Goal: Task Accomplishment & Management: Complete application form

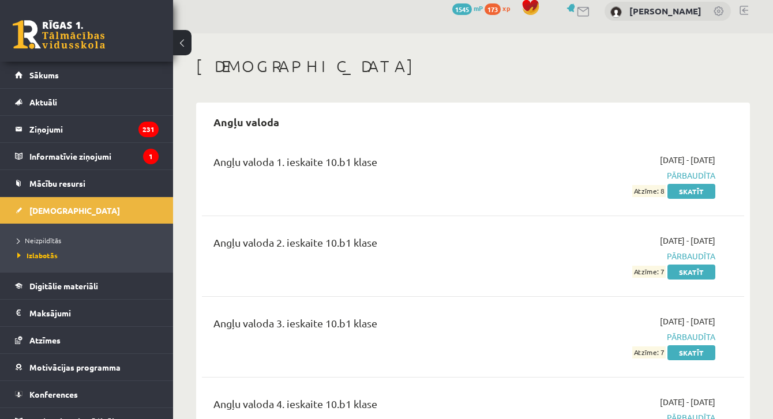
scroll to position [27, 0]
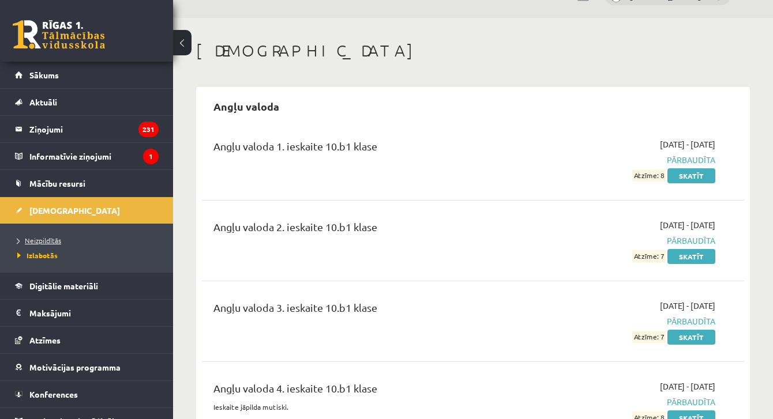
click at [29, 245] on link "Neizpildītās" at bounding box center [89, 240] width 144 height 10
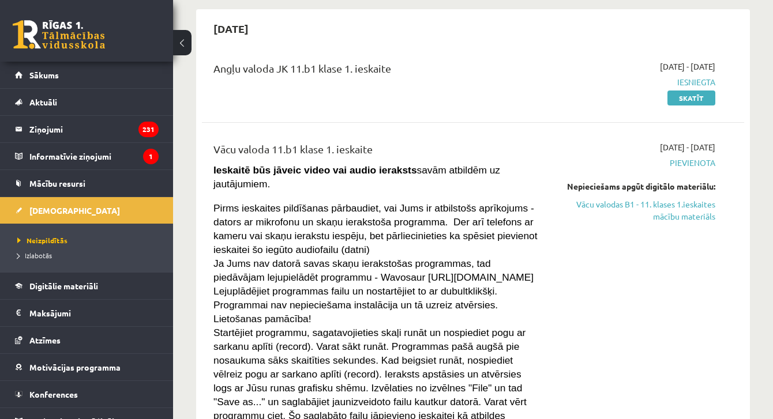
scroll to position [105, 0]
click at [662, 207] on link "Vācu valodas B1 - 11. klases 1.ieskaites mācību materiāls" at bounding box center [638, 210] width 156 height 24
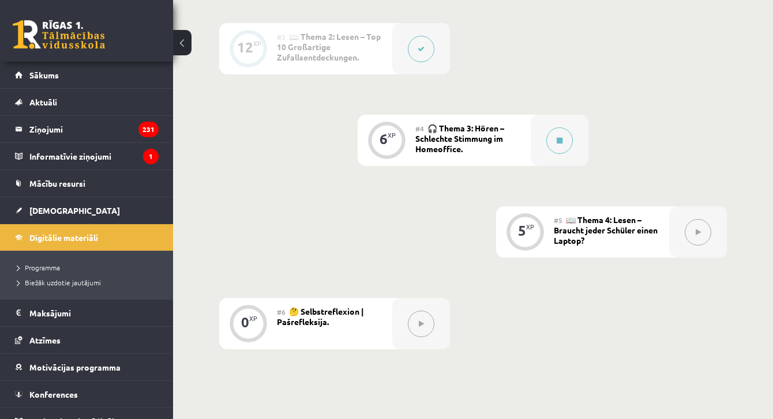
scroll to position [426, 0]
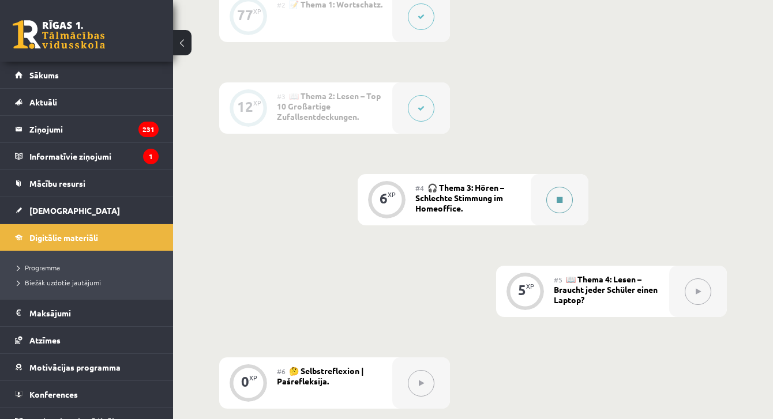
click at [573, 205] on div at bounding box center [560, 199] width 58 height 51
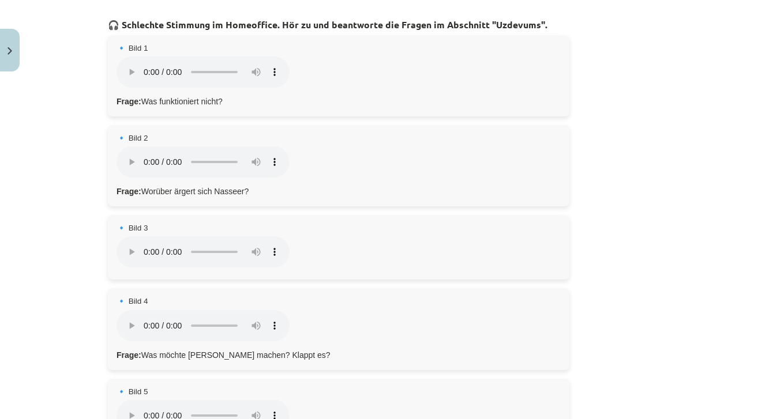
scroll to position [200, 0]
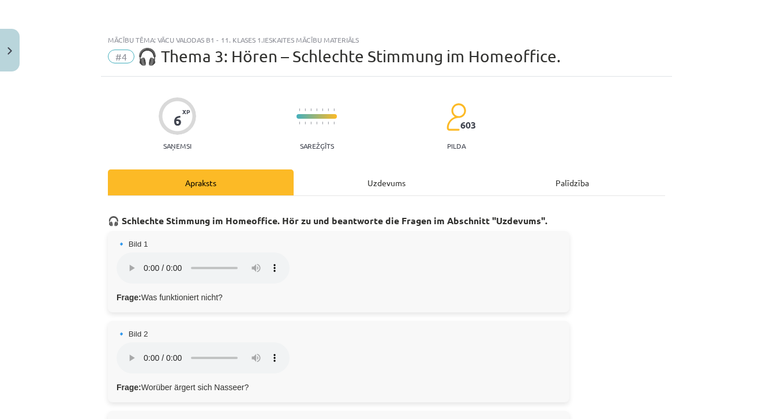
click at [407, 193] on div "Uzdevums" at bounding box center [387, 183] width 186 height 26
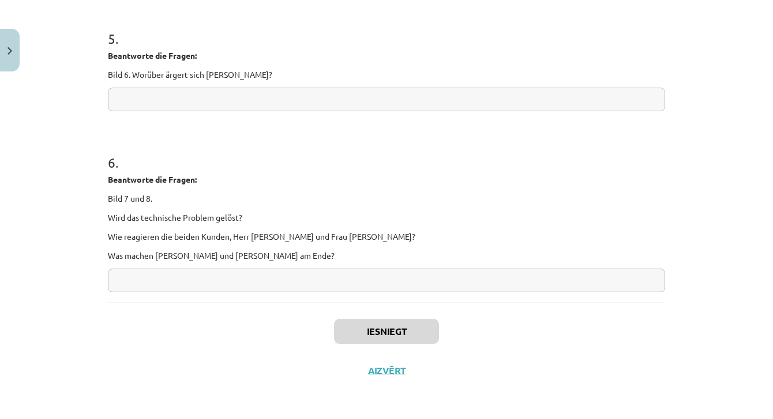
scroll to position [717, 0]
click at [406, 287] on input "text" at bounding box center [386, 281] width 557 height 24
type input "*"
click at [407, 332] on button "Iesniegt" at bounding box center [386, 331] width 105 height 25
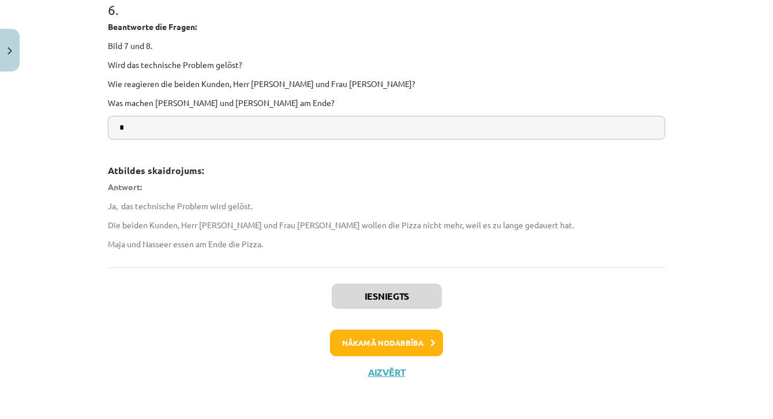
click at [419, 333] on button "Nākamā nodarbība" at bounding box center [386, 343] width 113 height 27
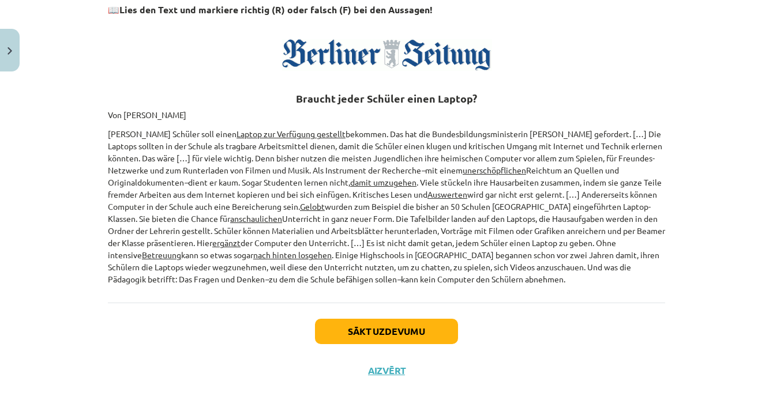
click at [419, 333] on button "Sākt uzdevumu" at bounding box center [386, 331] width 143 height 25
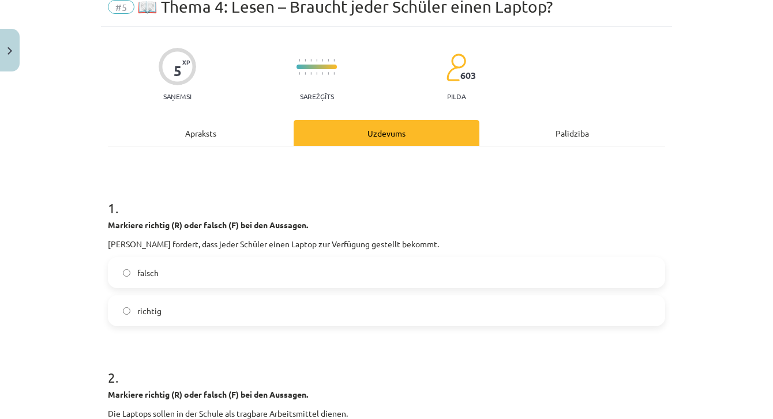
scroll to position [29, 0]
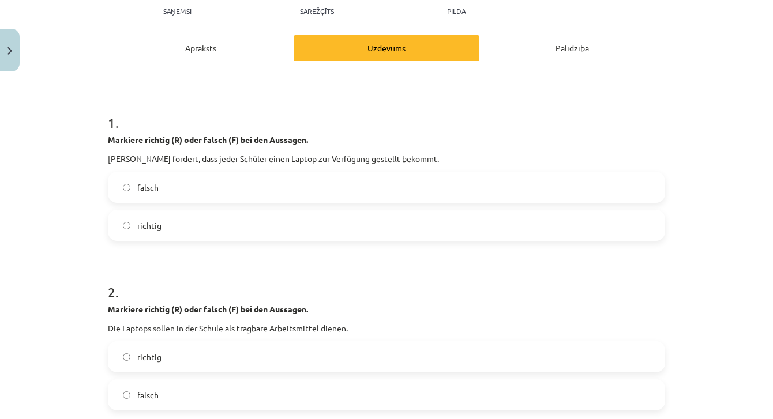
click at [366, 222] on label "richtig" at bounding box center [386, 225] width 555 height 29
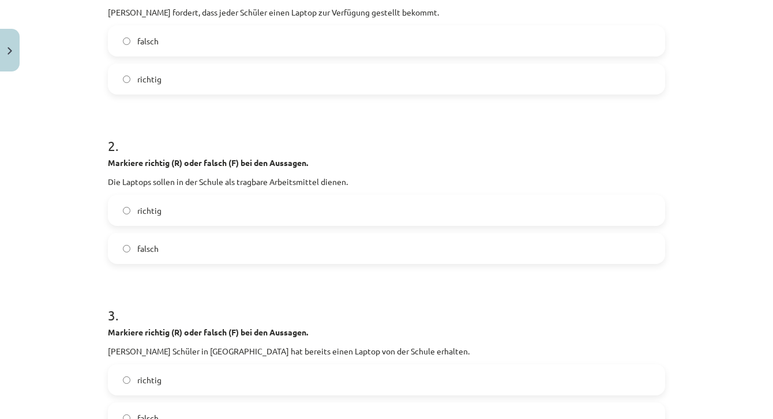
click at [363, 213] on label "richtig" at bounding box center [386, 210] width 555 height 29
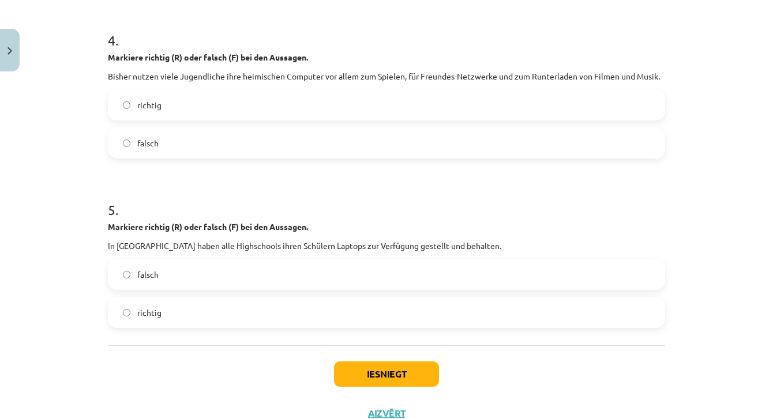
scroll to position [724, 0]
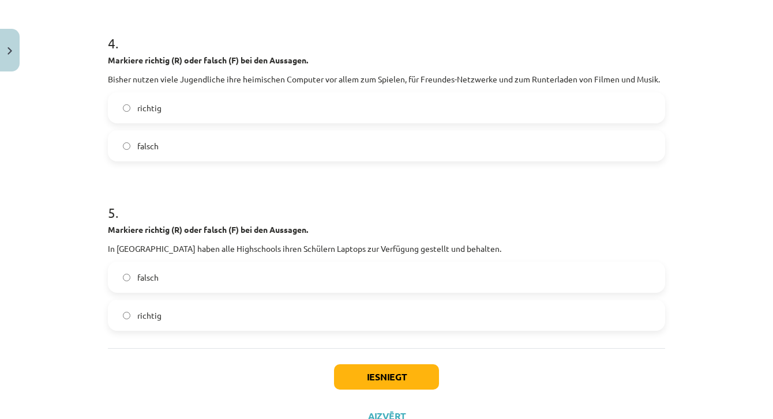
click at [310, 151] on label "falsch" at bounding box center [386, 146] width 555 height 29
click at [249, 282] on label "falsch" at bounding box center [386, 277] width 555 height 29
click at [410, 368] on button "Iesniegt" at bounding box center [386, 377] width 105 height 25
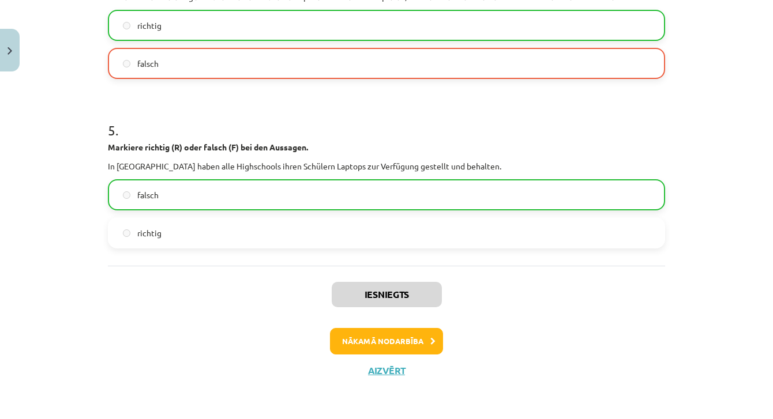
scroll to position [807, 0]
click at [424, 340] on button "Nākamā nodarbība" at bounding box center [386, 341] width 113 height 27
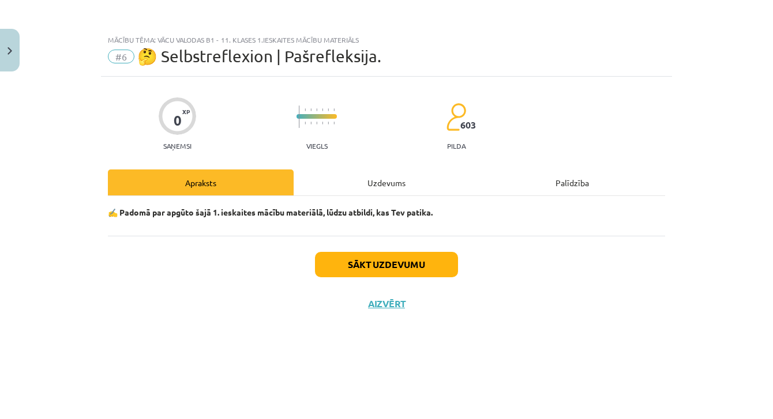
scroll to position [0, 0]
click at [392, 265] on button "Sākt uzdevumu" at bounding box center [386, 264] width 143 height 25
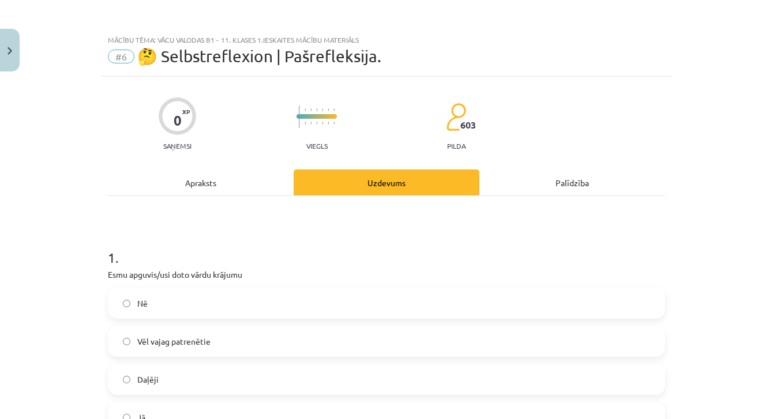
scroll to position [93, 0]
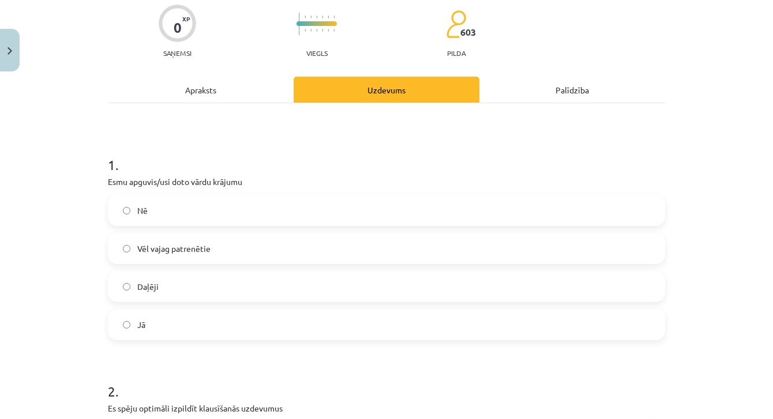
click at [254, 253] on label "Vēl vajag patrenētie" at bounding box center [386, 248] width 555 height 29
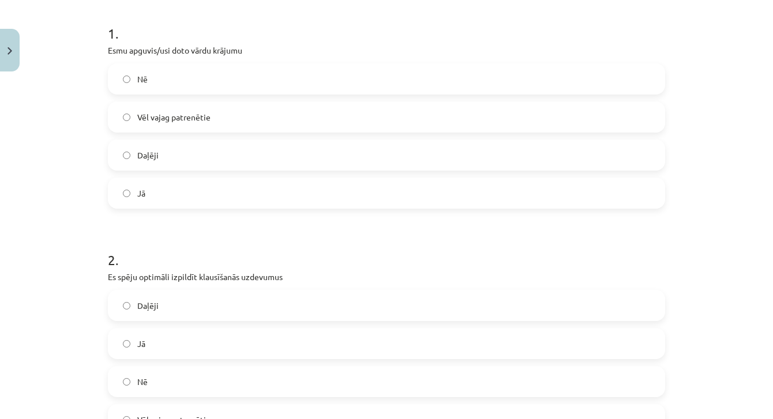
scroll to position [308, 0]
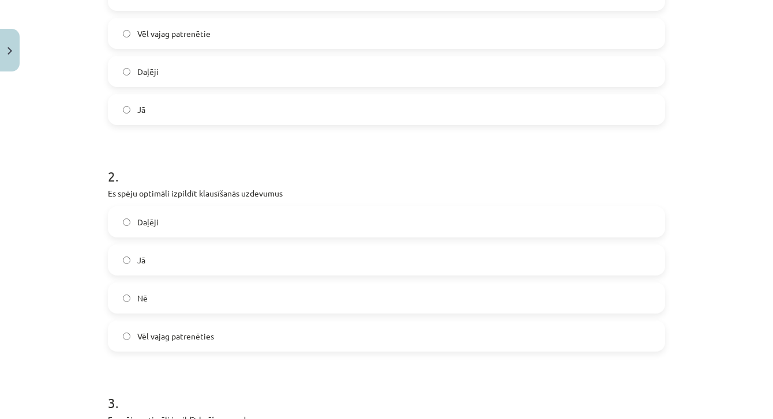
click at [189, 334] on span "Vēl vajag patrenēties" at bounding box center [175, 337] width 77 height 12
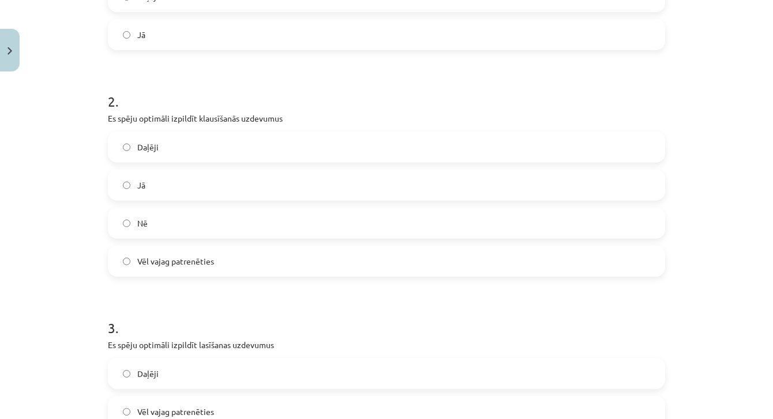
scroll to position [388, 0]
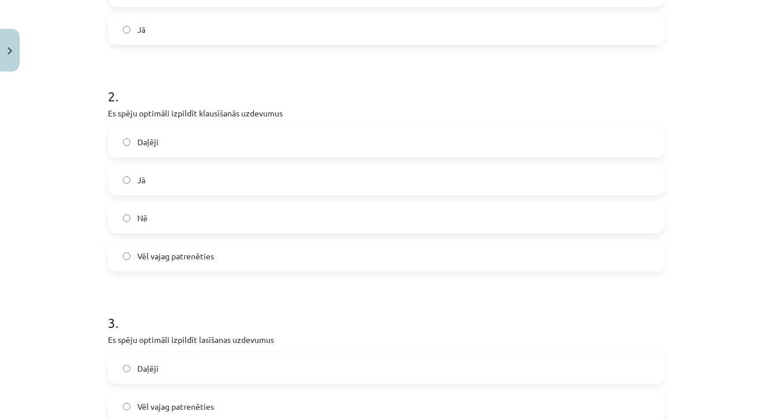
click at [196, 152] on label "Daļēji" at bounding box center [386, 142] width 555 height 29
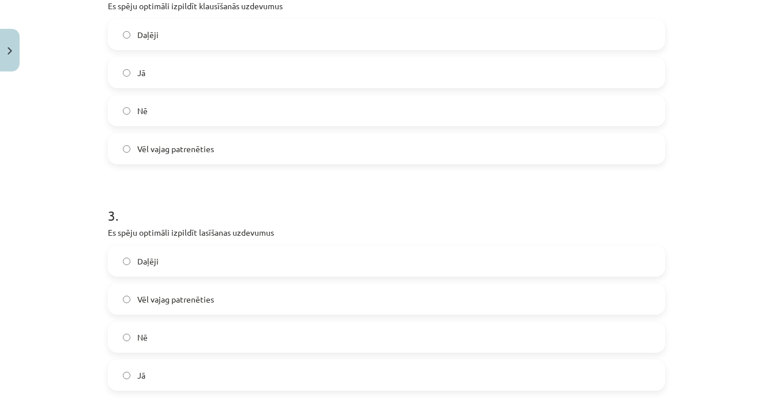
scroll to position [496, 0]
click at [173, 376] on label "Jā" at bounding box center [386, 375] width 555 height 29
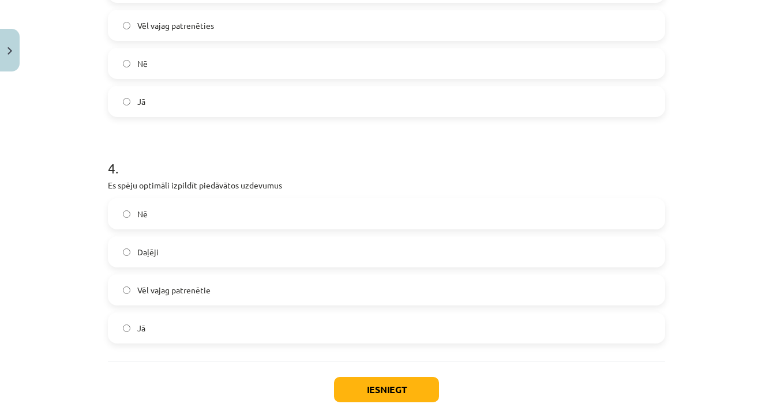
scroll to position [791, 0]
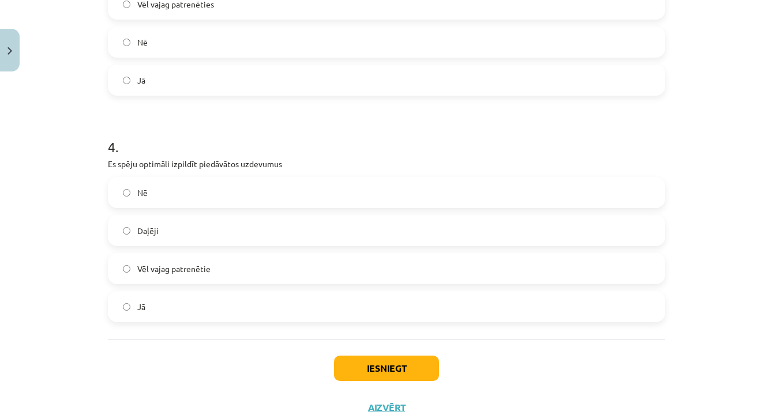
click at [163, 315] on label "Jā" at bounding box center [386, 307] width 555 height 29
click at [340, 360] on button "Iesniegt" at bounding box center [386, 368] width 105 height 25
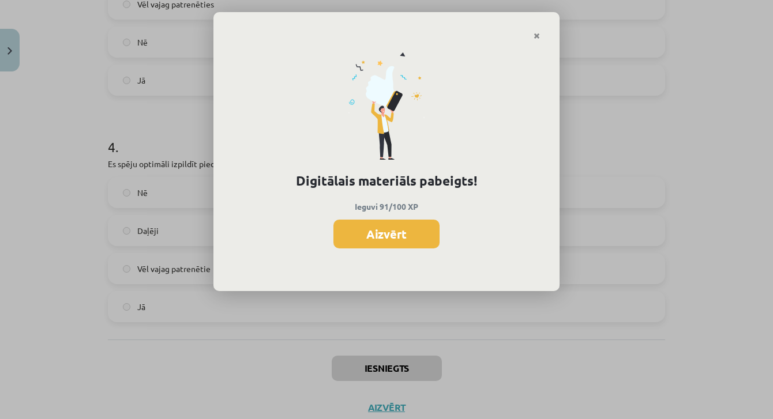
click at [388, 255] on div "Digitālais materiāls pabeigts! Ieguvi 91/100 XP Aizvērt" at bounding box center [386, 166] width 346 height 252
click at [388, 236] on button "Aizvērt" at bounding box center [387, 234] width 106 height 29
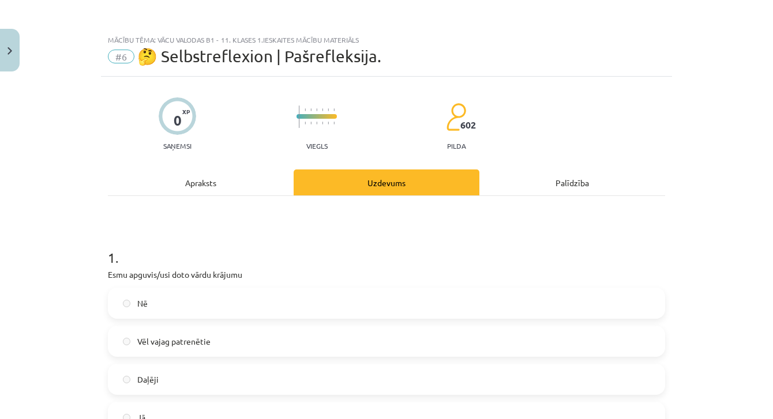
scroll to position [0, 0]
click at [16, 55] on button "Close" at bounding box center [10, 50] width 20 height 43
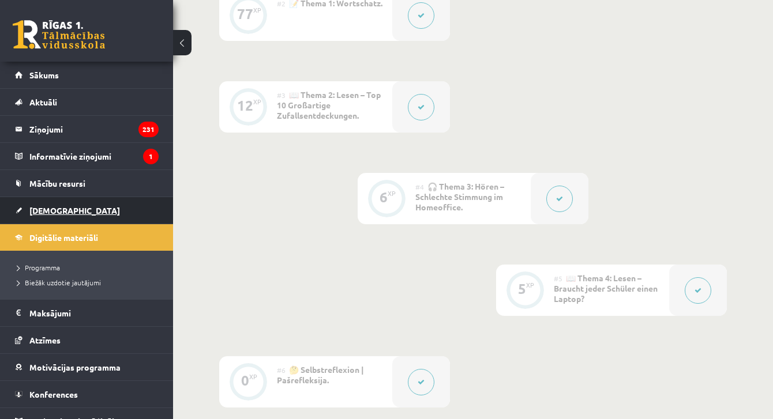
click at [46, 215] on span "[DEMOGRAPHIC_DATA]" at bounding box center [74, 210] width 91 height 10
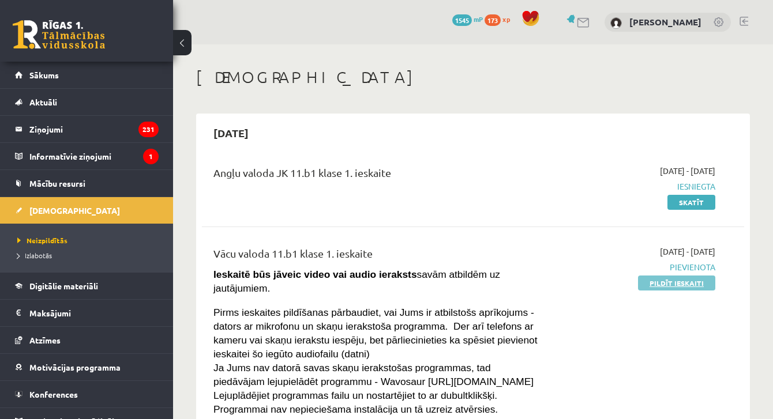
click at [692, 285] on link "Pildīt ieskaiti" at bounding box center [676, 283] width 77 height 15
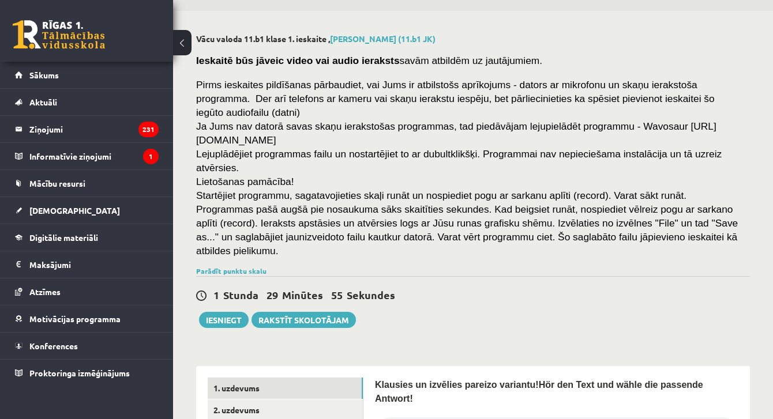
scroll to position [35, 0]
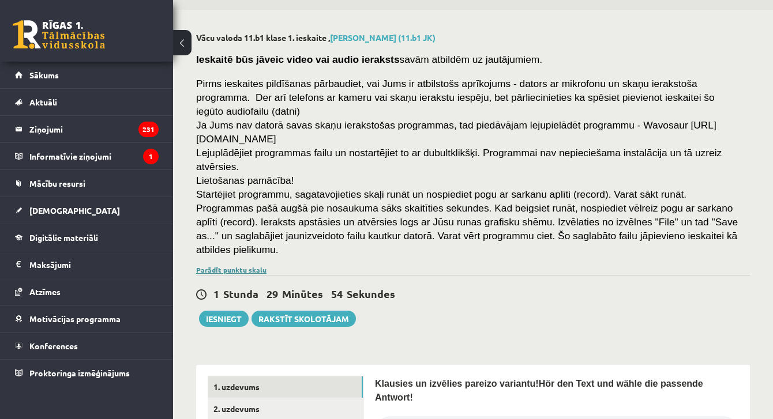
click at [228, 270] on link "Parādīt punktu skalu" at bounding box center [231, 269] width 70 height 9
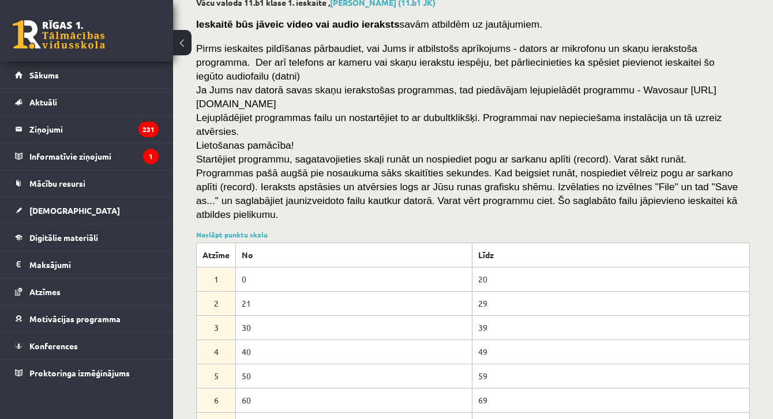
scroll to position [52, 0]
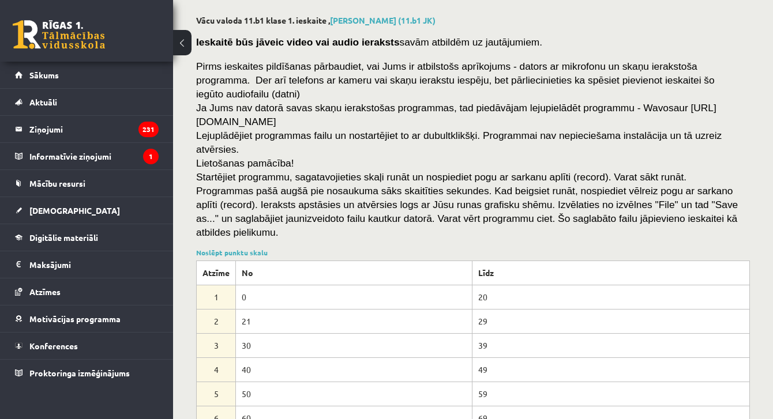
click at [252, 256] on div "Noslēpt punktu skalu Atzīme No Līdz 1 0 20 2 21 29 3 30 39 4 40 49 5 50 59 6 60…" at bounding box center [473, 388] width 554 height 280
click at [252, 254] on link "Noslēpt punktu skalu" at bounding box center [232, 252] width 72 height 9
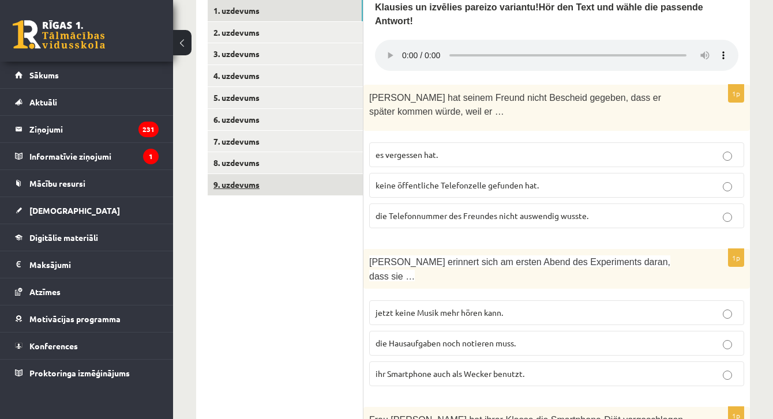
click at [250, 184] on link "9. uzdevums" at bounding box center [285, 184] width 155 height 21
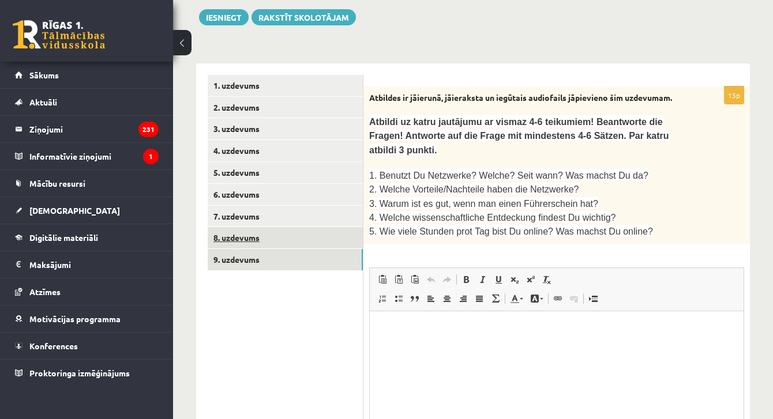
scroll to position [0, 0]
click at [244, 238] on link "8. uzdevums" at bounding box center [285, 237] width 155 height 21
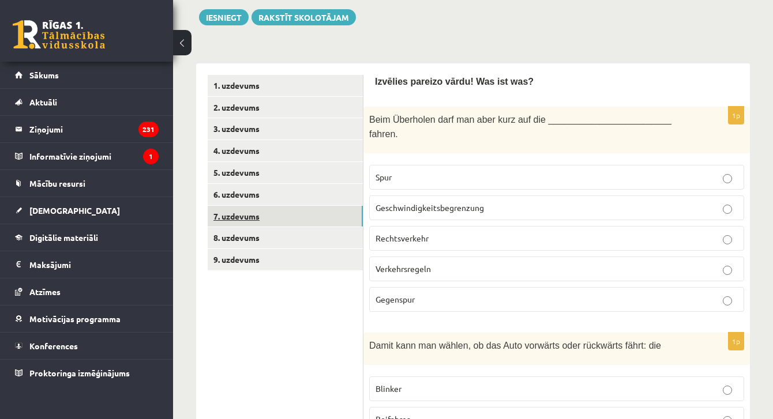
click at [246, 216] on link "7. uzdevums" at bounding box center [285, 216] width 155 height 21
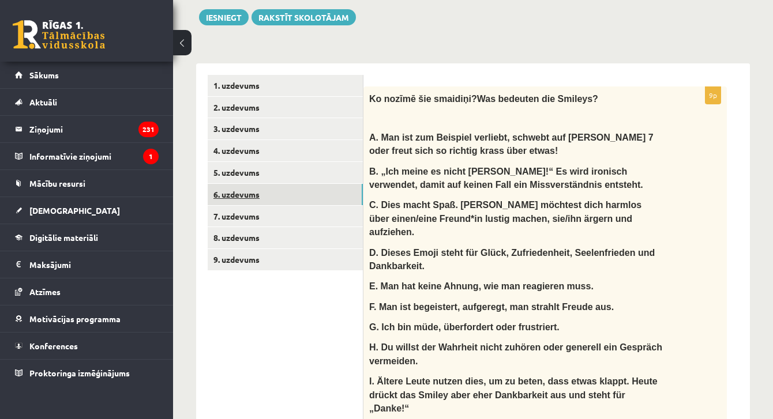
click at [252, 192] on link "6. uzdevums" at bounding box center [285, 194] width 155 height 21
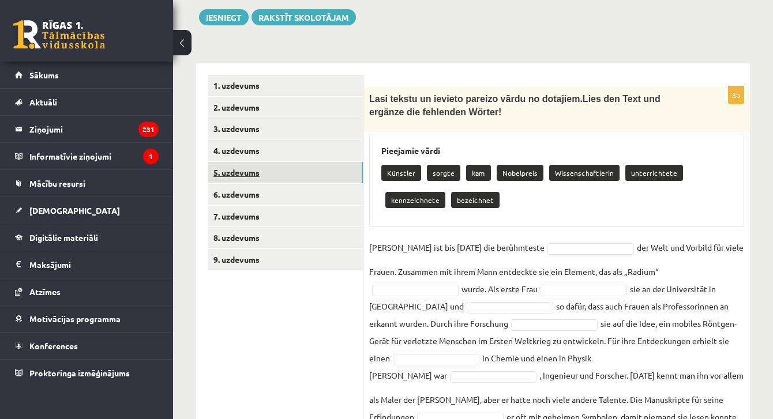
click at [253, 169] on link "5. uzdevums" at bounding box center [285, 172] width 155 height 21
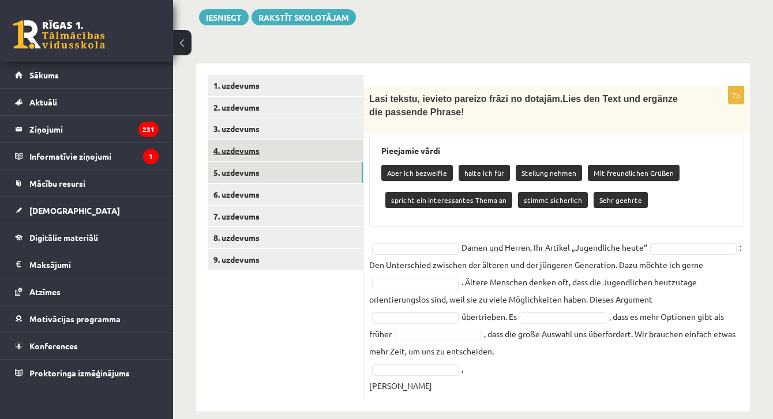
click at [256, 147] on link "4. uzdevums" at bounding box center [285, 150] width 155 height 21
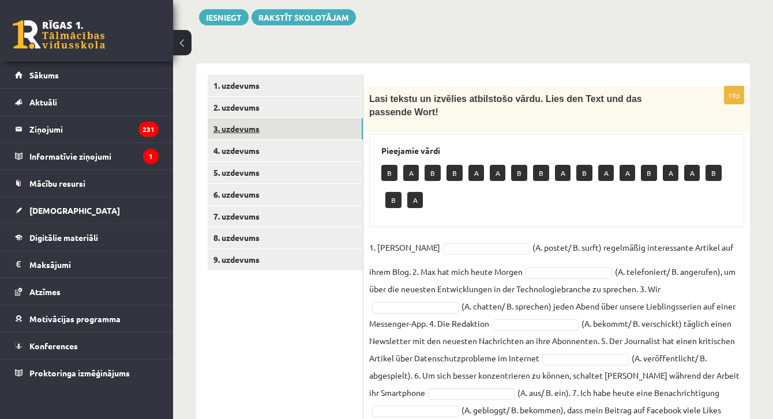
click at [257, 132] on link "3. uzdevums" at bounding box center [285, 128] width 155 height 21
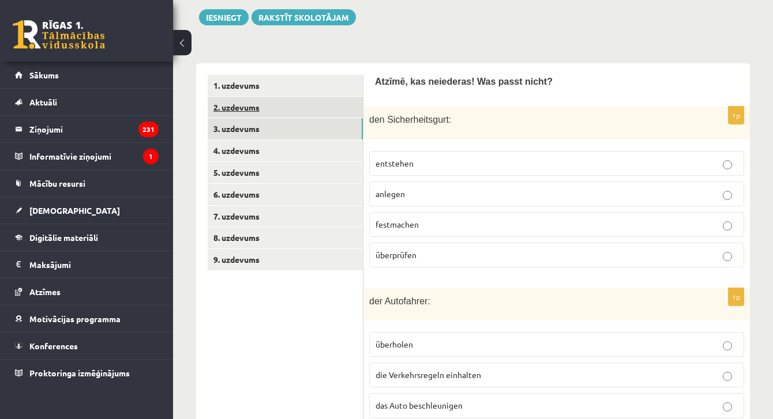
click at [257, 102] on link "2. uzdevums" at bounding box center [285, 107] width 155 height 21
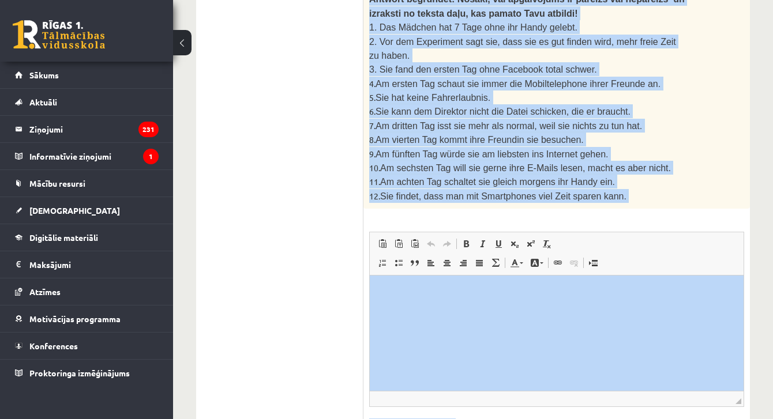
scroll to position [1292, 0]
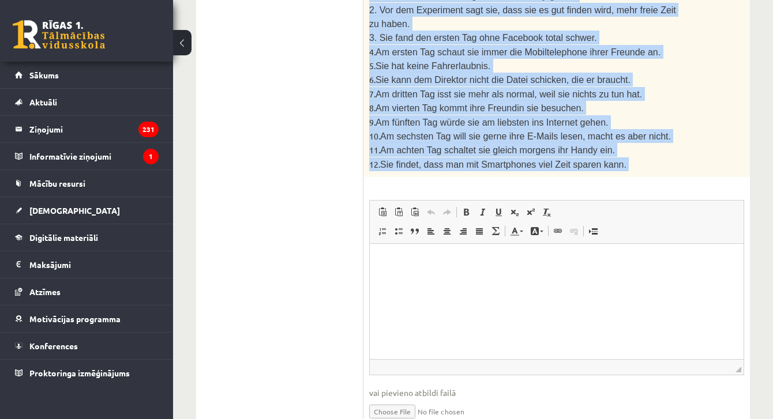
drag, startPoint x: 368, startPoint y: 176, endPoint x: 637, endPoint y: 209, distance: 271.0
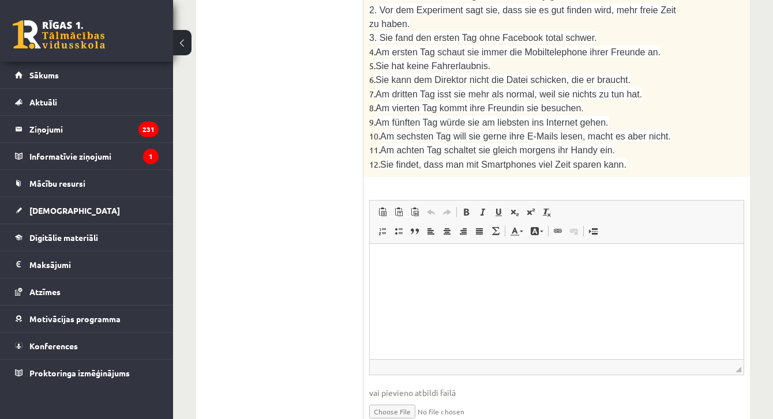
click at [640, 158] on p "12. Sie findet, dass man mit Smartphones viel Zeit sparen kann." at bounding box center [527, 165] width 317 height 14
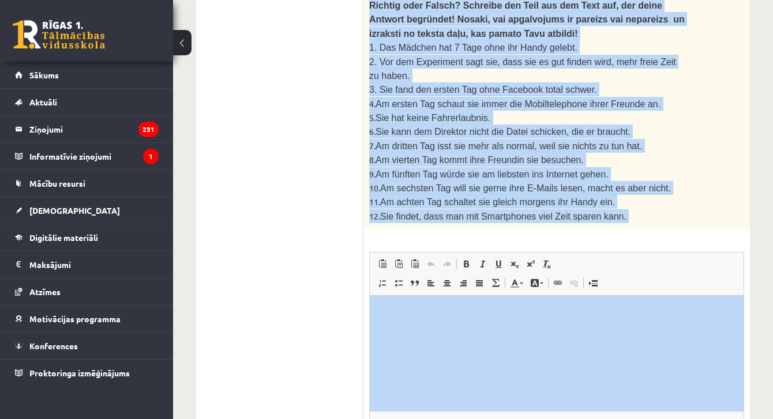
scroll to position [1324, 0]
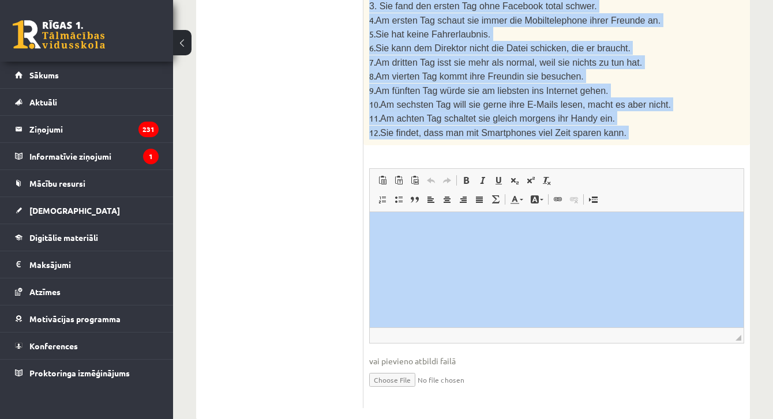
drag, startPoint x: 739, startPoint y: 383, endPoint x: 973, endPoint y: 517, distance: 270.1
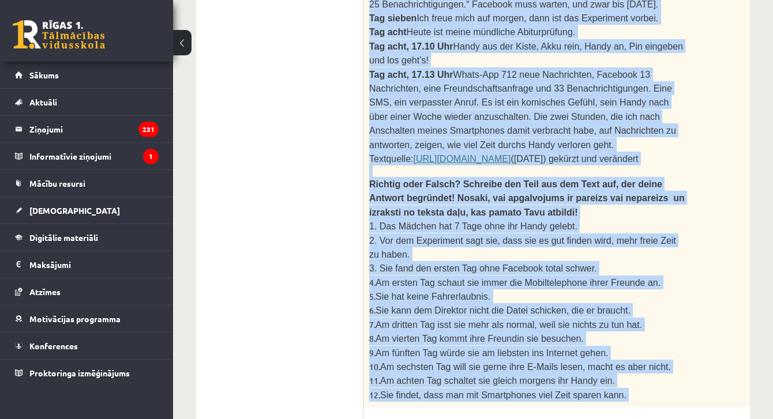
scroll to position [1059, 0]
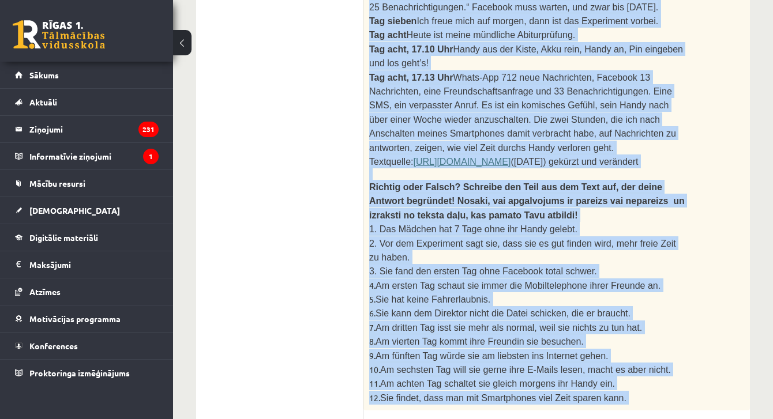
copy div "Der Tag davor Die ersten Vorbereitungen werden getroffen. Meinen Freunden und A…"
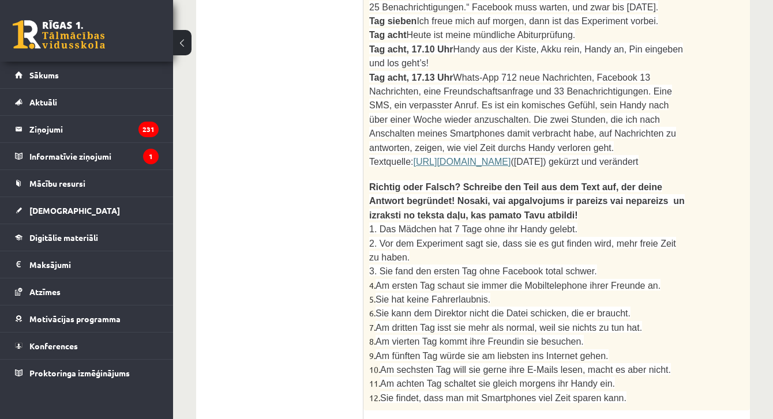
click at [343, 86] on ul "1. uzdevums 2. uzdevums 3. uzdevums 4. uzdevums 5. uzdevums 6. uzdevums 7. uzde…" at bounding box center [286, 13] width 156 height 1321
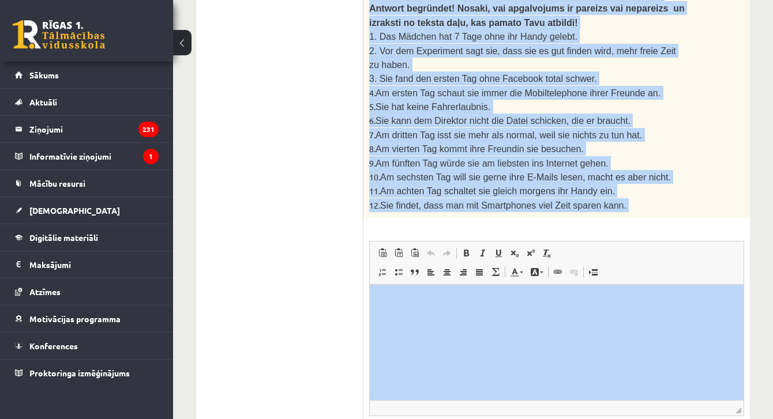
scroll to position [1288, 0]
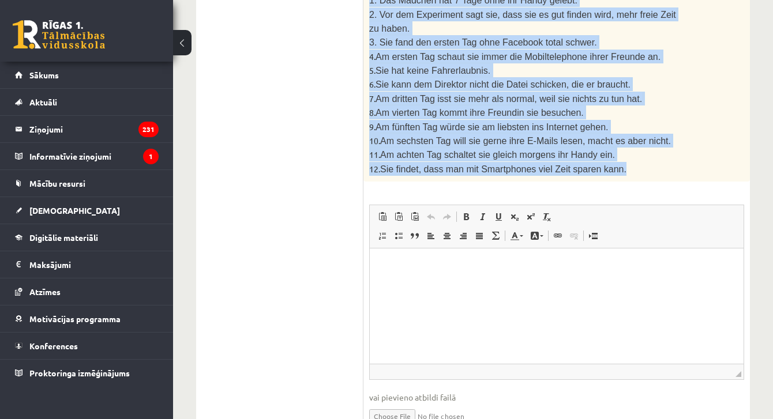
drag, startPoint x: 369, startPoint y: 162, endPoint x: 634, endPoint y: 145, distance: 265.4
copy div "Der Tag davor Die ersten Vorbereitungen werden getroffen. Meinen Freunden und A…"
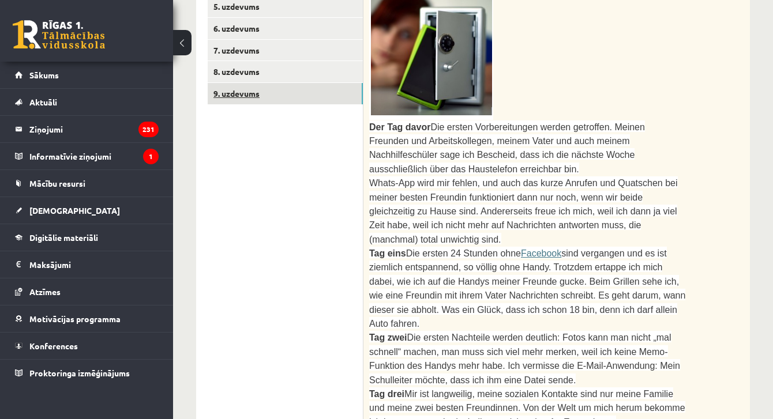
click at [255, 98] on link "9. uzdevums" at bounding box center [285, 93] width 155 height 21
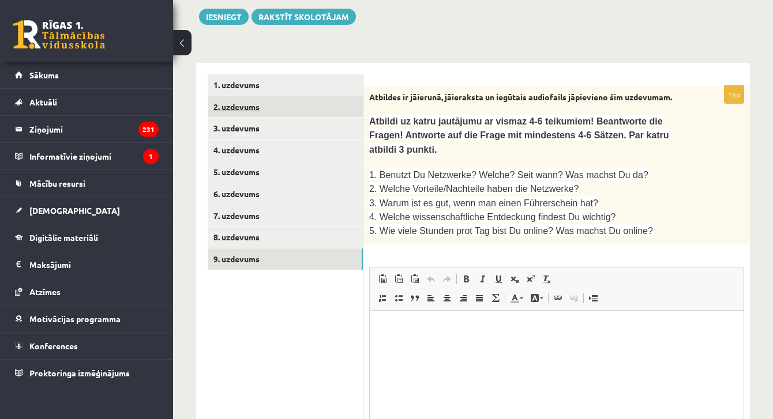
scroll to position [0, 0]
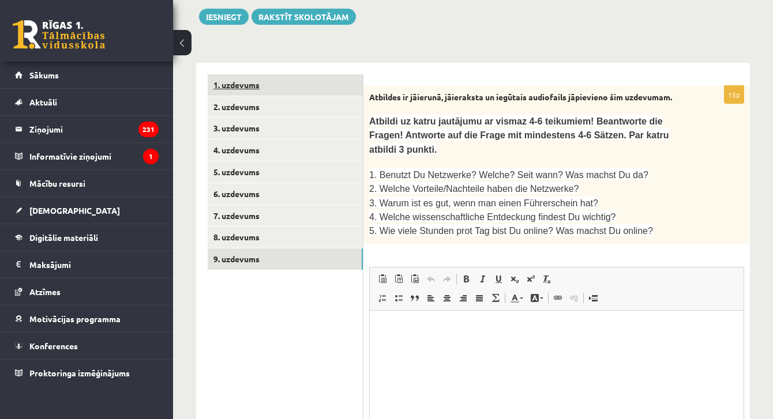
click at [251, 85] on link "1. uzdevums" at bounding box center [285, 84] width 155 height 21
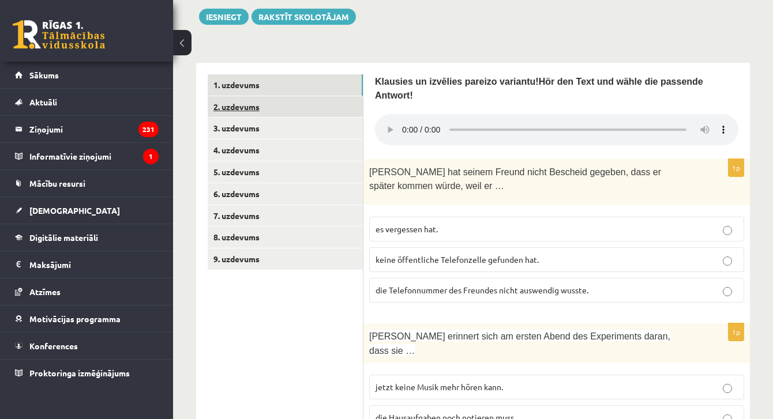
click at [245, 110] on link "2. uzdevums" at bounding box center [285, 106] width 155 height 21
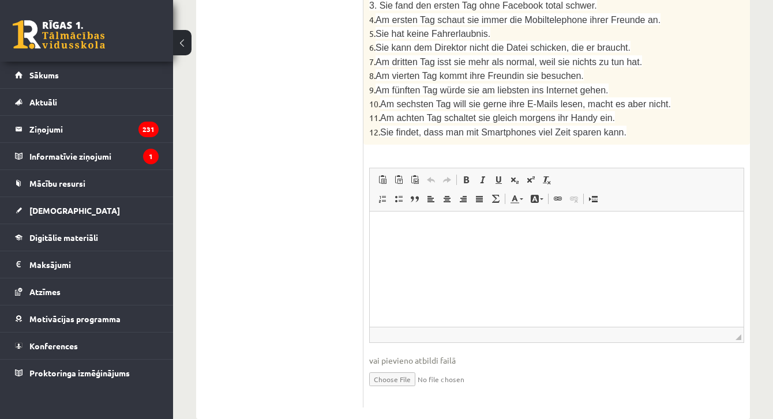
scroll to position [1324, 0]
click at [436, 248] on html at bounding box center [557, 229] width 374 height 35
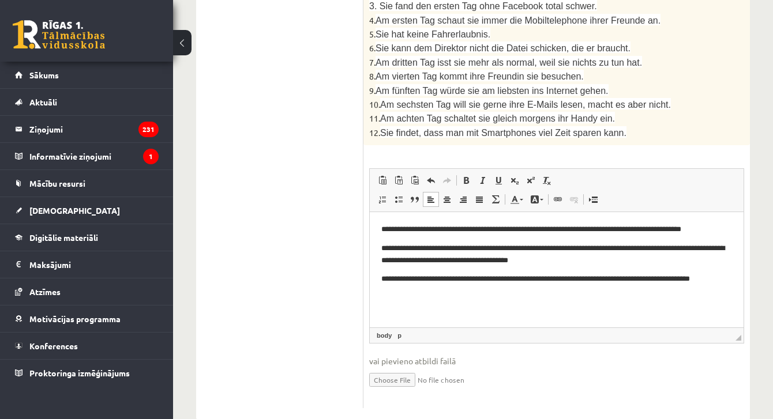
click at [388, 278] on p "**********" at bounding box center [556, 284] width 351 height 23
drag, startPoint x: 589, startPoint y: 260, endPoint x: 559, endPoint y: 263, distance: 30.1
click at [559, 263] on p "**********" at bounding box center [556, 254] width 351 height 23
click at [569, 262] on p "**********" at bounding box center [556, 254] width 351 height 23
click at [733, 226] on html "**********" at bounding box center [557, 260] width 374 height 96
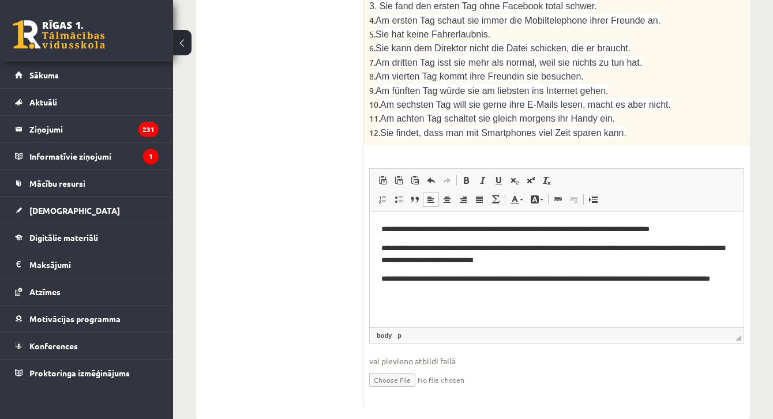
click at [386, 231] on p "**********" at bounding box center [556, 230] width 351 height 12
click at [391, 229] on p "**********" at bounding box center [556, 230] width 351 height 12
click at [387, 279] on p "**********" at bounding box center [556, 284] width 351 height 23
click at [388, 280] on p "**********" at bounding box center [556, 284] width 351 height 23
click at [389, 230] on p "**********" at bounding box center [556, 230] width 351 height 12
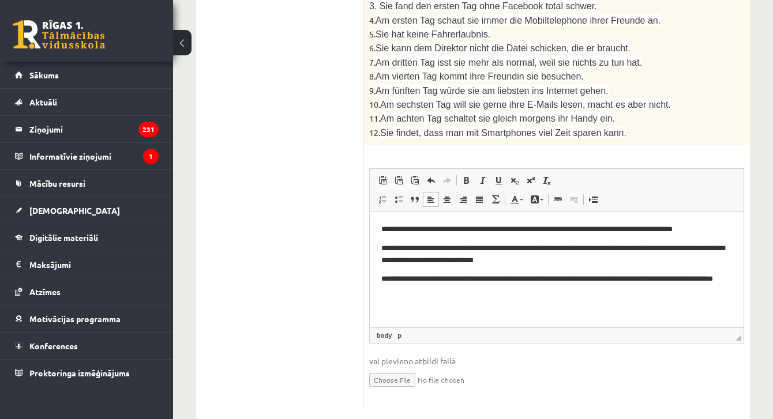
click at [390, 247] on p "**********" at bounding box center [556, 254] width 351 height 23
click at [469, 306] on html "**********" at bounding box center [557, 260] width 374 height 96
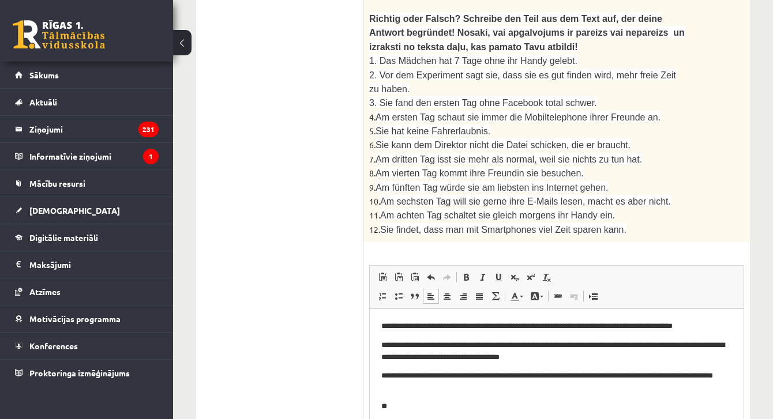
scroll to position [1234, 0]
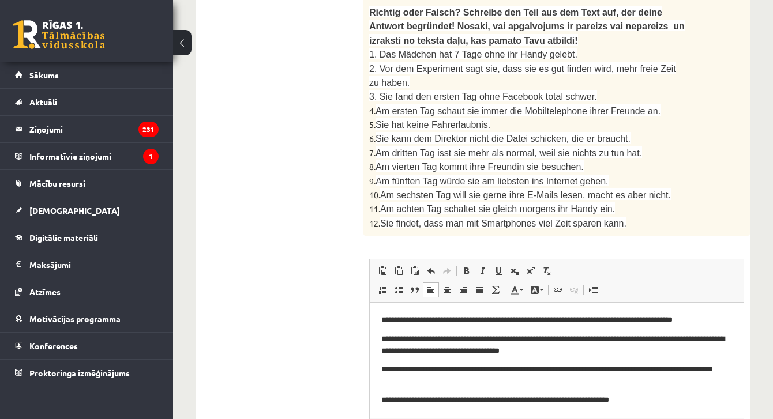
click at [391, 403] on p "**********" at bounding box center [556, 401] width 351 height 12
click at [726, 405] on p "**********" at bounding box center [556, 401] width 351 height 12
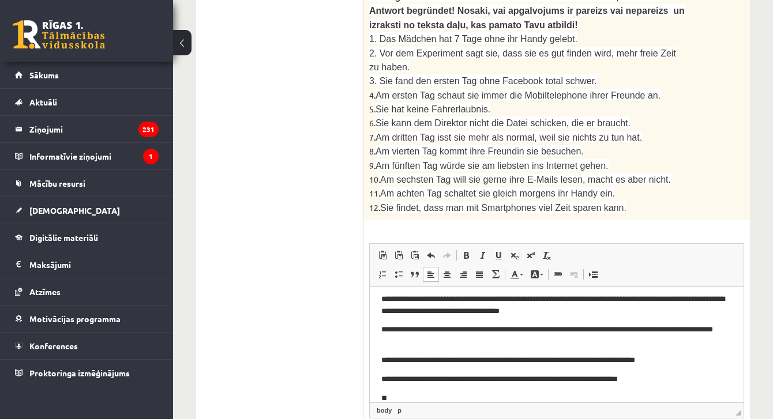
scroll to position [1251, 0]
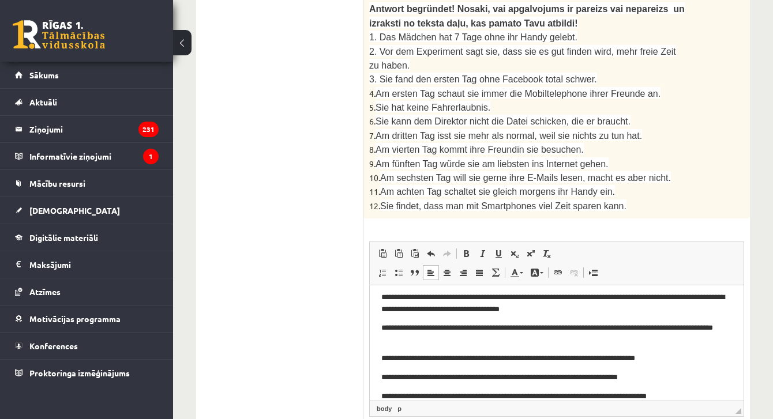
click at [391, 392] on p "**********" at bounding box center [556, 397] width 351 height 12
click at [575, 325] on p "**********" at bounding box center [556, 334] width 351 height 23
click at [575, 317] on body "**********" at bounding box center [556, 338] width 351 height 130
click at [586, 309] on p "**********" at bounding box center [556, 303] width 351 height 23
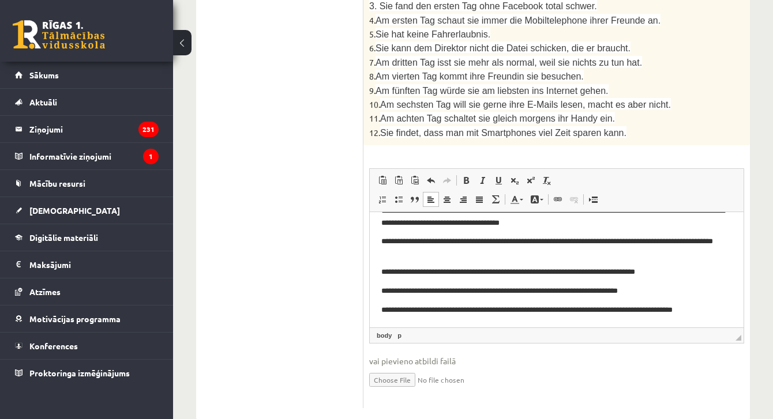
scroll to position [38, 0]
click at [737, 311] on html "**********" at bounding box center [557, 251] width 374 height 153
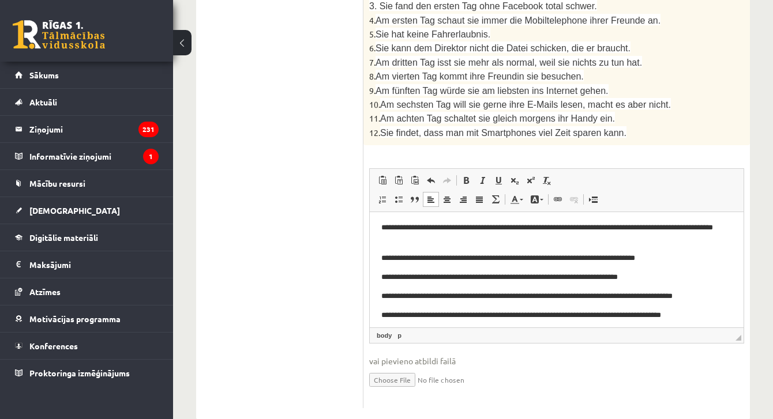
scroll to position [53, 0]
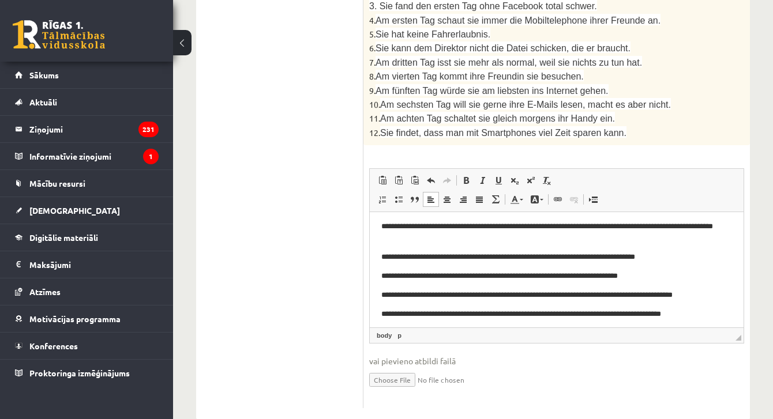
click at [391, 315] on p "**********" at bounding box center [556, 315] width 351 height 12
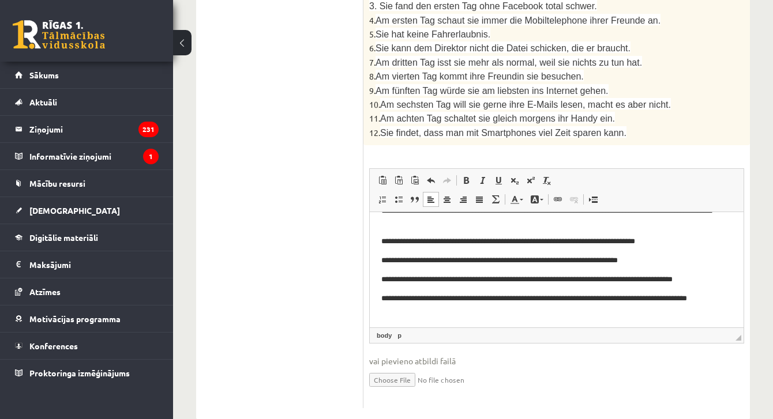
scroll to position [68, 0]
click at [428, 316] on p "**********" at bounding box center [556, 304] width 351 height 23
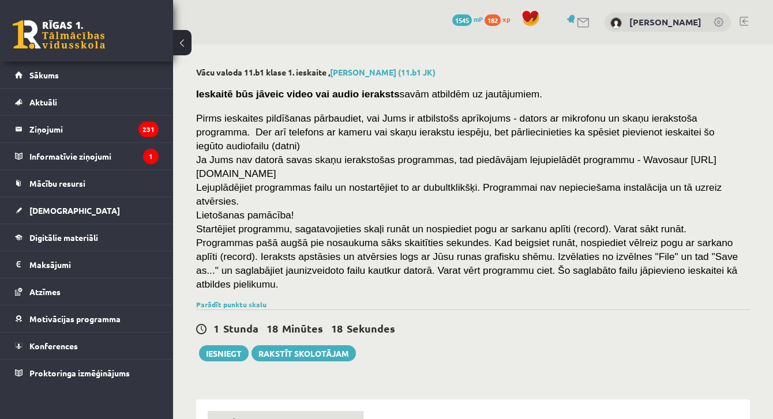
scroll to position [0, 0]
click at [242, 302] on link "Parādīt punktu skalu" at bounding box center [231, 304] width 70 height 9
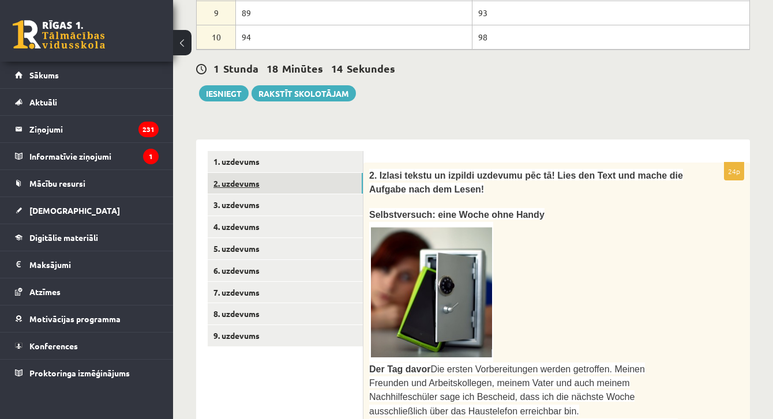
scroll to position [537, 0]
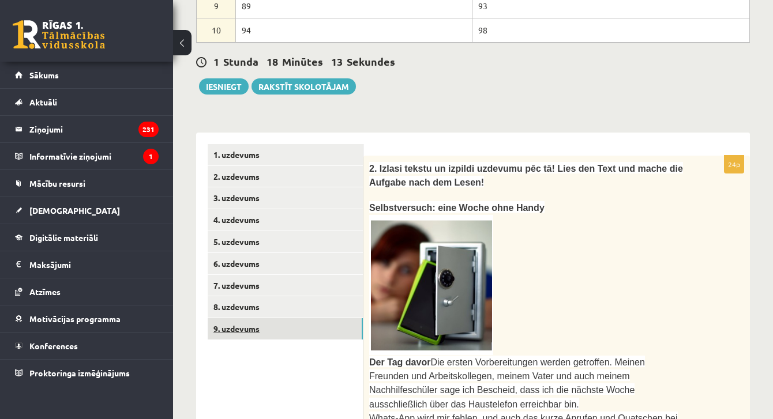
click at [246, 329] on link "9. uzdevums" at bounding box center [285, 329] width 155 height 21
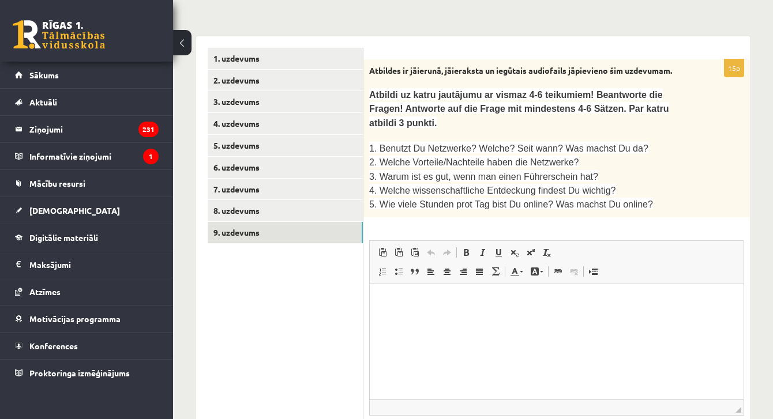
scroll to position [633, 0]
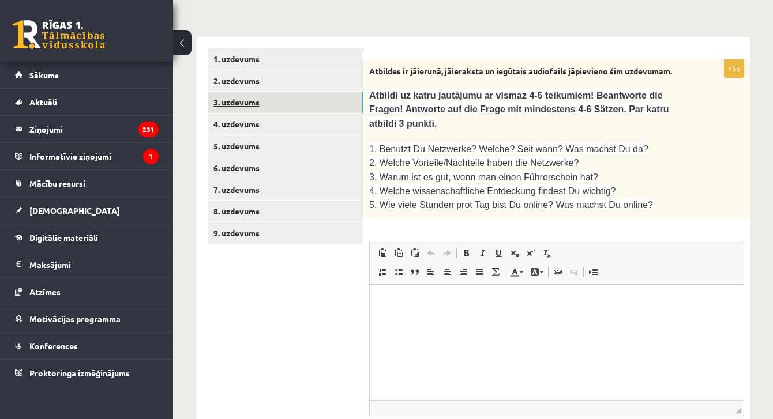
click at [254, 96] on link "3. uzdevums" at bounding box center [285, 102] width 155 height 21
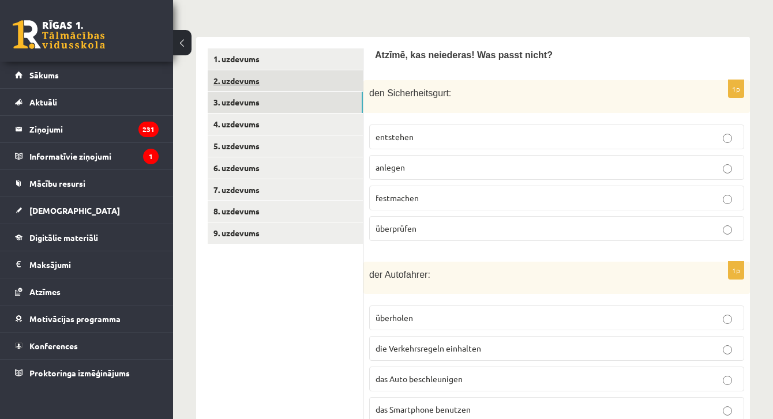
click at [246, 85] on link "2. uzdevums" at bounding box center [285, 80] width 155 height 21
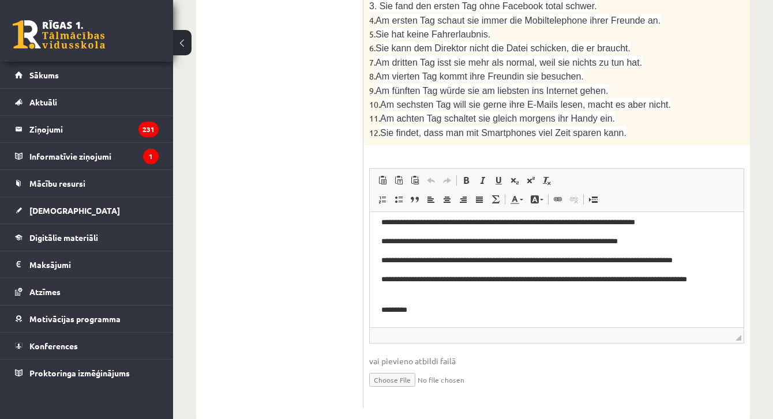
scroll to position [87, 0]
click at [452, 309] on p "*********" at bounding box center [556, 311] width 351 height 12
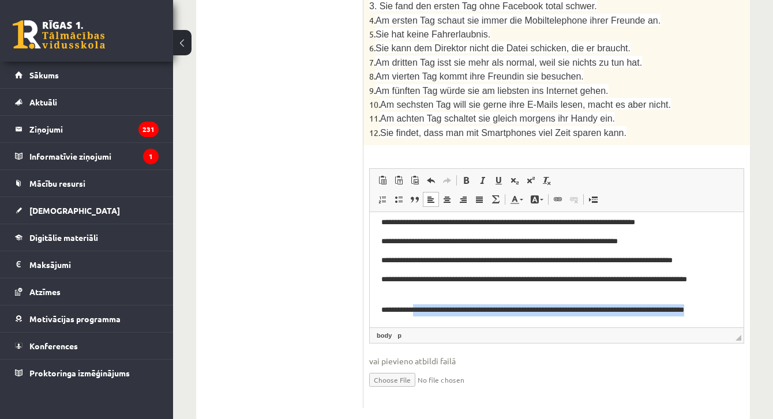
drag, startPoint x: 417, startPoint y: 308, endPoint x: 427, endPoint y: 316, distance: 13.2
click at [427, 316] on p "**********" at bounding box center [556, 316] width 351 height 23
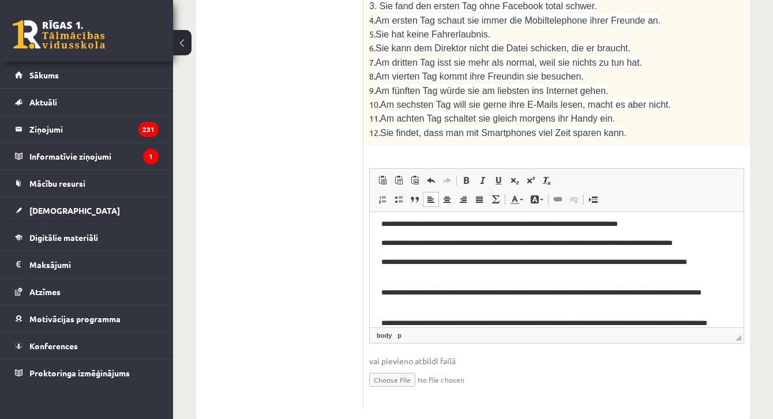
scroll to position [116, 0]
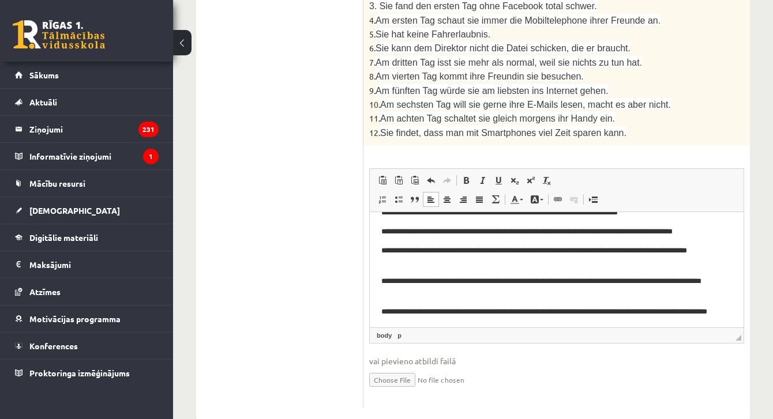
click at [416, 311] on p "**********" at bounding box center [556, 317] width 351 height 23
click at [418, 310] on p "**********" at bounding box center [556, 317] width 351 height 23
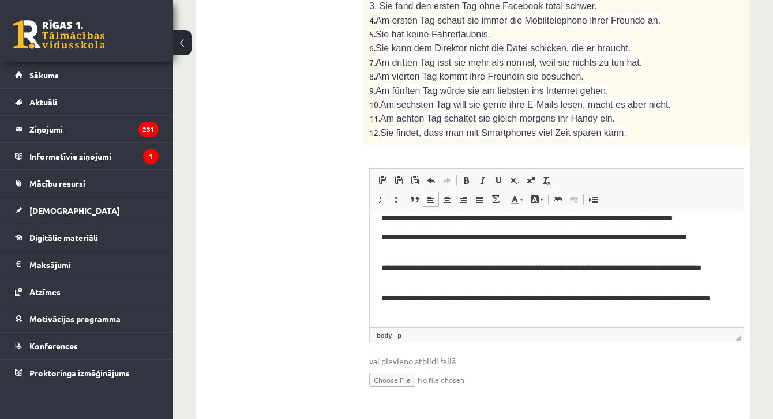
scroll to position [129, 0]
click at [416, 312] on p "**********" at bounding box center [556, 304] width 351 height 23
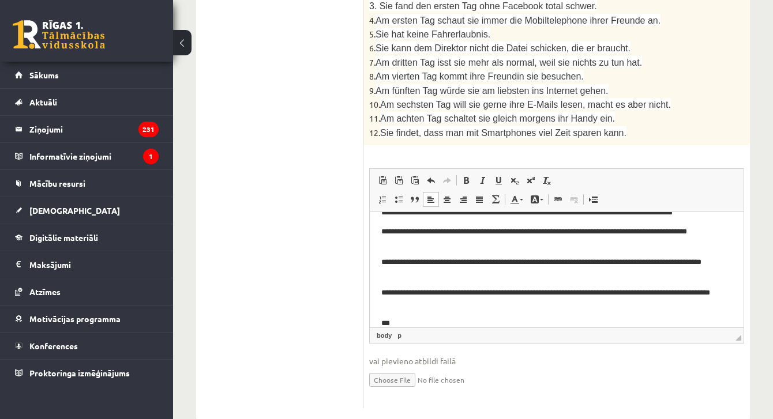
click at [387, 16] on span "Am ersten Tag schaut sie immer die Mobiltelephone ihrer Freunde an." at bounding box center [518, 21] width 285 height 10
click at [414, 323] on p "***" at bounding box center [556, 324] width 351 height 12
click at [395, 323] on p "**********" at bounding box center [556, 324] width 351 height 12
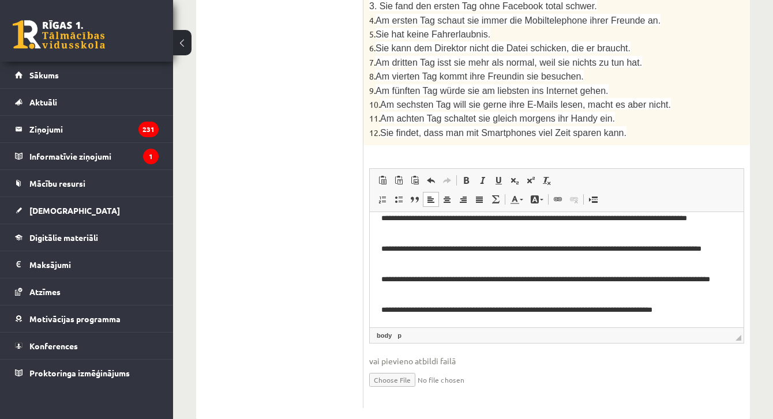
scroll to position [148, 0]
click at [690, 310] on p "**********" at bounding box center [556, 311] width 351 height 12
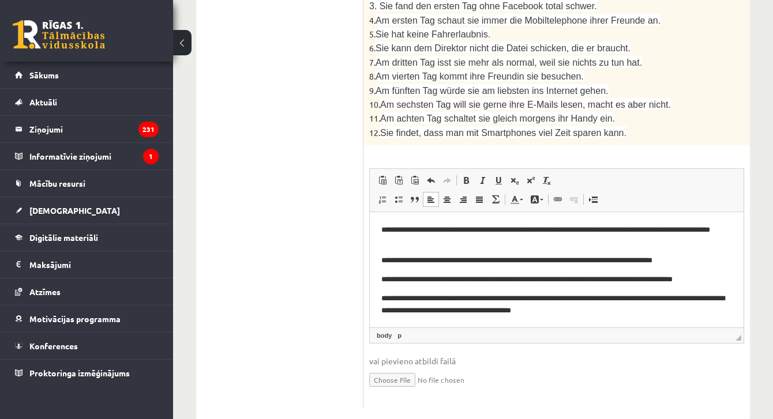
scroll to position [198, 0]
click at [394, 300] on p "**********" at bounding box center [556, 304] width 351 height 23
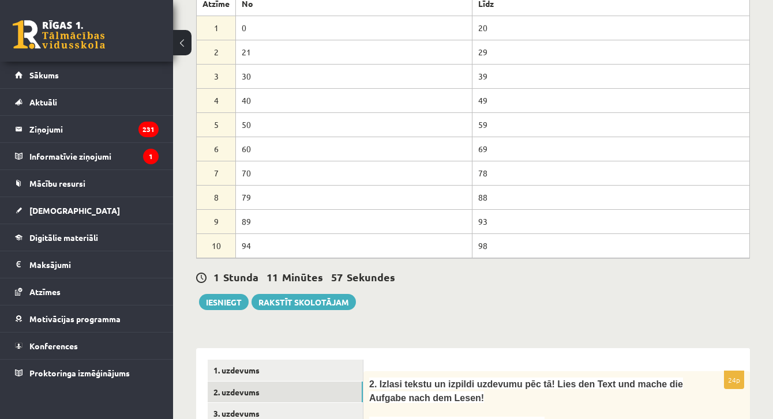
scroll to position [358, 0]
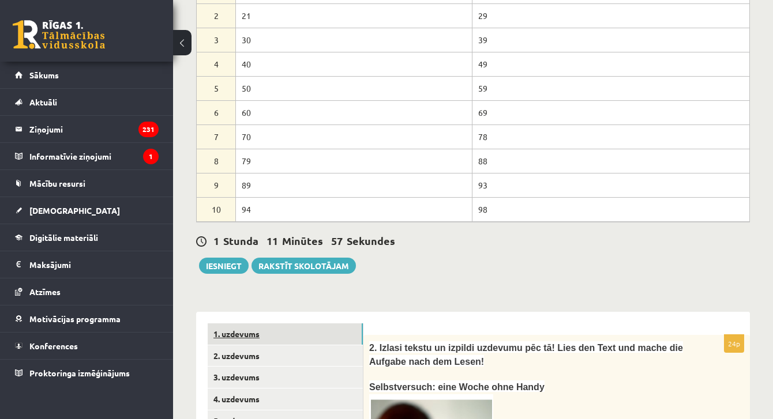
click at [257, 331] on link "1. uzdevums" at bounding box center [285, 334] width 155 height 21
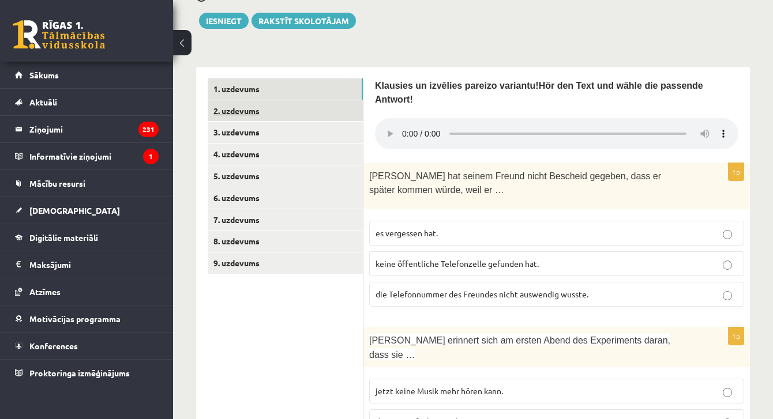
scroll to position [604, 0]
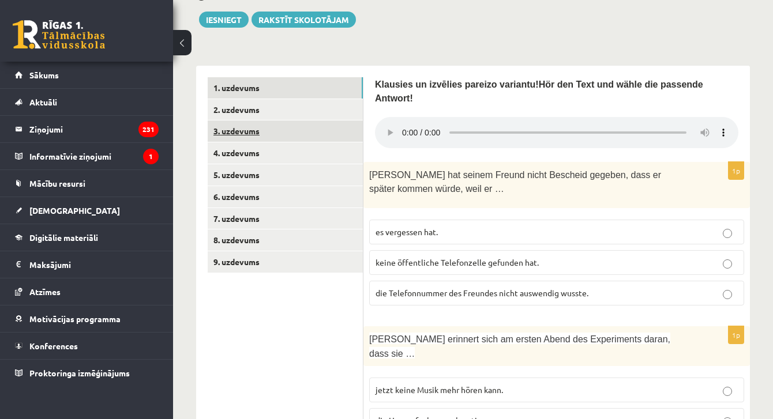
click at [258, 136] on link "3. uzdevums" at bounding box center [285, 131] width 155 height 21
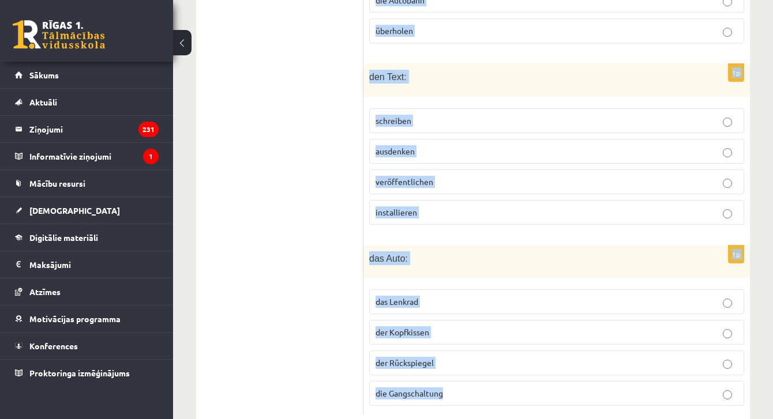
scroll to position [1582, 0]
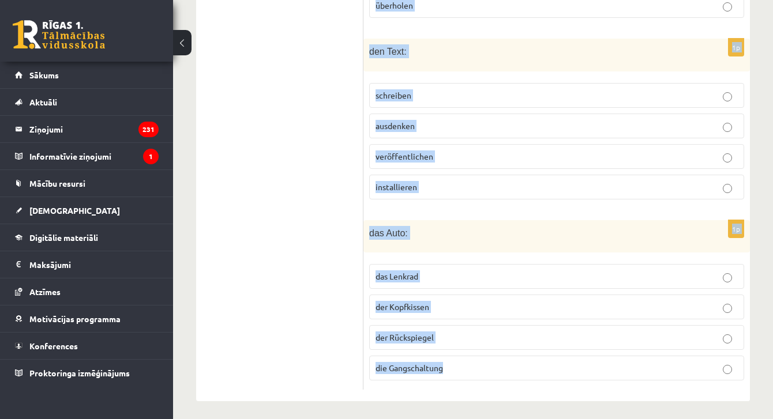
drag, startPoint x: 377, startPoint y: 84, endPoint x: 640, endPoint y: 433, distance: 436.7
copy form "Atzīmē, kas neiederas! Was passt nicht? 1p den Sicherheitsgurt: entstehen anleg…"
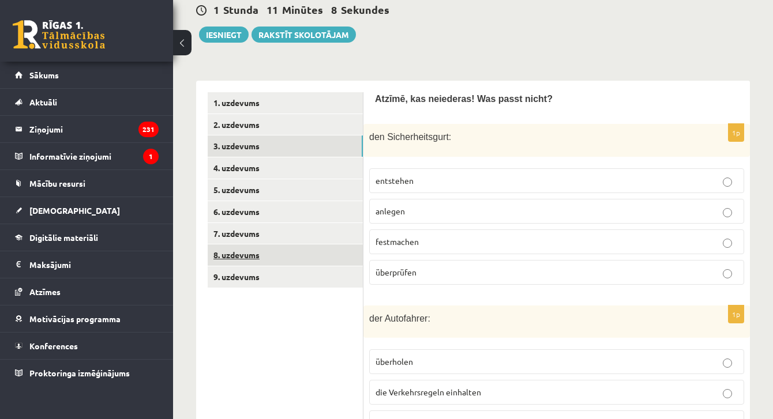
scroll to position [589, 0]
click at [433, 179] on p "entstehen" at bounding box center [557, 181] width 362 height 12
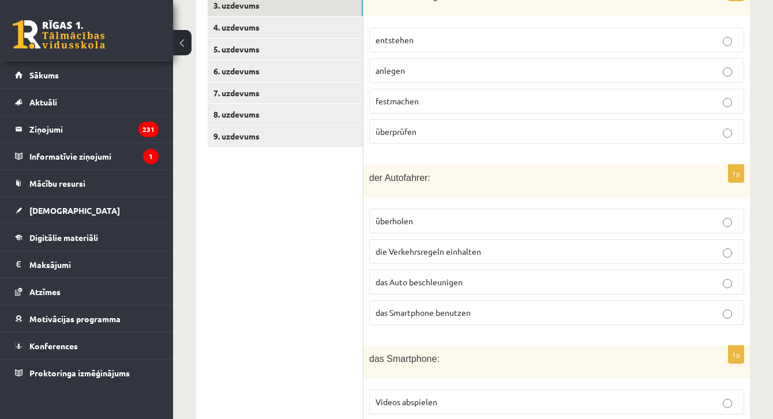
scroll to position [733, 0]
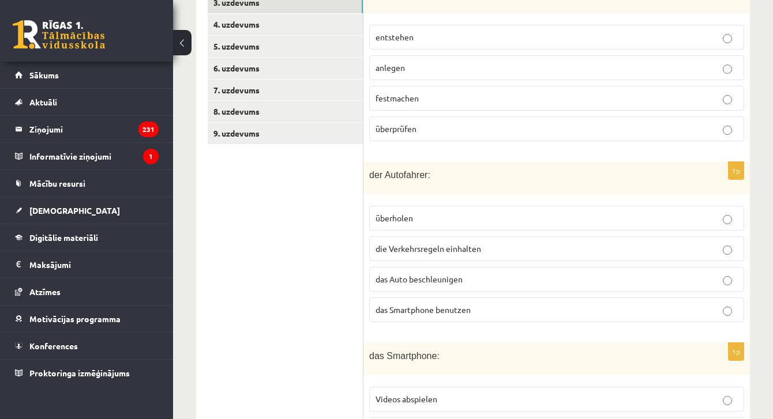
click at [406, 309] on span "das Smartphone benutzen" at bounding box center [423, 310] width 95 height 10
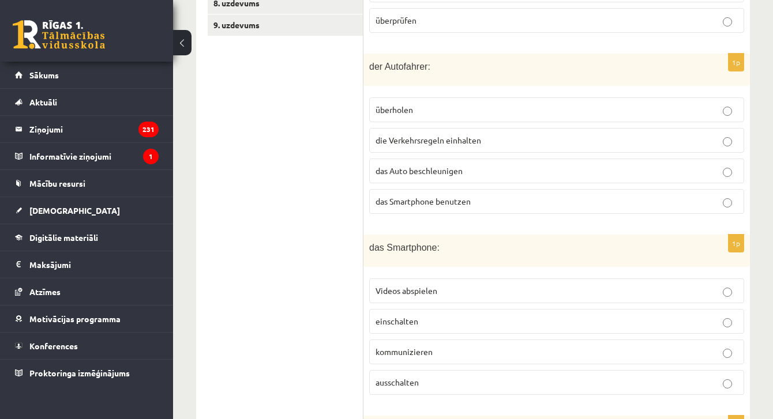
scroll to position [844, 0]
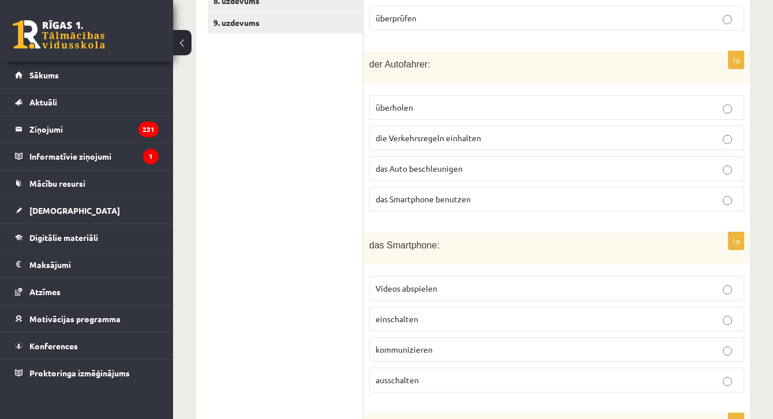
click at [427, 313] on p "einschalten" at bounding box center [557, 319] width 362 height 12
click at [406, 379] on span "ausschalten" at bounding box center [397, 380] width 43 height 10
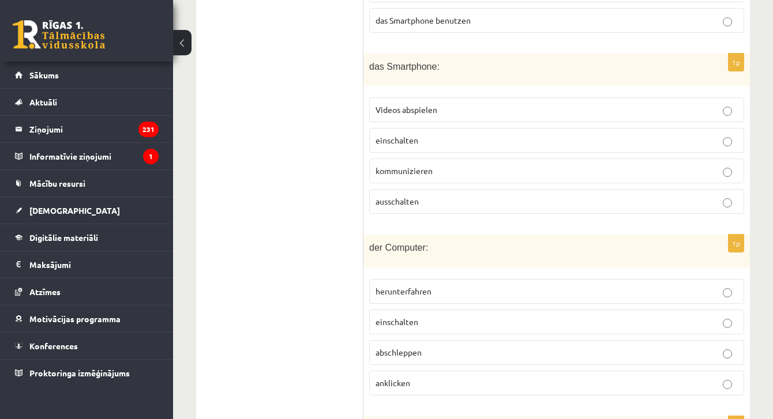
scroll to position [1023, 0]
click at [418, 351] on span "abschleppen" at bounding box center [399, 352] width 46 height 10
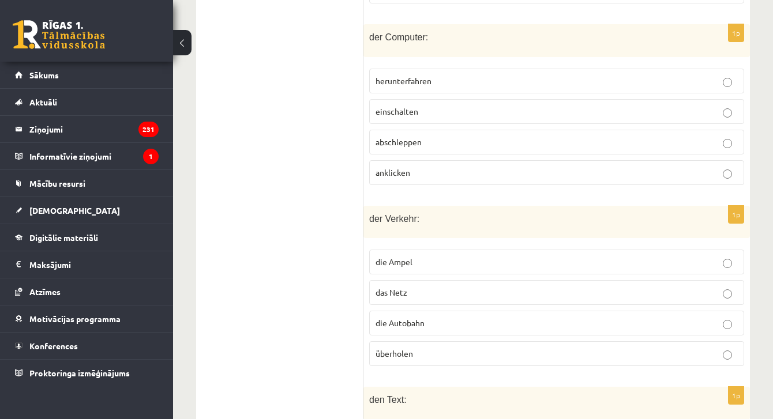
scroll to position [1237, 0]
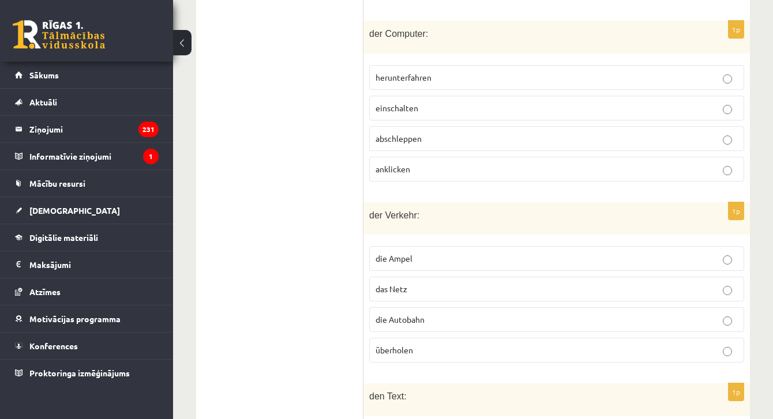
click at [393, 292] on label "das Netz" at bounding box center [556, 289] width 375 height 25
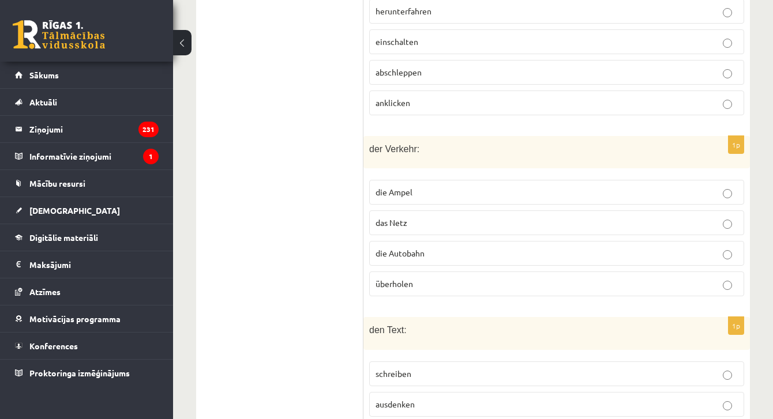
scroll to position [1516, 0]
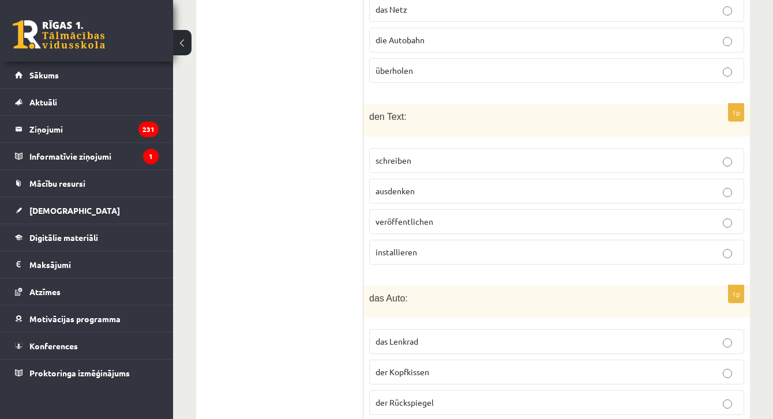
click at [399, 240] on label "installieren" at bounding box center [556, 252] width 375 height 25
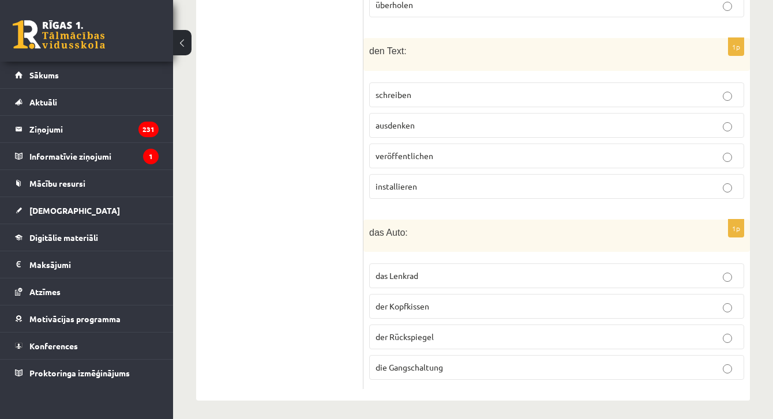
scroll to position [1582, 0]
click at [431, 306] on p "der Kopfkissen" at bounding box center [557, 307] width 362 height 12
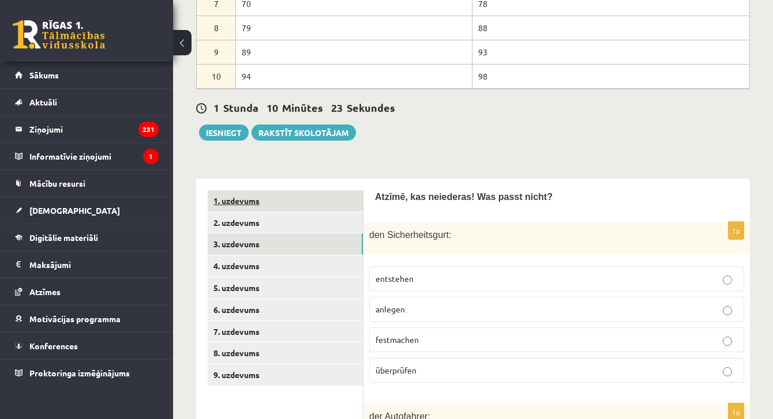
scroll to position [526, 0]
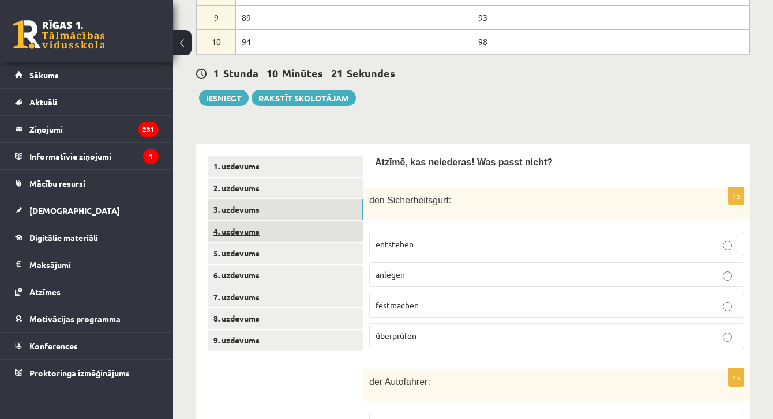
click at [249, 225] on link "4. uzdevums" at bounding box center [285, 231] width 155 height 21
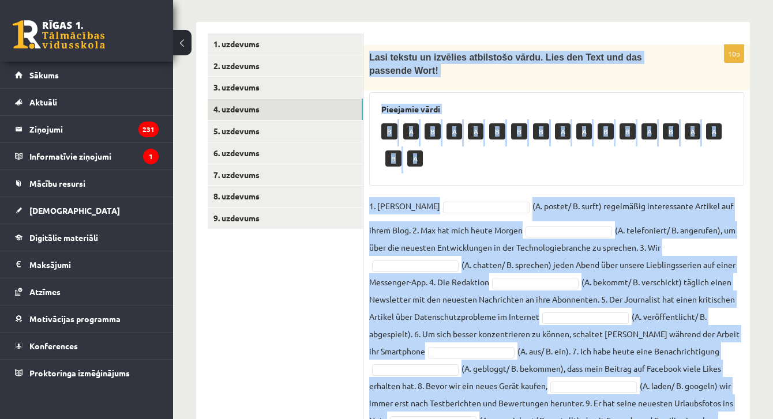
scroll to position [733, 0]
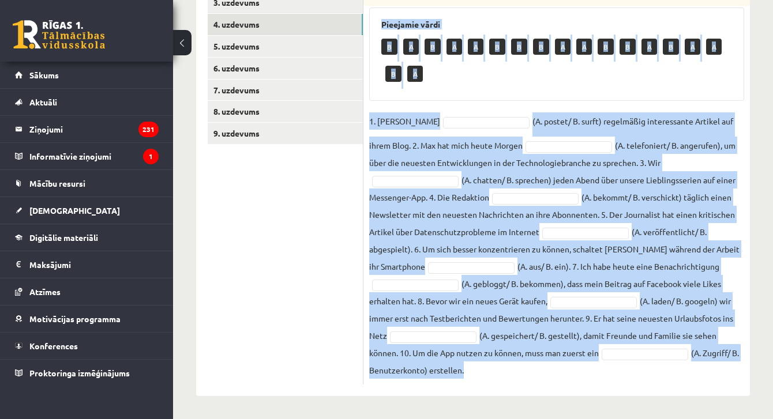
drag, startPoint x: 370, startPoint y: 57, endPoint x: 568, endPoint y: 387, distance: 385.6
click at [568, 387] on div "10p Lasi tekstu un izvēlies atbilstošo vārdu. Lies den Text und das passende Wo…" at bounding box center [557, 167] width 387 height 460
copy div "Lasi tekstu un izvēlies atbilstošo vārdu. Lies den Text und das passende Wort! …"
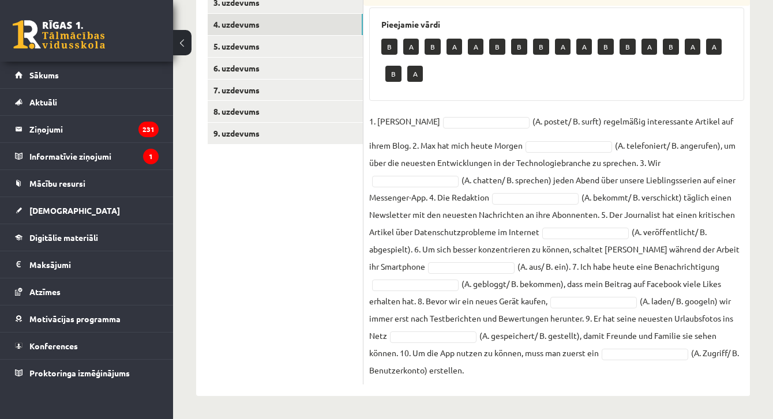
click at [338, 266] on ul "1. uzdevums 2. uzdevums 3. uzdevums 4. uzdevums 5. uzdevums 6. uzdevums 7. uzde…" at bounding box center [286, 167] width 156 height 437
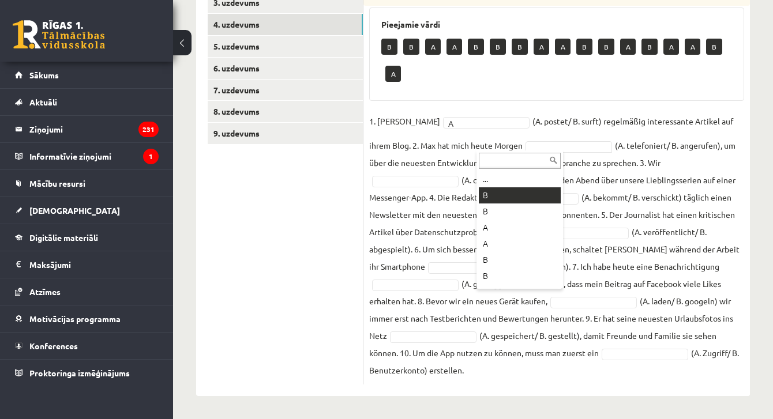
scroll to position [706, 0]
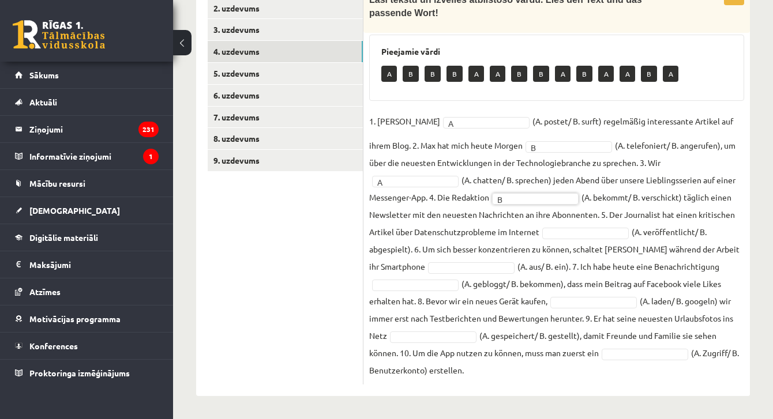
click at [535, 238] on fieldset "1. Lisa A * (A. postet/ B. surft) regelmäßig interessante Artikel auf ihrem Blo…" at bounding box center [556, 246] width 375 height 267
click at [425, 329] on fieldset "1. Lisa A * (A. postet/ B. surft) regelmäßig interessante Artikel auf ihrem Blo…" at bounding box center [556, 246] width 375 height 267
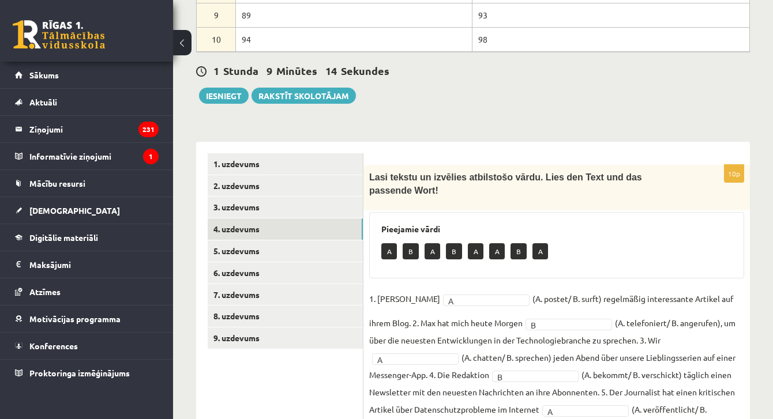
scroll to position [527, 0]
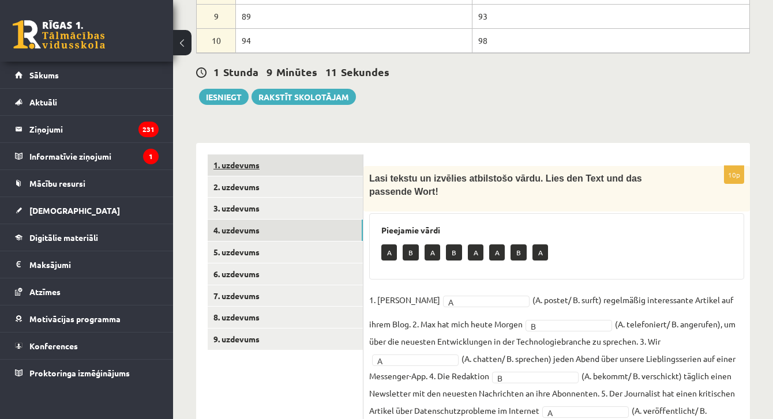
click at [279, 169] on link "1. uzdevums" at bounding box center [285, 165] width 155 height 21
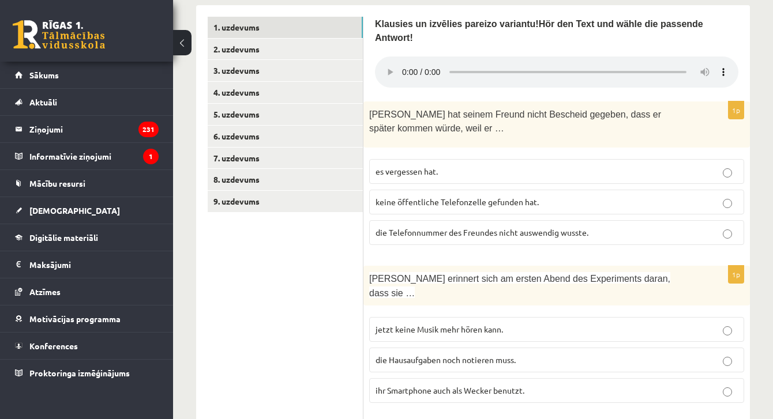
scroll to position [662, 0]
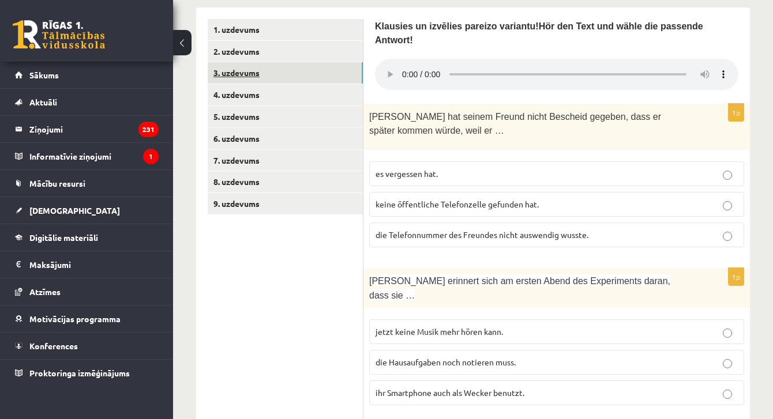
click at [260, 78] on link "3. uzdevums" at bounding box center [285, 72] width 155 height 21
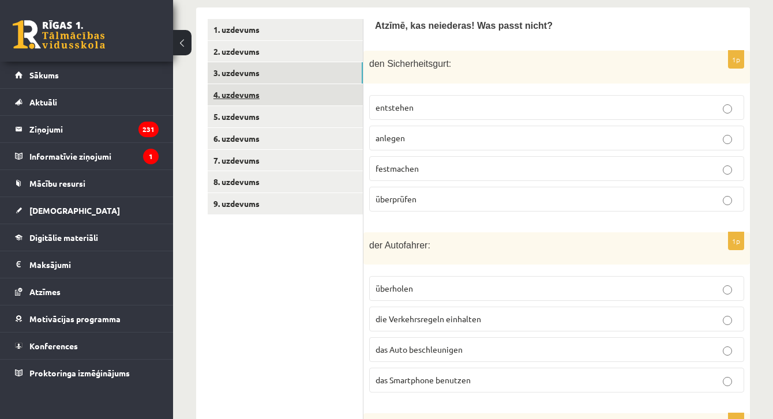
click at [256, 103] on link "4. uzdevums" at bounding box center [285, 94] width 155 height 21
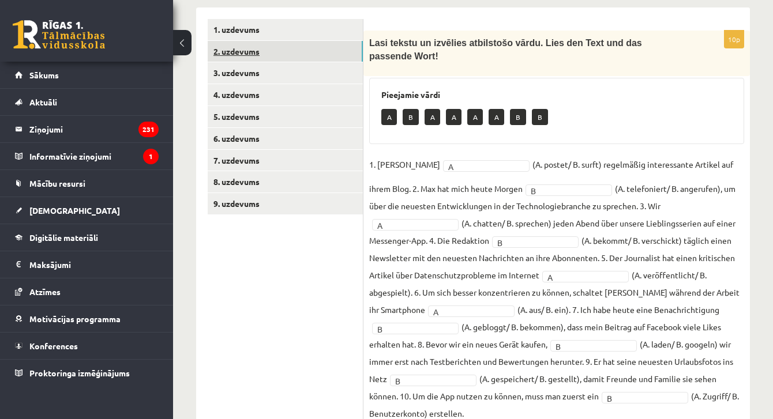
click at [254, 50] on link "2. uzdevums" at bounding box center [285, 51] width 155 height 21
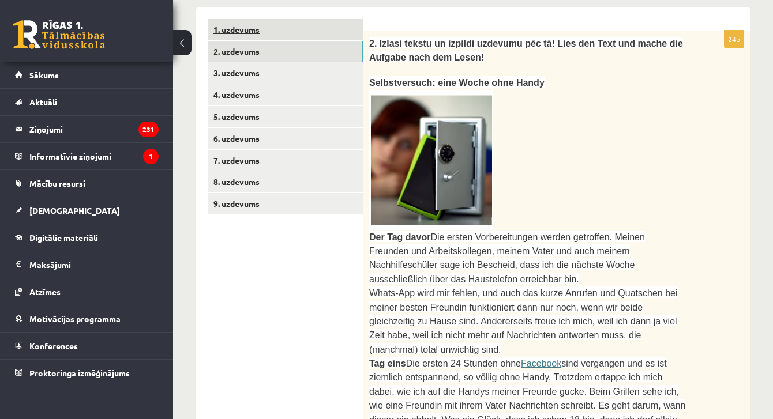
click at [257, 28] on link "1. uzdevums" at bounding box center [285, 29] width 155 height 21
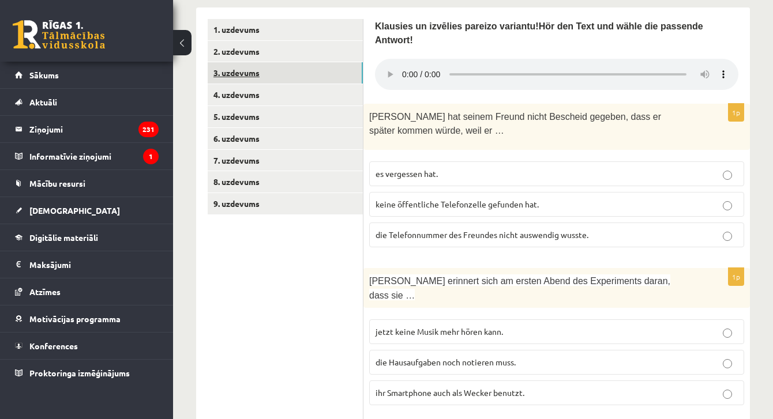
click at [253, 65] on link "3. uzdevums" at bounding box center [285, 72] width 155 height 21
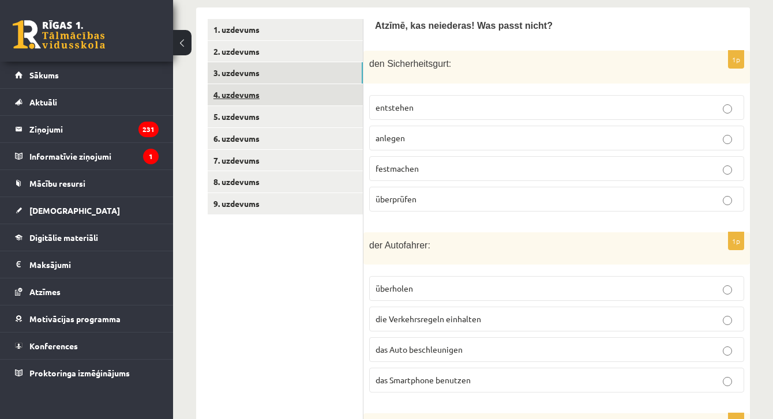
click at [248, 94] on link "4. uzdevums" at bounding box center [285, 94] width 155 height 21
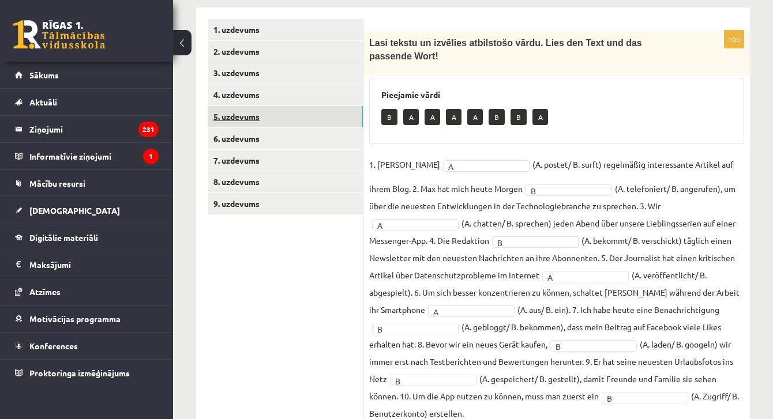
click at [246, 114] on link "5. uzdevums" at bounding box center [285, 116] width 155 height 21
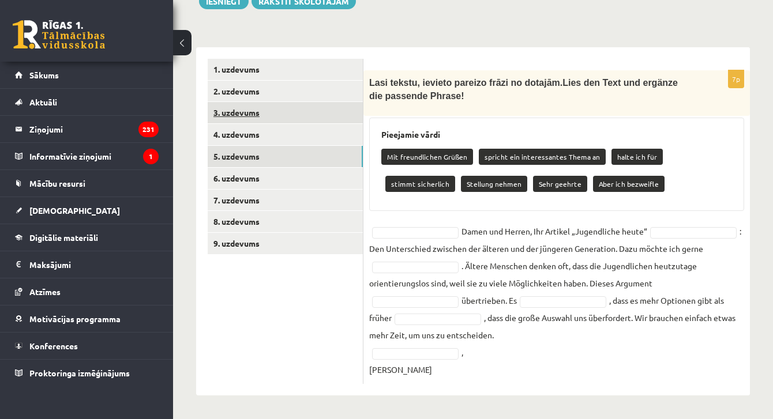
scroll to position [622, 0]
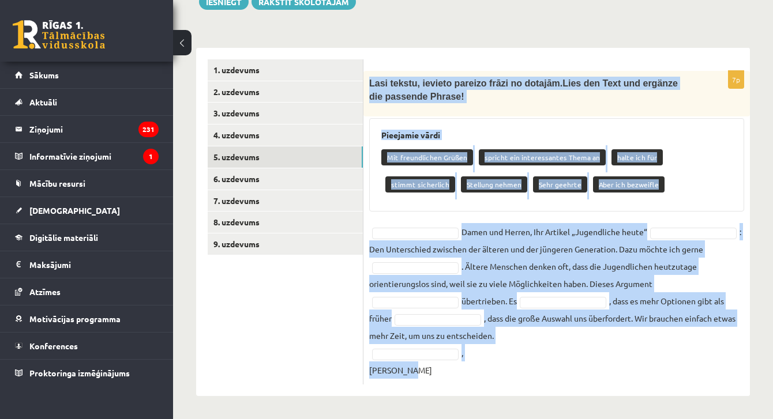
drag, startPoint x: 366, startPoint y: 77, endPoint x: 488, endPoint y: 394, distance: 339.9
click at [488, 394] on div "7p Lasi tekstu, ievieto pareizo frāzi no dotajām. Lies den Text und ergänze die…" at bounding box center [557, 222] width 387 height 349
copy div "Lasi tekstu, ievieto pareizo frāzi no dotajām. Lies den Text und ergänze die pa…"
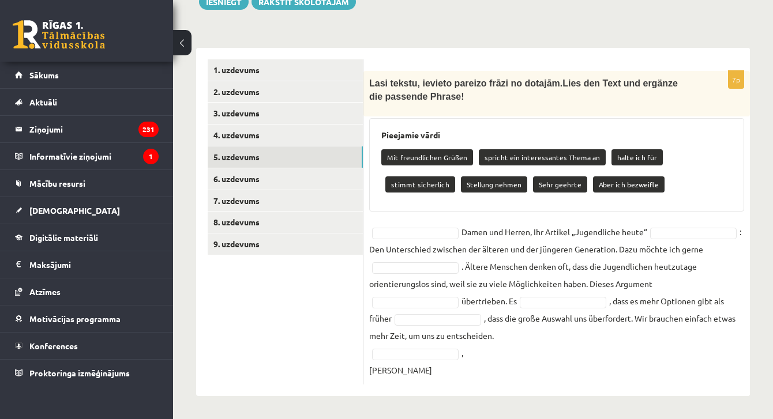
click at [335, 310] on ul "1. uzdevums 2. uzdevums 3. uzdevums 4. uzdevums 5. uzdevums 6. uzdevums 7. uzde…" at bounding box center [286, 222] width 156 height 326
click at [426, 241] on fieldset "Damen und Herren, Ihr Artikel „Jugendliche heute“ : Den Unterschied zwischen de…" at bounding box center [556, 301] width 375 height 156
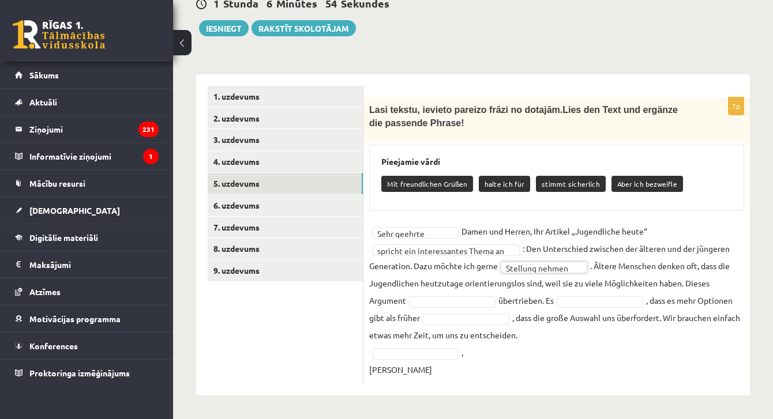
scroll to position [595, 0]
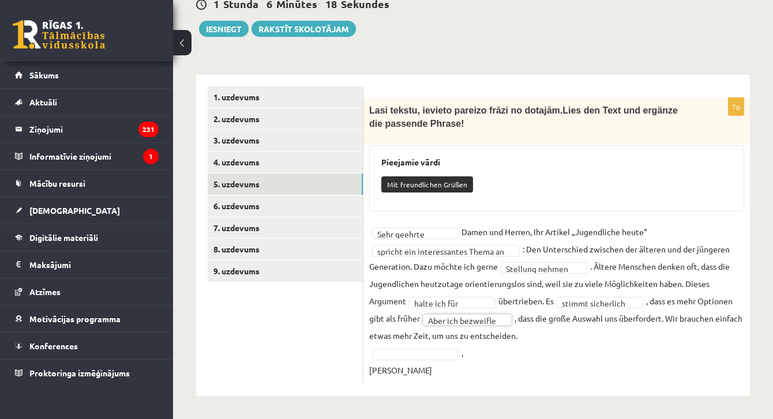
click at [439, 346] on fieldset "**********" at bounding box center [556, 301] width 375 height 156
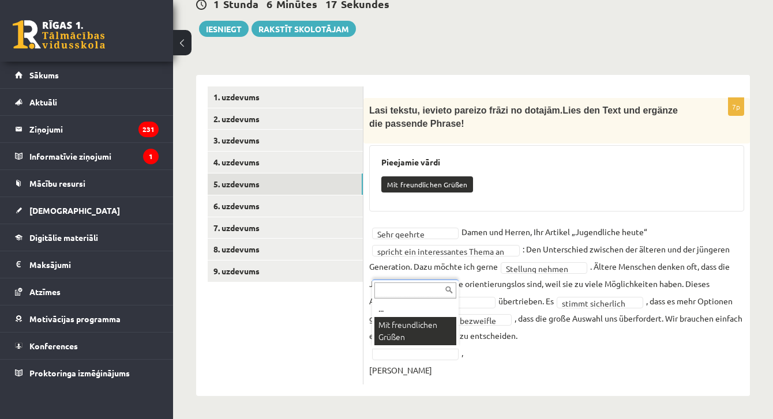
scroll to position [568, 0]
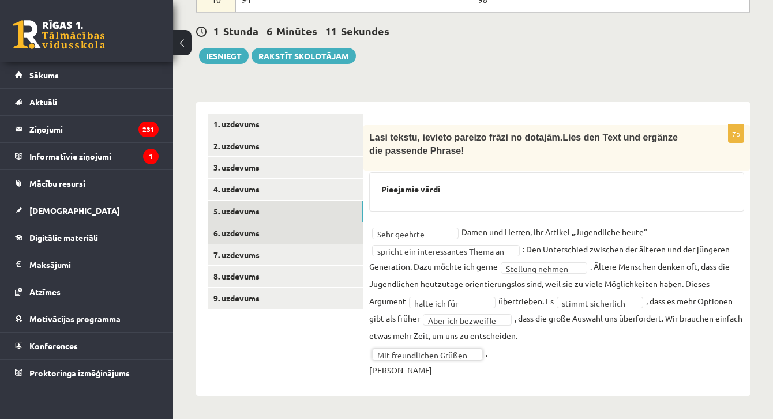
click at [280, 232] on link "6. uzdevums" at bounding box center [285, 233] width 155 height 21
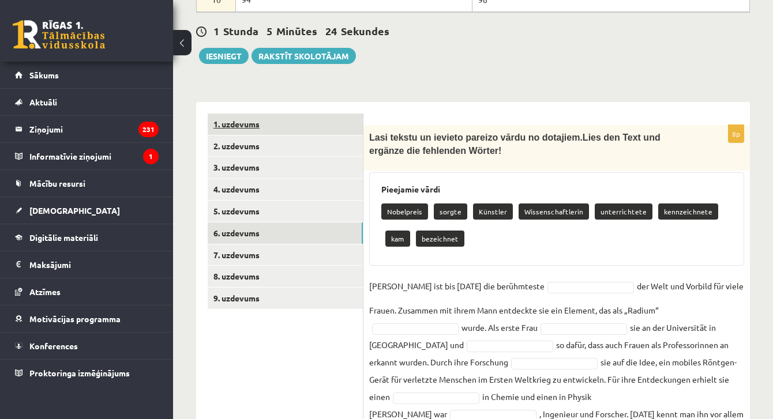
click at [251, 132] on link "1. uzdevums" at bounding box center [285, 124] width 155 height 21
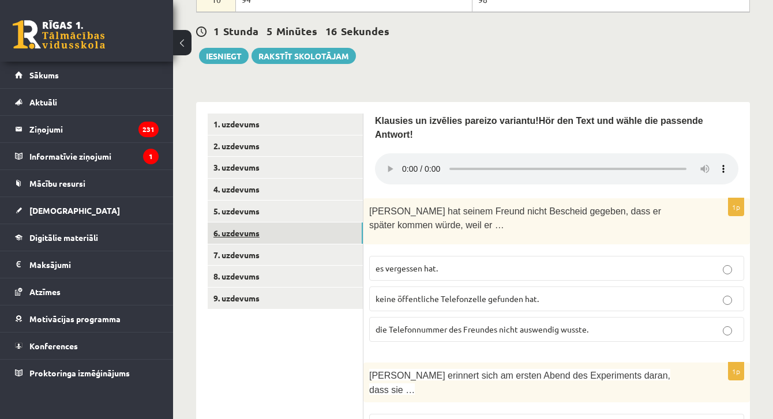
click at [264, 223] on link "6. uzdevums" at bounding box center [285, 233] width 155 height 21
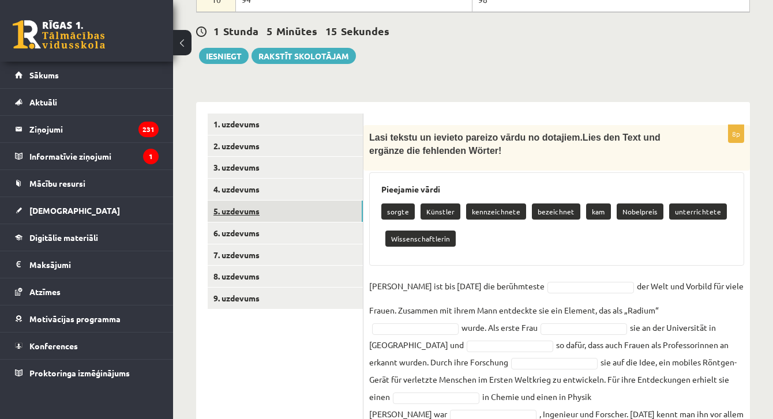
click at [266, 218] on link "5. uzdevums" at bounding box center [285, 211] width 155 height 21
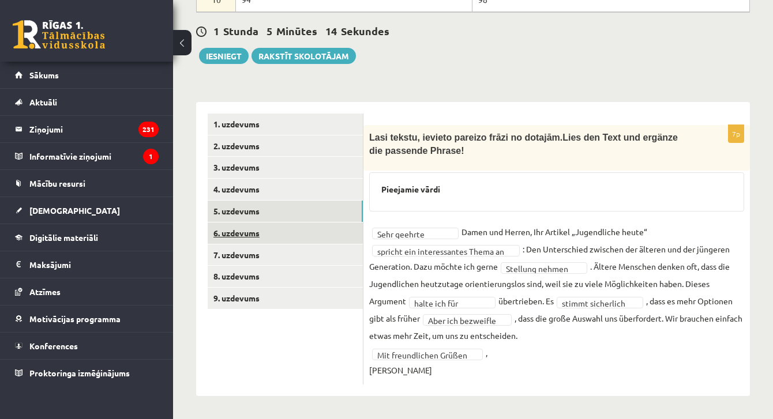
click at [270, 228] on link "6. uzdevums" at bounding box center [285, 233] width 155 height 21
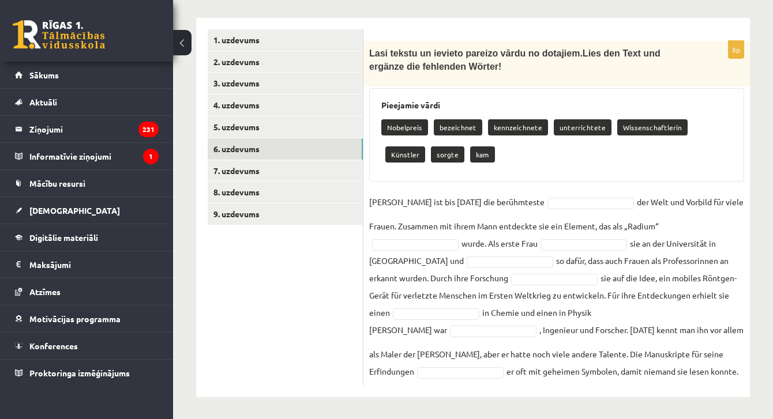
scroll to position [653, 0]
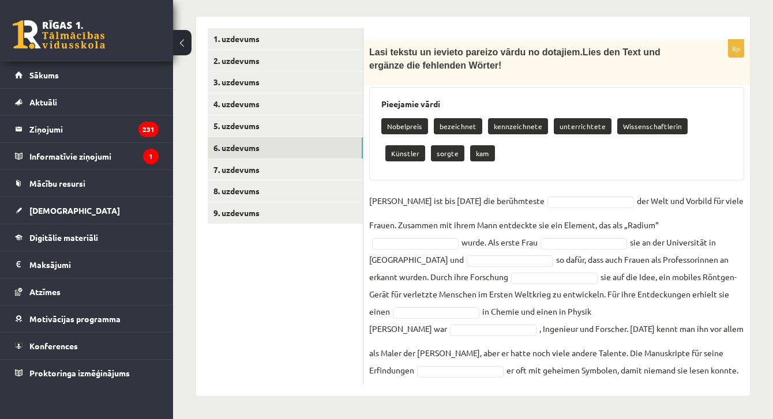
drag, startPoint x: 368, startPoint y: 91, endPoint x: 604, endPoint y: 391, distance: 381.3
click at [604, 391] on div "8p Lasi tekstu un ievieto pareizo vārdu no dotajiem. Lies den Text und ergänze …" at bounding box center [557, 207] width 387 height 380
copy div "Lasi tekstu un ievieto pareizo vārdu no dotajiem. Lies den Text und ergänze die…"
click at [334, 314] on ul "1. uzdevums 2. uzdevums 3. uzdevums 4. uzdevums 5. uzdevums 6. uzdevums 7. uzde…" at bounding box center [286, 206] width 156 height 357
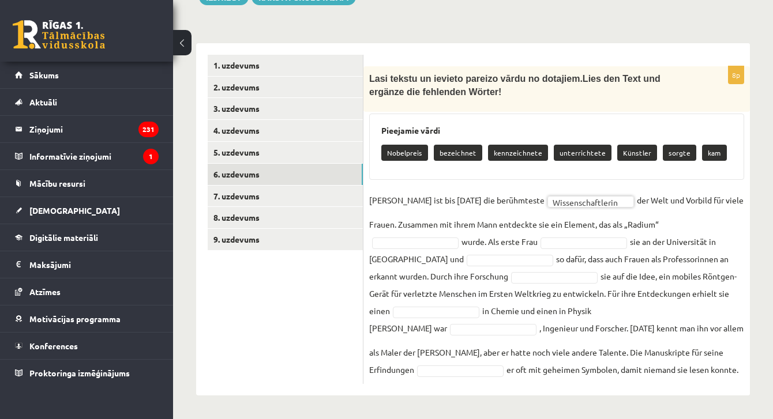
scroll to position [626, 0]
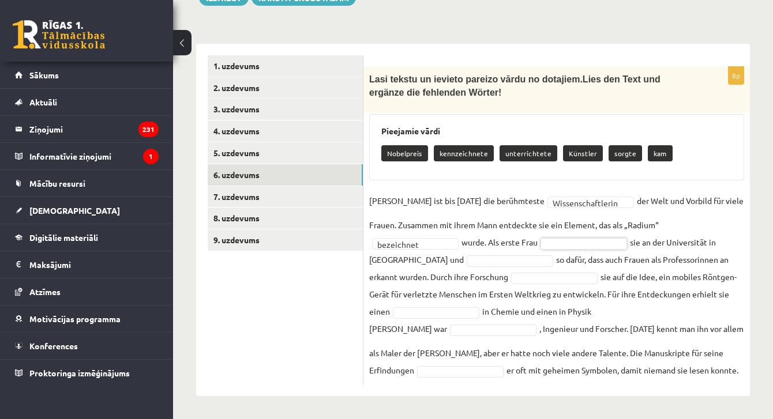
click at [265, 67] on link "1. uzdevums" at bounding box center [285, 65] width 155 height 21
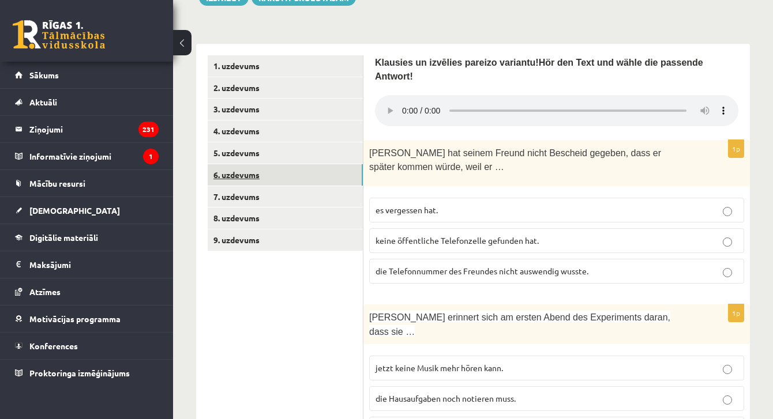
click at [254, 164] on link "6. uzdevums" at bounding box center [285, 174] width 155 height 21
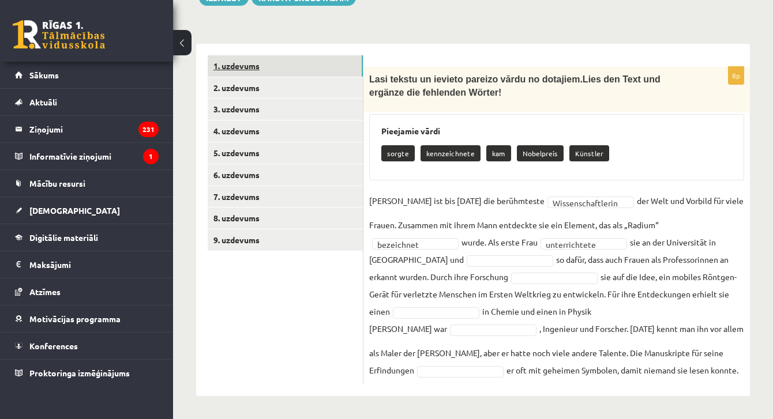
click at [269, 68] on link "1. uzdevums" at bounding box center [285, 65] width 155 height 21
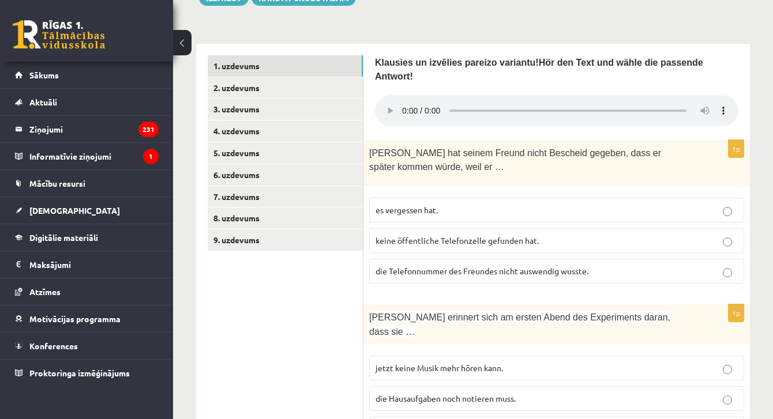
click at [402, 100] on audio at bounding box center [557, 110] width 364 height 31
click at [271, 169] on link "6. uzdevums" at bounding box center [285, 174] width 155 height 21
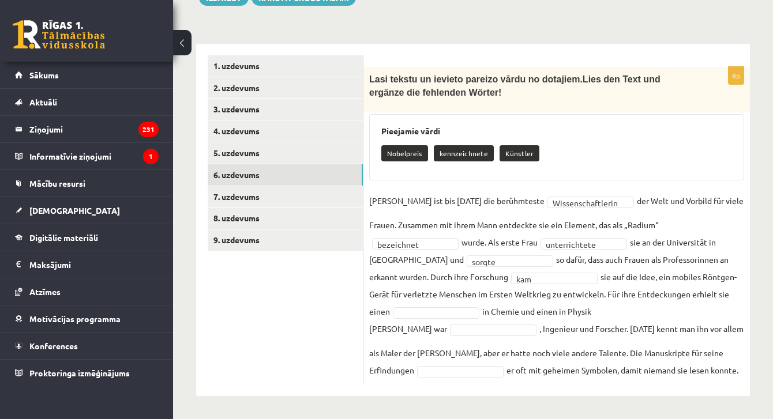
click at [439, 318] on fieldset "**********" at bounding box center [556, 285] width 375 height 187
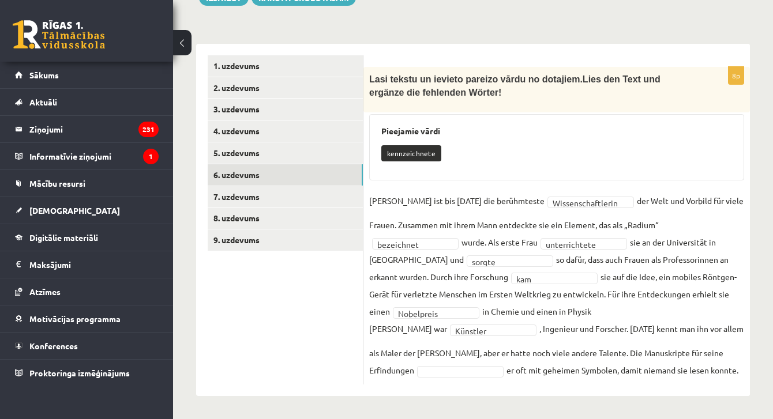
click at [492, 376] on fieldset "**********" at bounding box center [556, 285] width 375 height 187
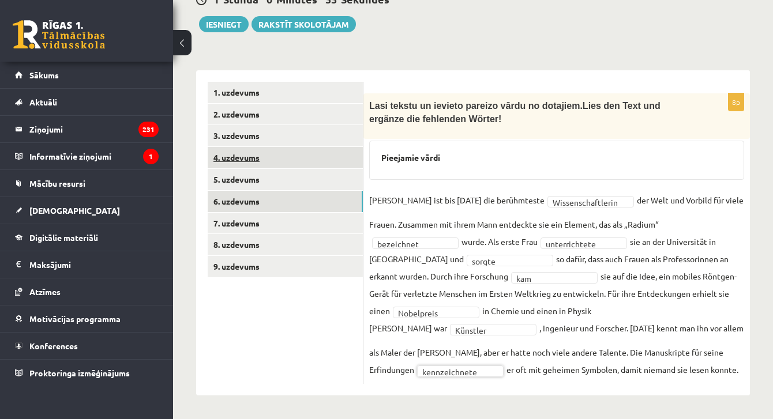
scroll to position [599, 0]
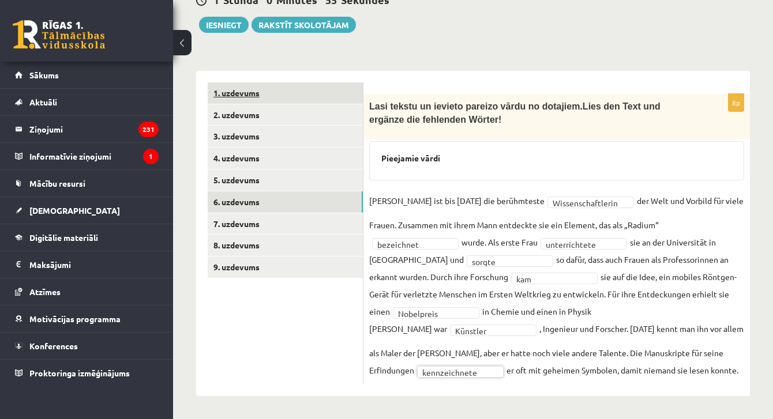
click at [277, 99] on link "1. uzdevums" at bounding box center [285, 93] width 155 height 21
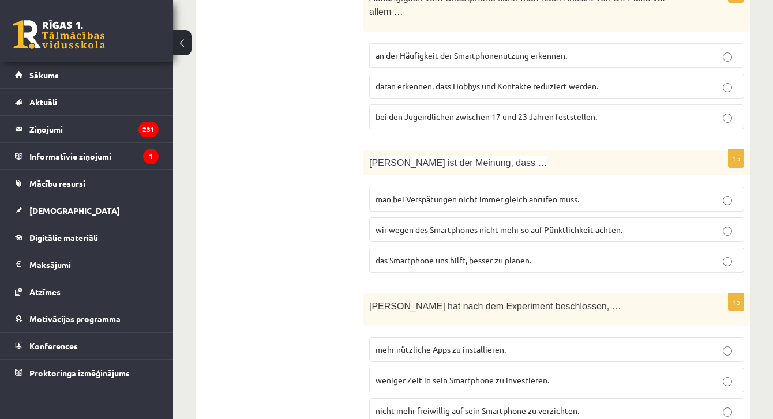
scroll to position [1269, 0]
click at [477, 255] on span "das Smartphone uns hilft, besser zu planen." at bounding box center [454, 260] width 156 height 10
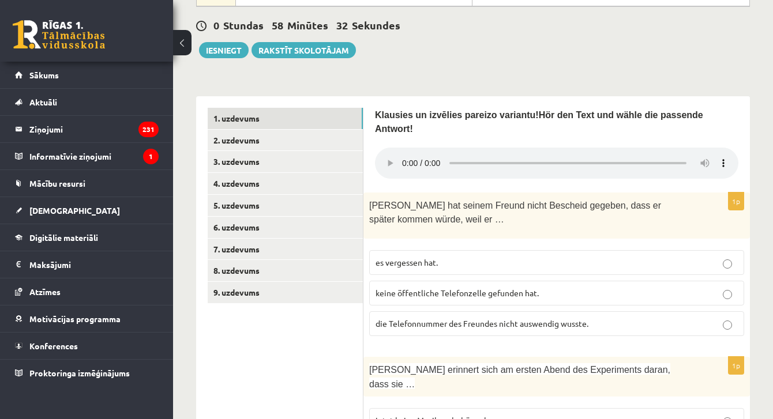
scroll to position [594, 0]
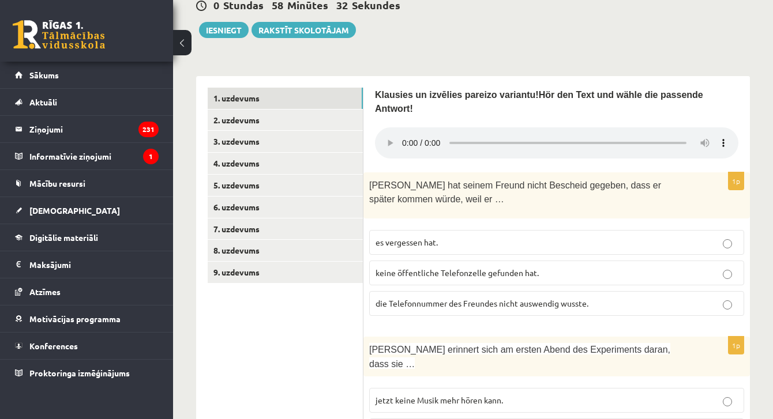
click at [507, 298] on p "die Telefonnummer des Freundes nicht auswendig wusste." at bounding box center [557, 304] width 362 height 12
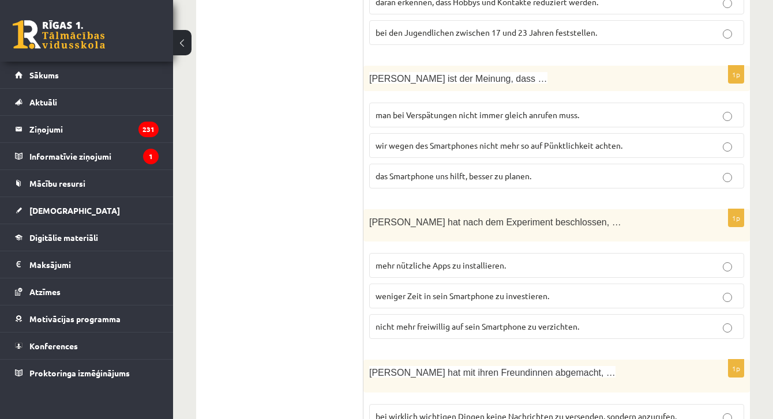
scroll to position [1360, 0]
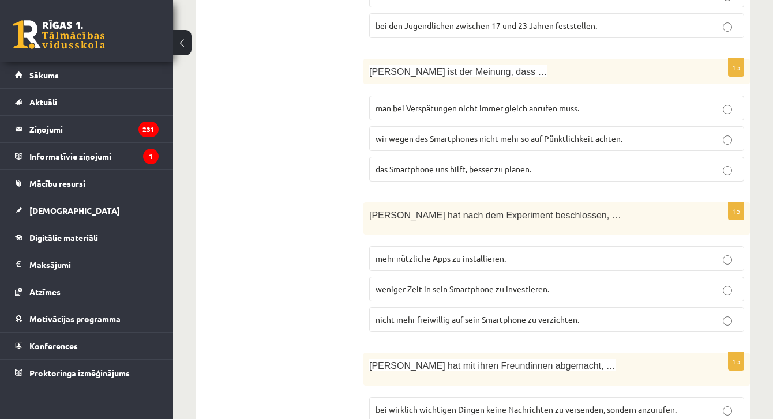
click at [509, 246] on label "mehr nützliche Apps zu installieren." at bounding box center [556, 258] width 375 height 25
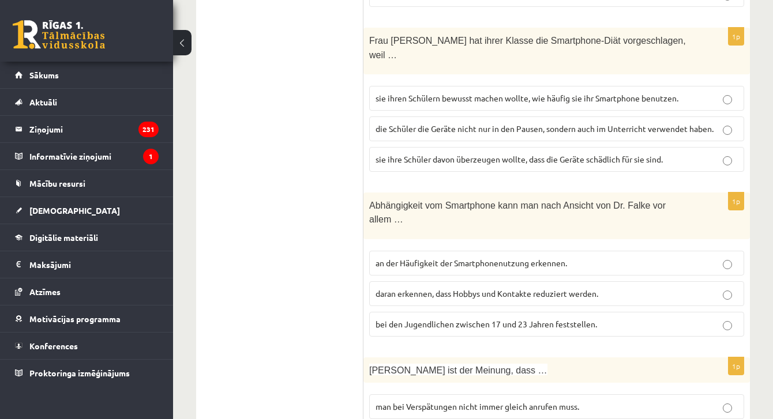
scroll to position [1058, 0]
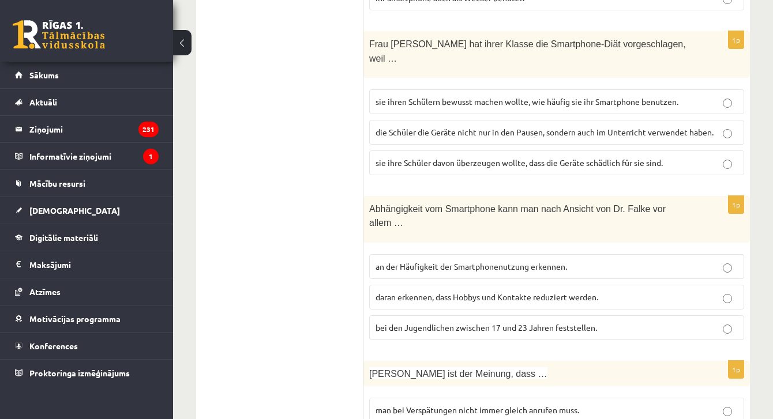
click at [524, 323] on span "bei den Jugendlichen zwischen 17 und 23 Jahren feststellen." at bounding box center [487, 328] width 222 height 10
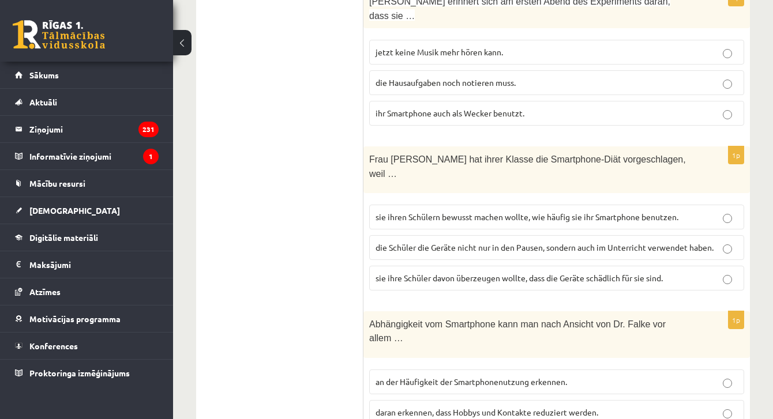
scroll to position [941, 0]
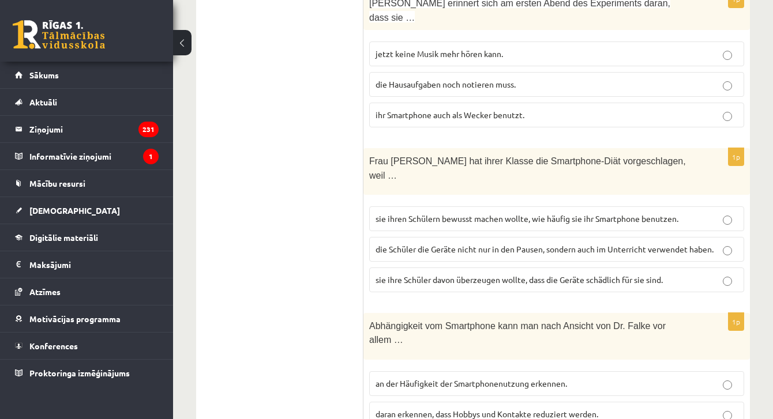
click at [539, 275] on span "sie ihre Schüler davon überzeugen wollte, dass die Geräte schädlich für sie sin…" at bounding box center [519, 280] width 287 height 10
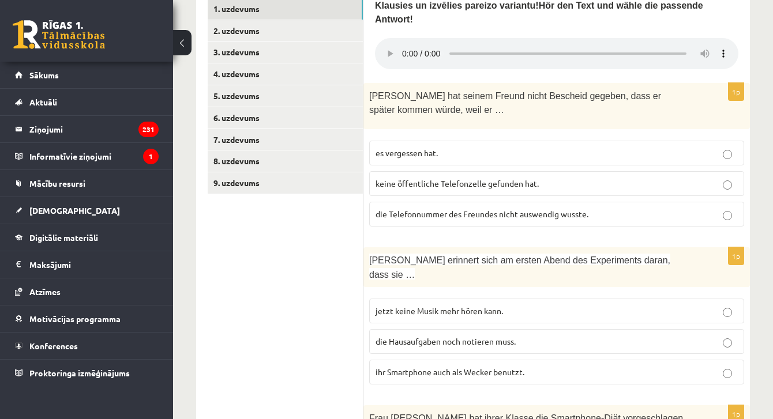
scroll to position [686, 0]
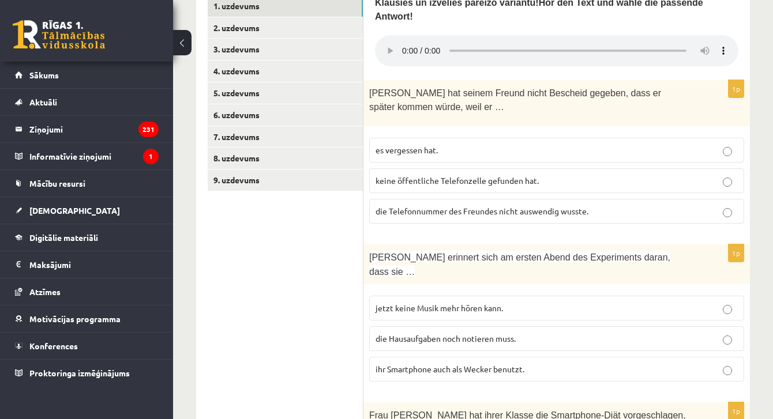
click at [527, 302] on p "jetzt keine Musik mehr hören kann." at bounding box center [557, 308] width 362 height 12
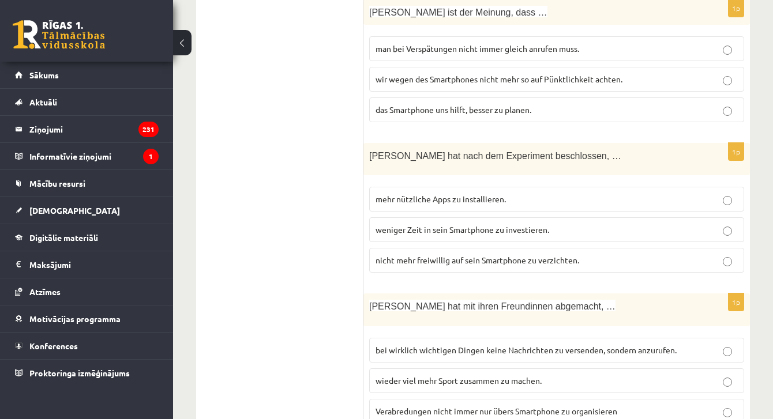
scroll to position [1419, 0]
click at [546, 407] on span "Verabredungen nicht immer nur übers Smartphone zu organisieren" at bounding box center [497, 412] width 242 height 10
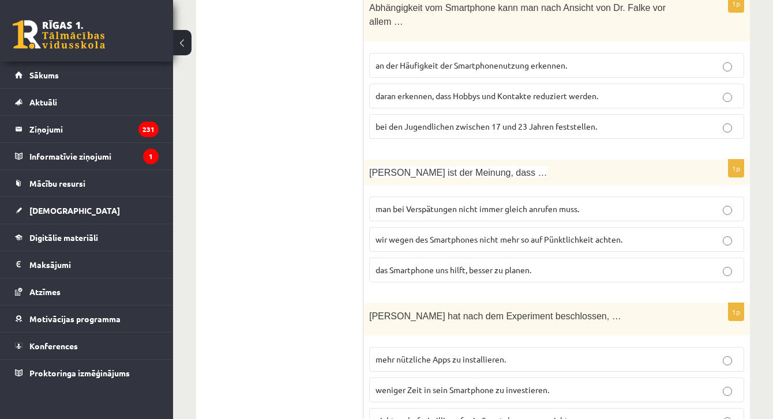
scroll to position [1260, 0]
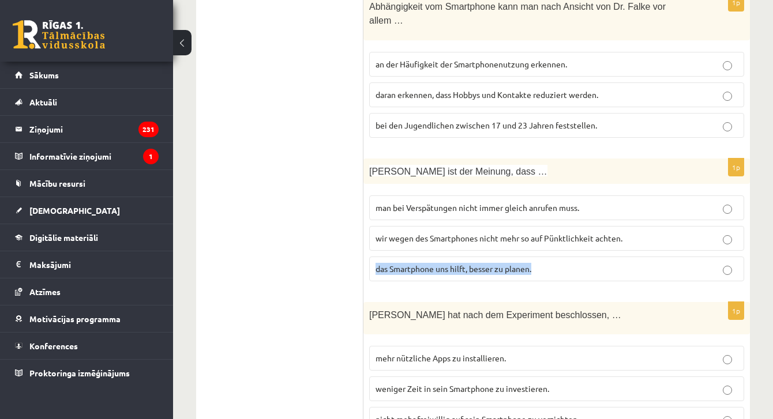
drag, startPoint x: 377, startPoint y: 219, endPoint x: 553, endPoint y: 226, distance: 176.7
click at [553, 263] on p "das Smartphone uns hilft, besser zu planen." at bounding box center [557, 269] width 362 height 12
copy span "das Smartphone uns hilft, besser zu planen."
click at [319, 155] on ul "1. uzdevums 2. uzdevums 3. uzdevums 4. uzdevums 5. uzdevums 6. uzdevums 7. uzde…" at bounding box center [286, 6] width 156 height 1171
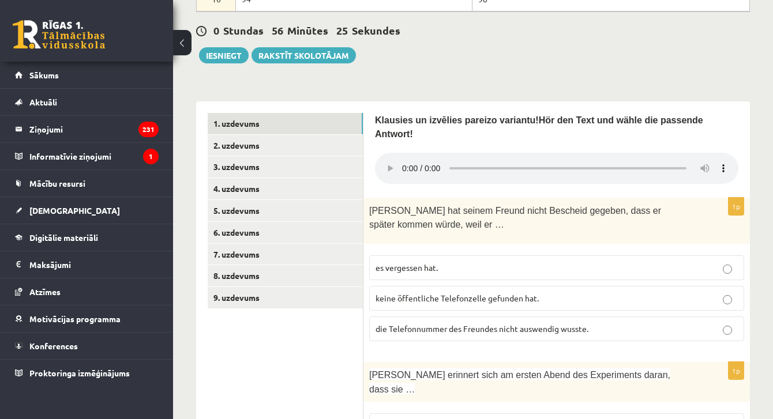
scroll to position [572, 0]
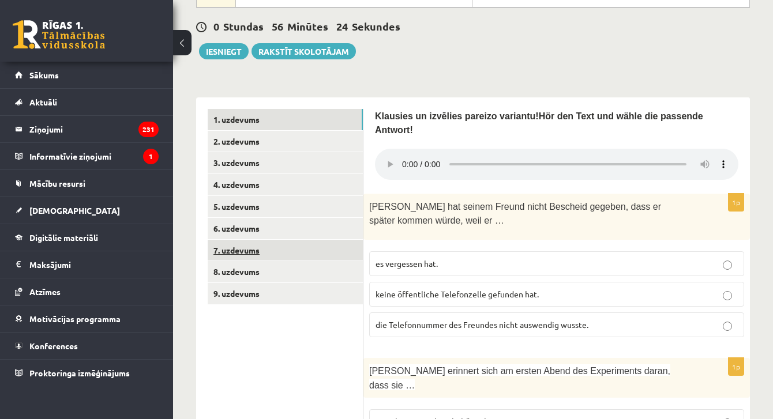
click at [257, 254] on link "7. uzdevums" at bounding box center [285, 250] width 155 height 21
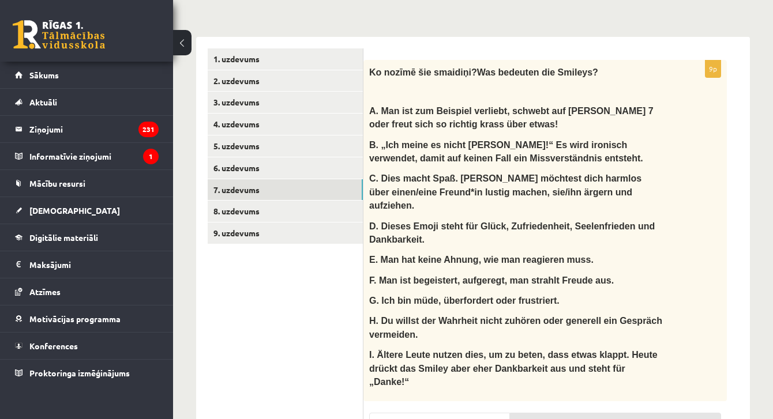
scroll to position [632, 0]
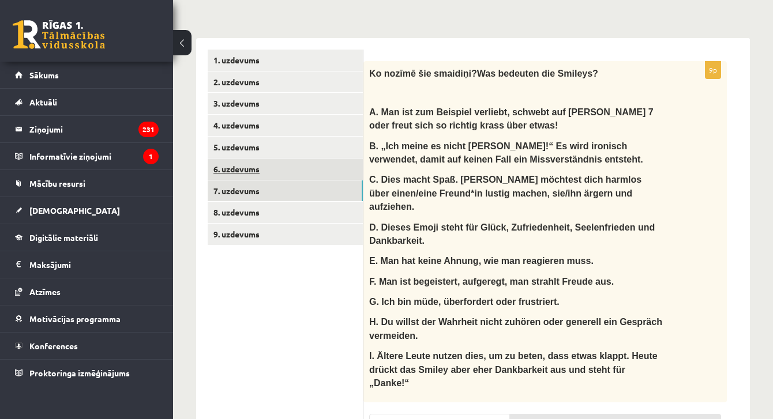
click at [267, 168] on link "6. uzdevums" at bounding box center [285, 169] width 155 height 21
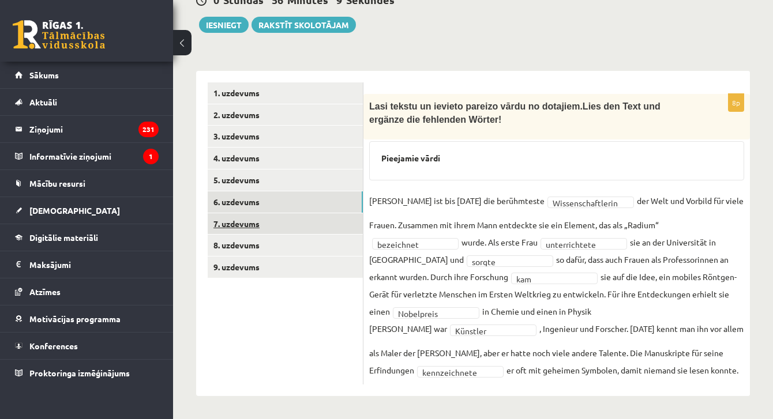
click at [248, 213] on link "7. uzdevums" at bounding box center [285, 223] width 155 height 21
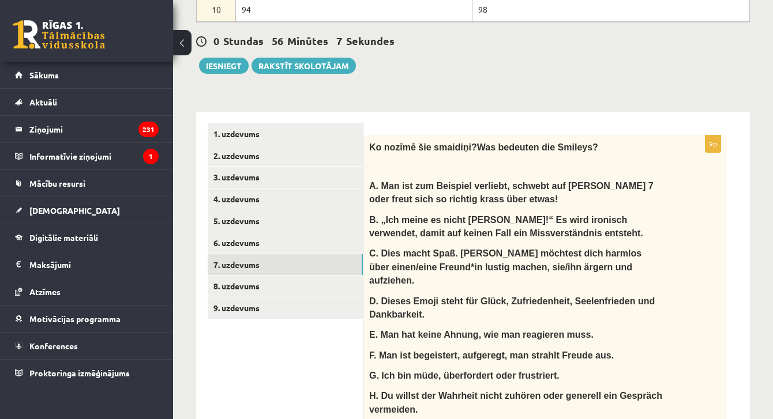
scroll to position [560, 0]
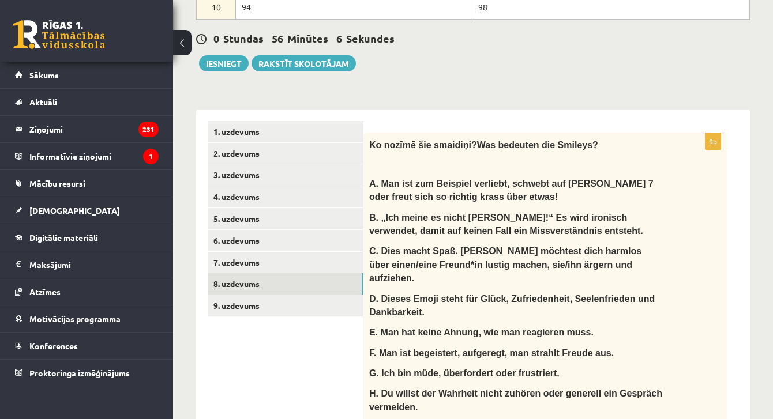
click at [242, 282] on link "8. uzdevums" at bounding box center [285, 283] width 155 height 21
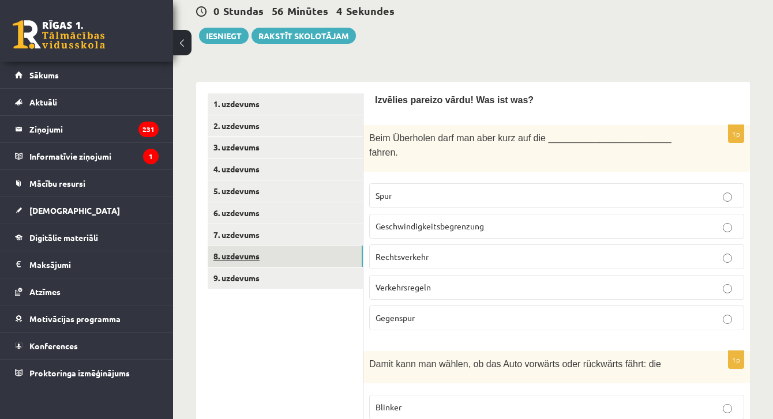
scroll to position [589, 0]
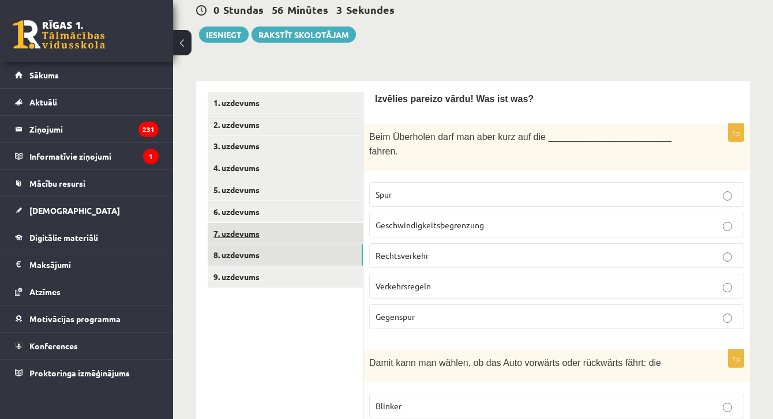
click at [257, 223] on link "7. uzdevums" at bounding box center [285, 233] width 155 height 21
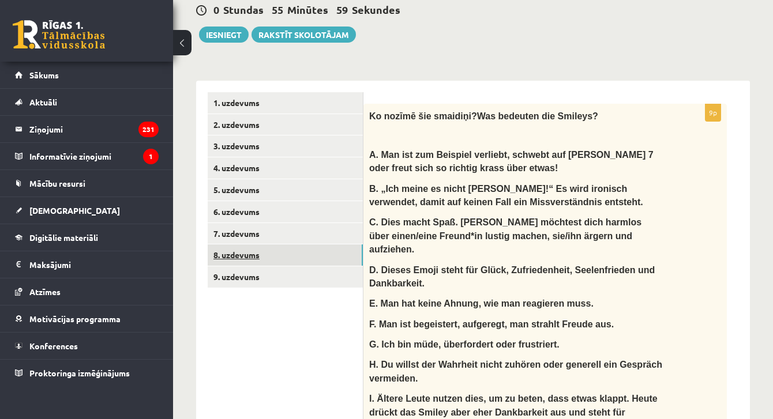
click at [245, 253] on link "8. uzdevums" at bounding box center [285, 255] width 155 height 21
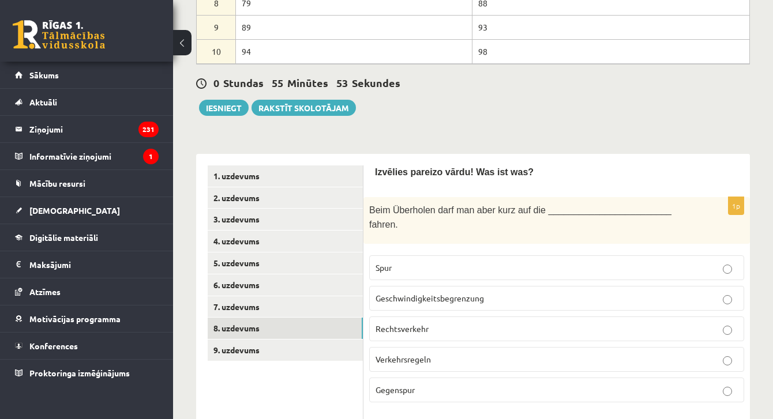
scroll to position [526, 0]
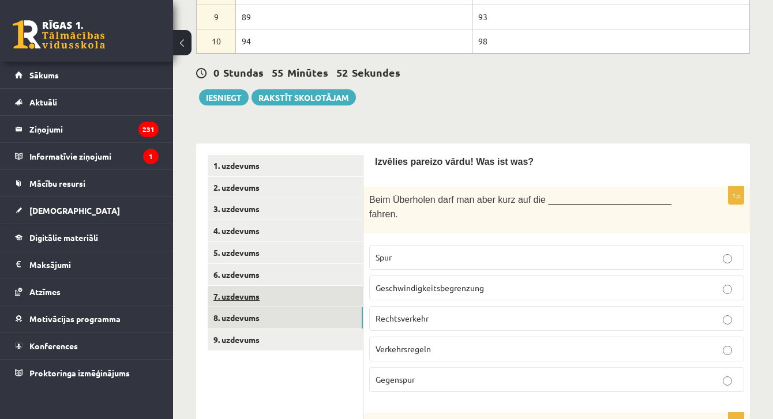
click at [256, 294] on link "7. uzdevums" at bounding box center [285, 296] width 155 height 21
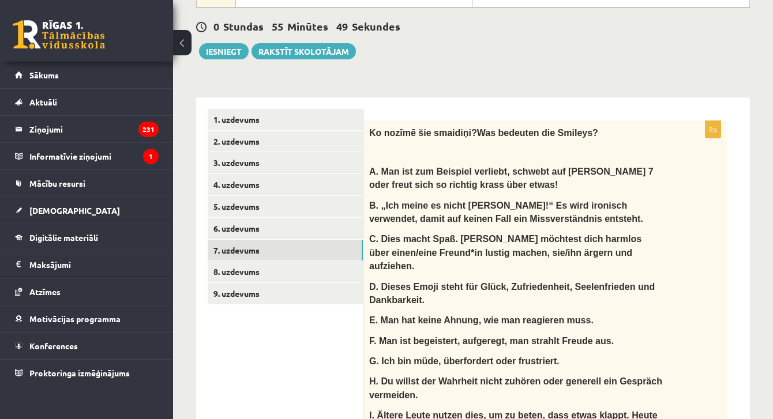
scroll to position [657, 0]
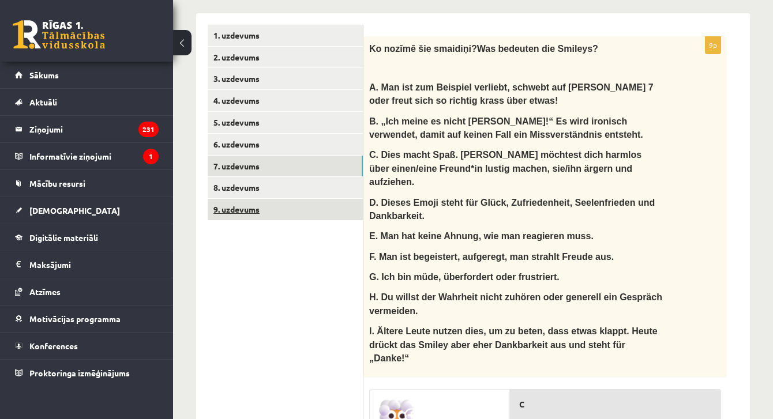
click at [282, 208] on link "9. uzdevums" at bounding box center [285, 209] width 155 height 21
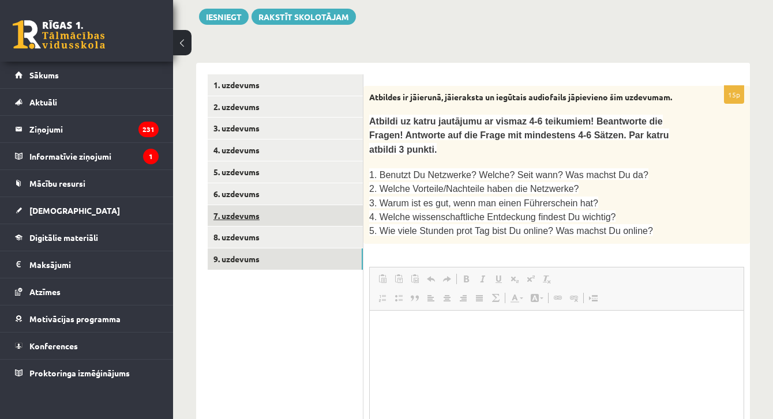
scroll to position [0, 0]
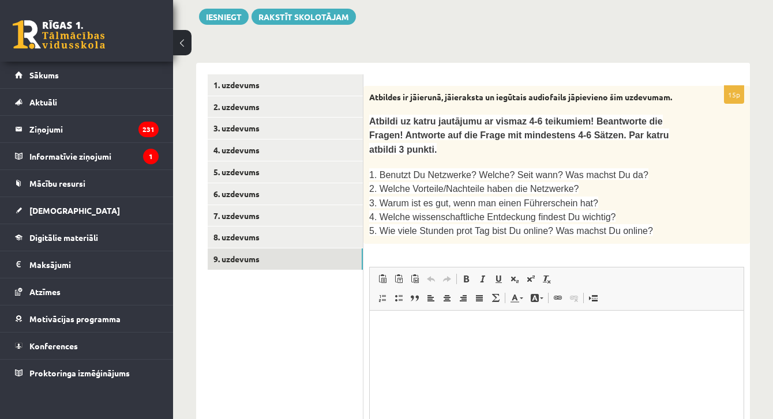
click at [268, 223] on ul "1. uzdevums 2. uzdevums 3. uzdevums 4. uzdevums 5. uzdevums 6. uzdevums 7. uzde…" at bounding box center [286, 290] width 156 height 433
click at [262, 214] on link "7. uzdevums" at bounding box center [285, 215] width 155 height 21
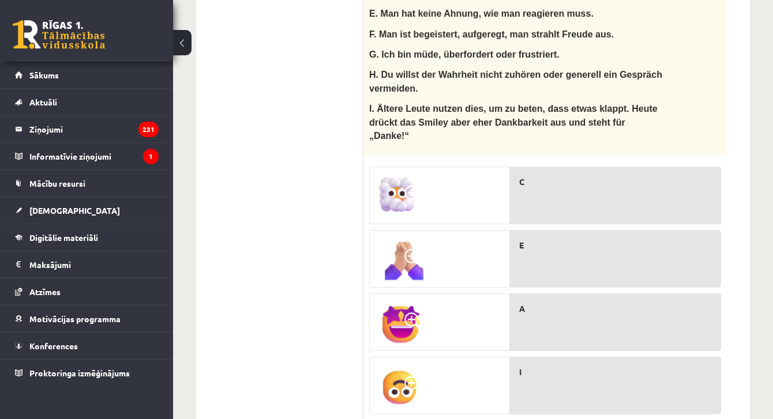
scroll to position [932, 0]
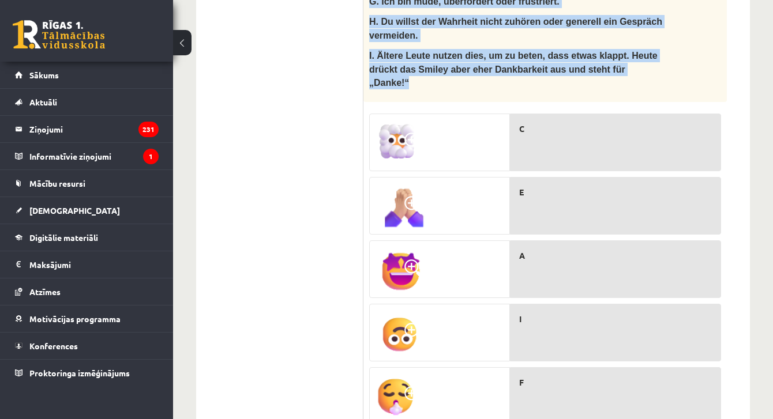
drag, startPoint x: 373, startPoint y: 199, endPoint x: 462, endPoint y: 60, distance: 164.7
copy div ". Man ist zum Beispiel verliebt, schwebt auf Wolke 7 oder freut sich so richtig…"
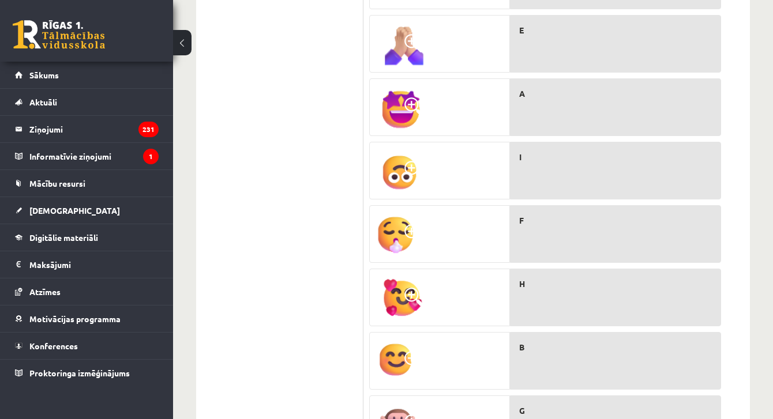
scroll to position [1094, 0]
click at [409, 289] on span at bounding box center [413, 298] width 18 height 18
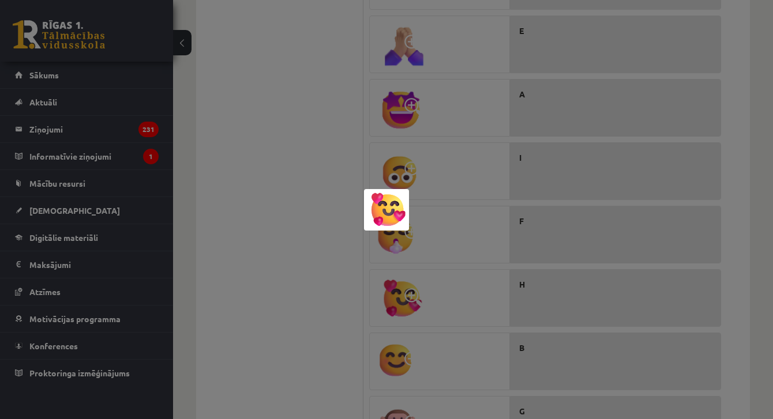
click at [456, 279] on div at bounding box center [386, 209] width 773 height 419
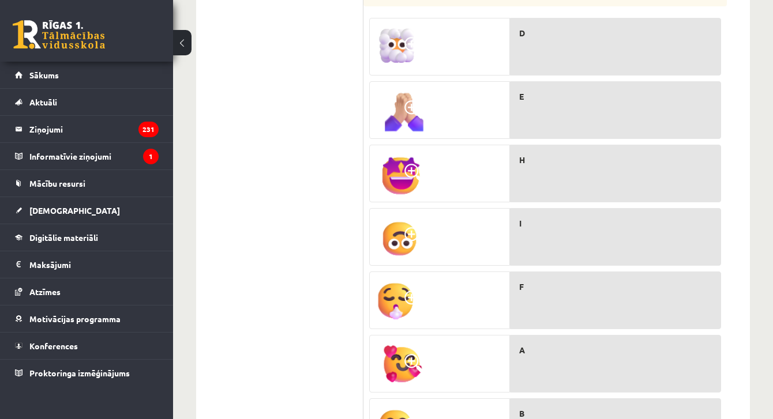
scroll to position [1072, 0]
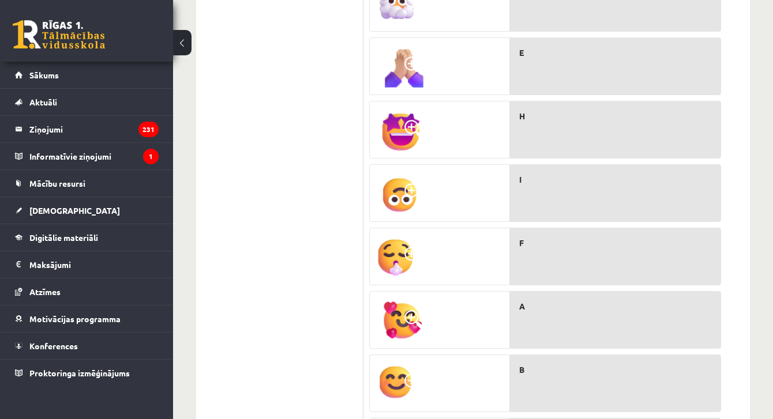
click at [547, 299] on div "A" at bounding box center [615, 320] width 211 height 58
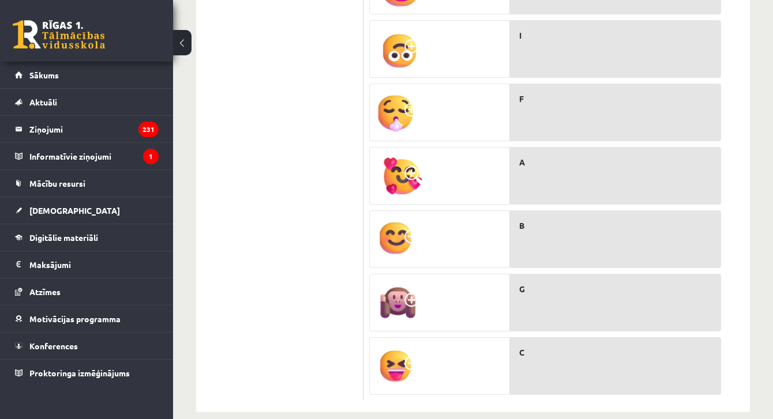
scroll to position [1209, 0]
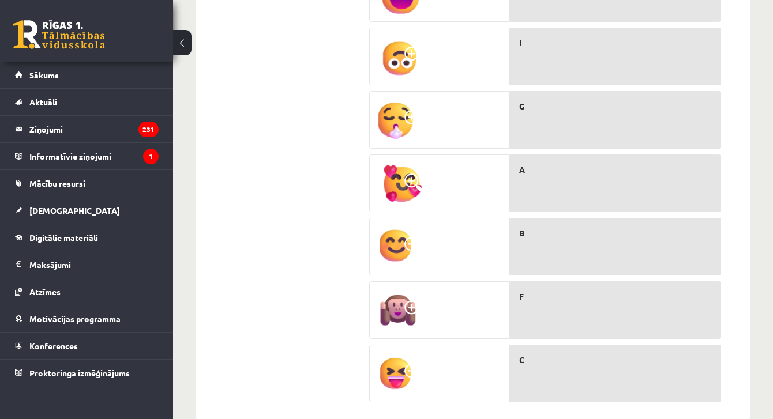
click at [388, 161] on img at bounding box center [401, 184] width 50 height 46
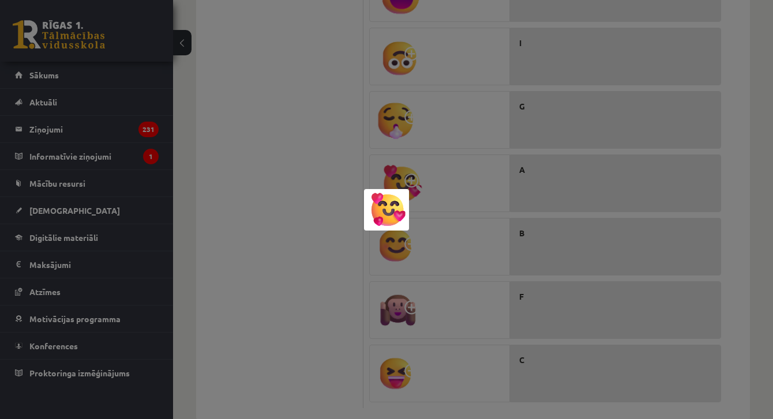
click at [319, 148] on div at bounding box center [386, 209] width 773 height 419
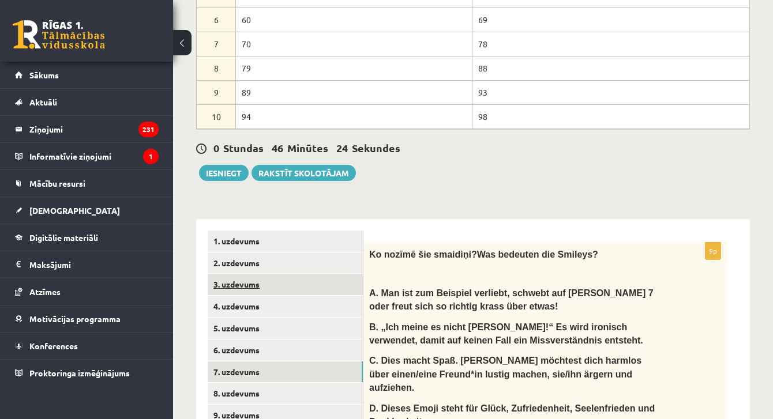
scroll to position [477, 0]
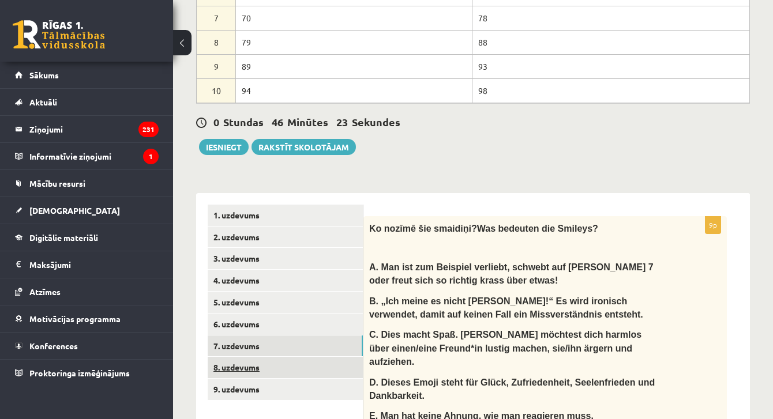
click at [272, 370] on link "8. uzdevums" at bounding box center [285, 367] width 155 height 21
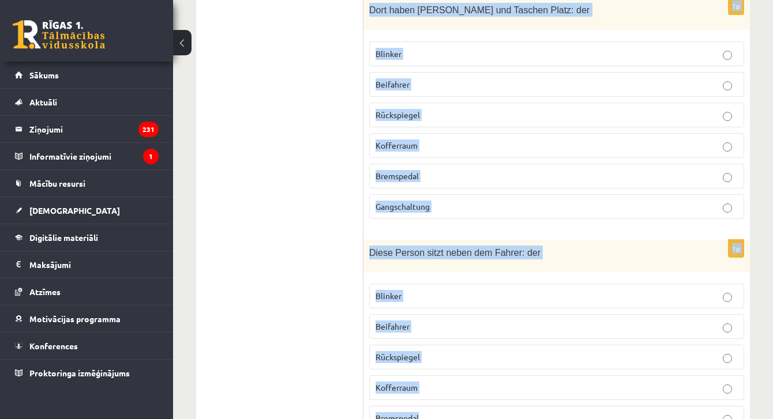
scroll to position [2877, 0]
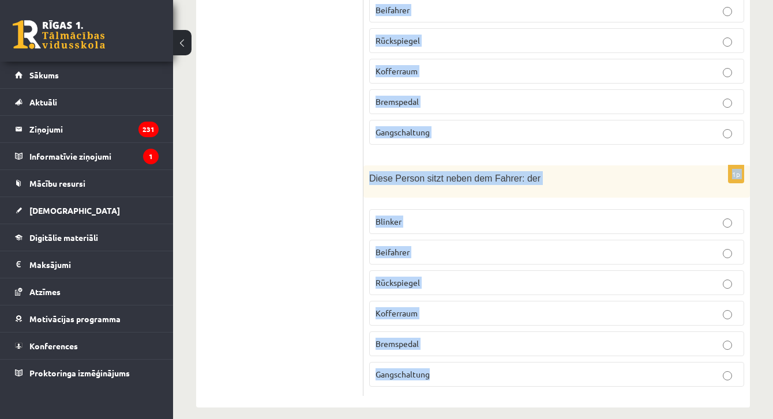
drag, startPoint x: 376, startPoint y: 244, endPoint x: 499, endPoint y: 359, distance: 168.2
copy form "Izvēlies pareizo vārdu! Was ist was? 1p Beim Überholen darf man aber kurz auf d…"
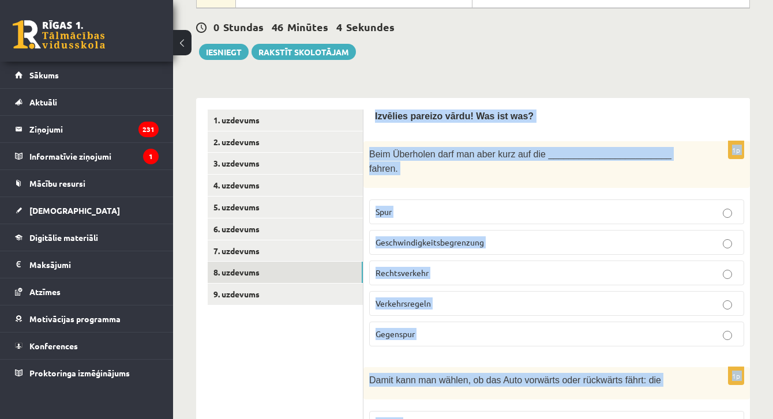
scroll to position [433, 0]
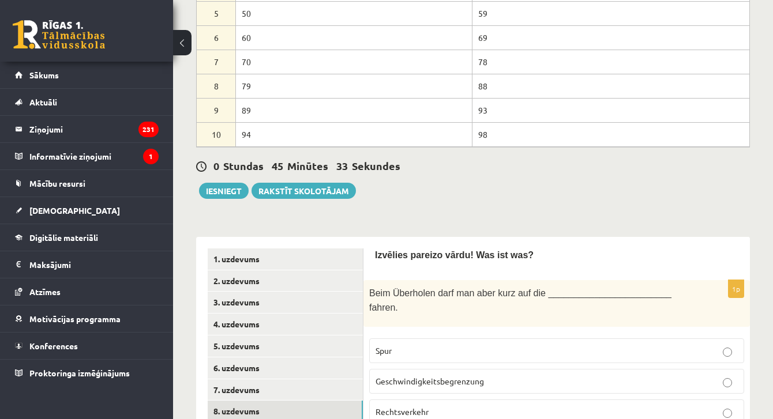
click at [384, 169] on span "Sekundes" at bounding box center [376, 165] width 48 height 13
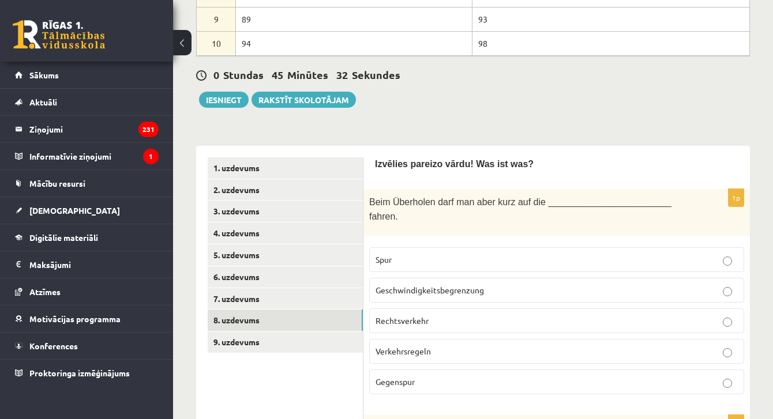
scroll to position [528, 0]
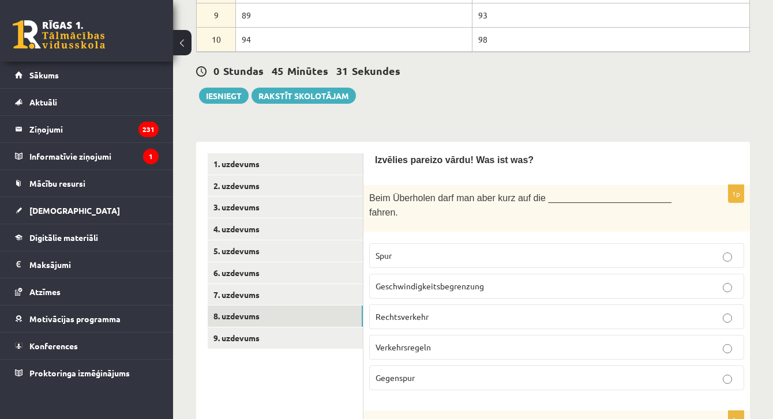
click at [445, 379] on p "Gegenspur" at bounding box center [557, 378] width 362 height 12
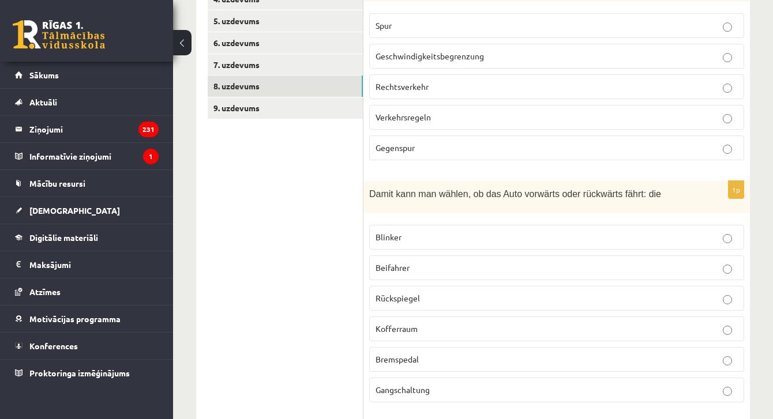
scroll to position [838, 0]
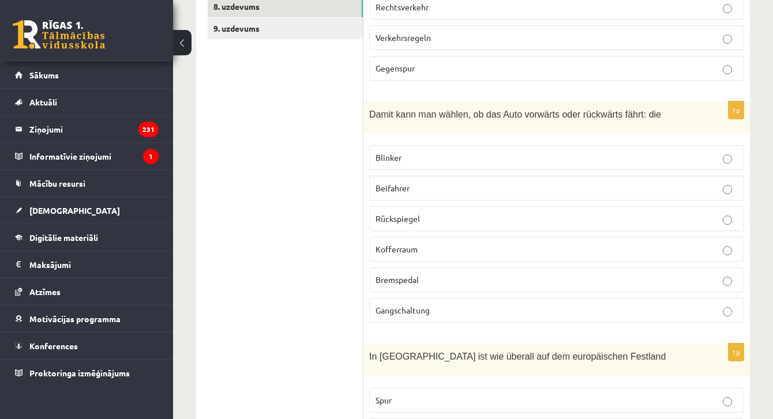
click at [419, 301] on label "Gangschaltung" at bounding box center [556, 310] width 375 height 25
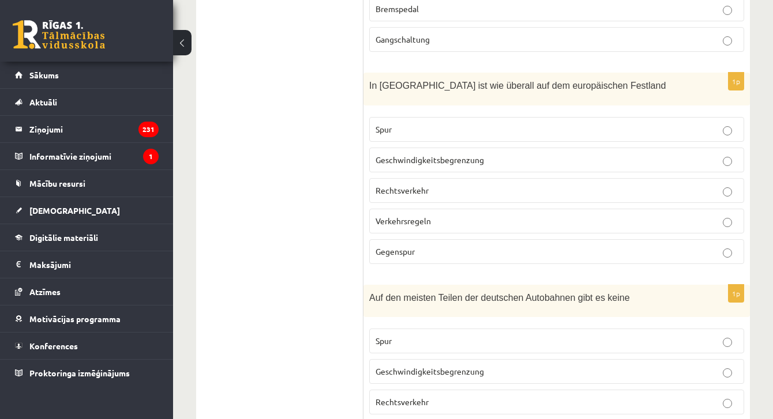
scroll to position [1099, 0]
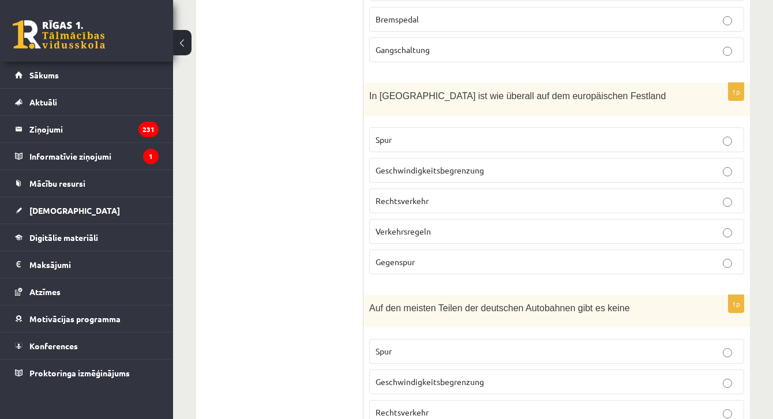
click at [430, 200] on p "Rechtsverkehr" at bounding box center [557, 201] width 362 height 12
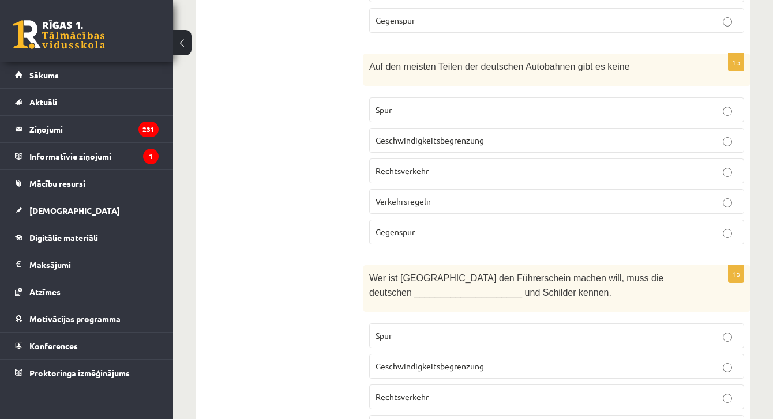
scroll to position [1334, 0]
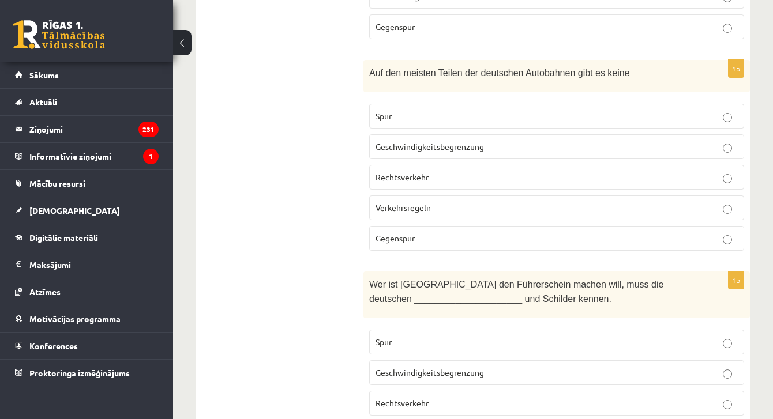
click at [436, 149] on label "Geschwindigkeitsbegrenzung" at bounding box center [556, 146] width 375 height 25
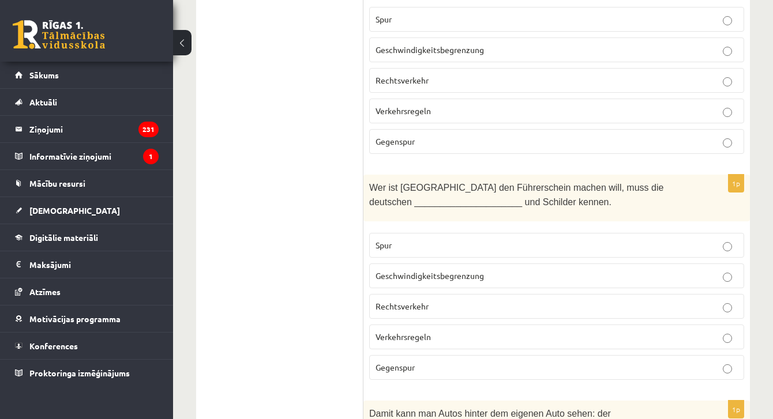
scroll to position [1437, 0]
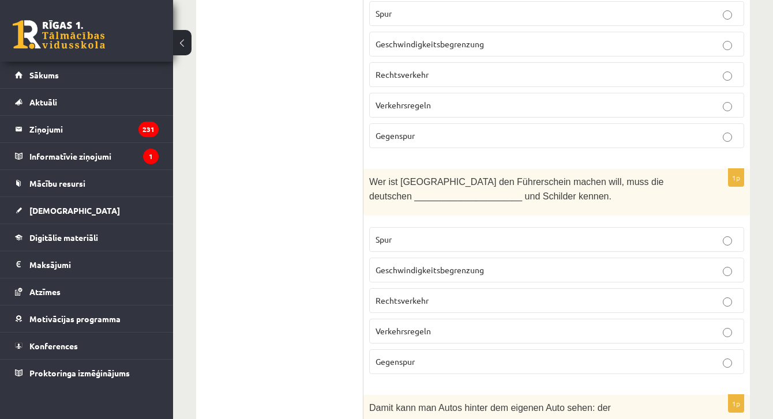
click at [414, 326] on span "Verkehrsregeln" at bounding box center [403, 331] width 55 height 10
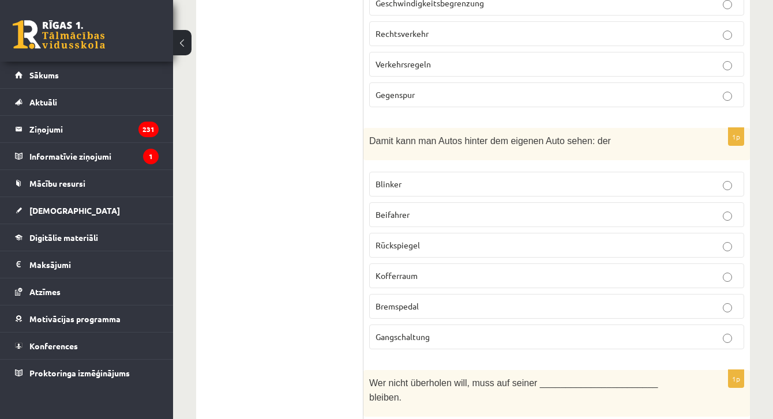
scroll to position [1706, 0]
click at [411, 239] on span "Rückspiegel" at bounding box center [398, 243] width 44 height 10
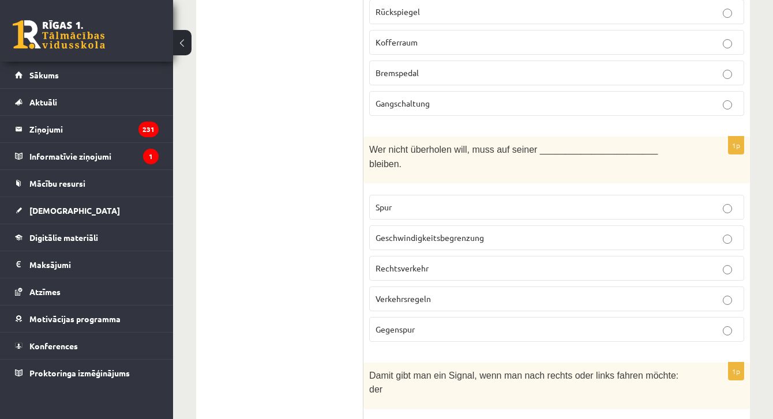
scroll to position [1948, 0]
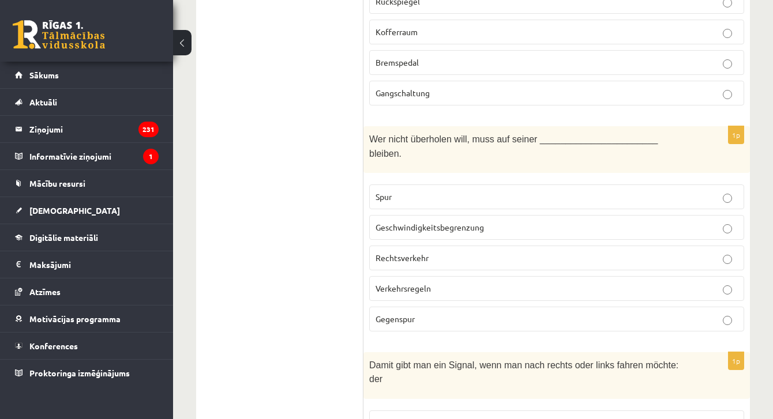
click at [417, 191] on p "Spur" at bounding box center [557, 197] width 362 height 12
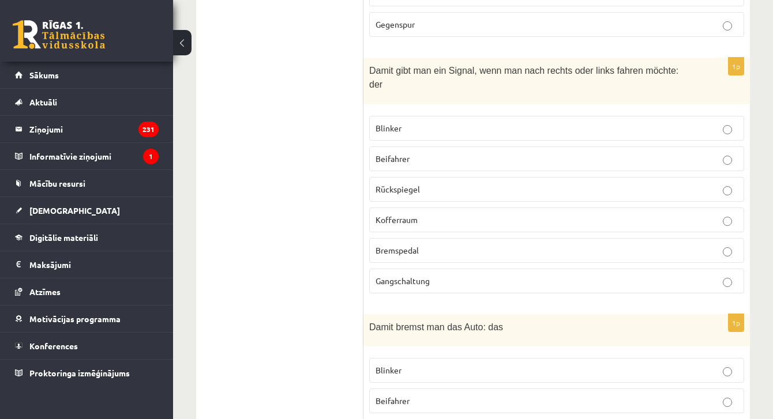
scroll to position [2222, 0]
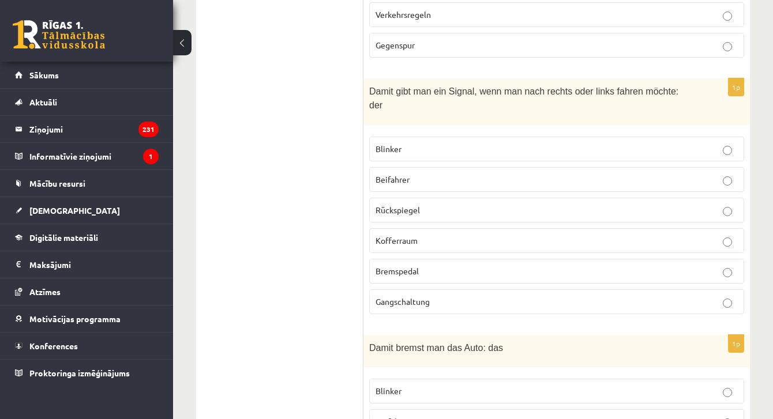
click at [418, 147] on label "Blinker" at bounding box center [556, 149] width 375 height 25
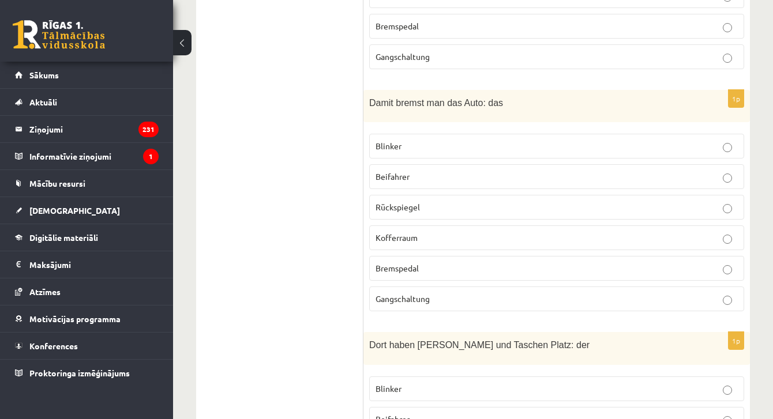
scroll to position [2467, 0]
click at [426, 263] on p "Bremspedal" at bounding box center [557, 269] width 362 height 12
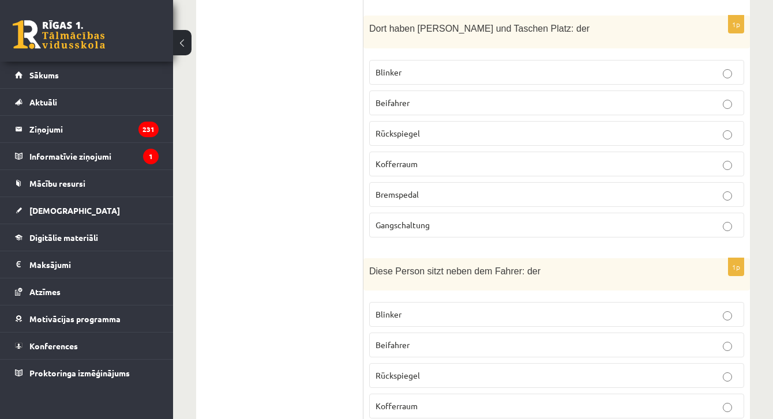
scroll to position [2779, 0]
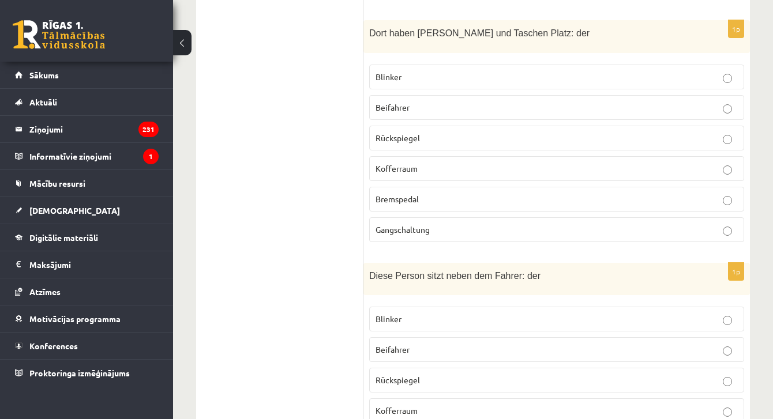
click at [401, 163] on span "Kofferraum" at bounding box center [397, 168] width 42 height 10
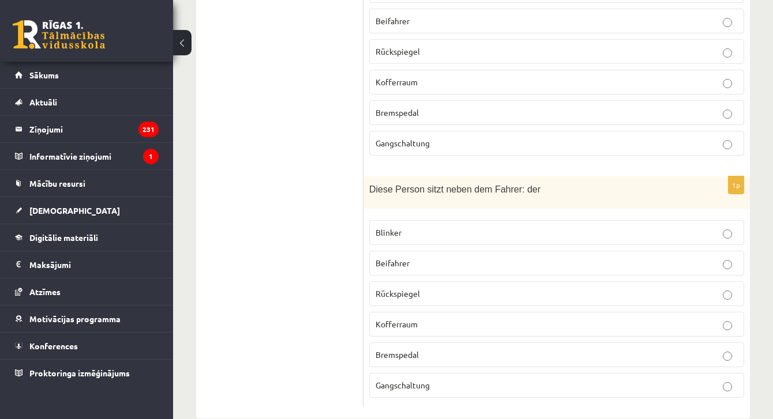
scroll to position [2867, 0]
click at [441, 256] on p "Beifahrer" at bounding box center [557, 262] width 362 height 12
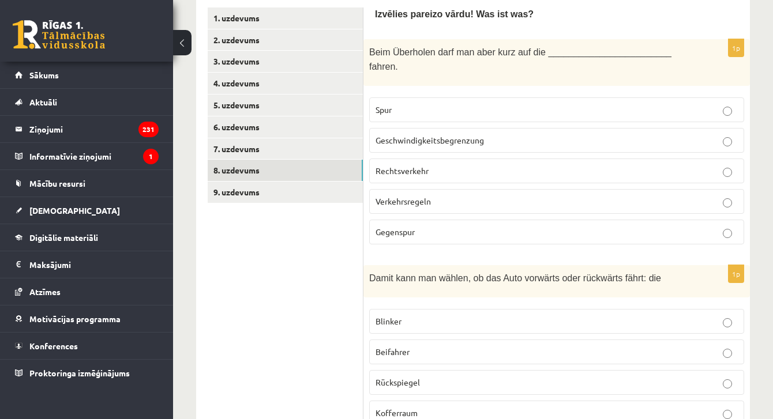
scroll to position [673, 0]
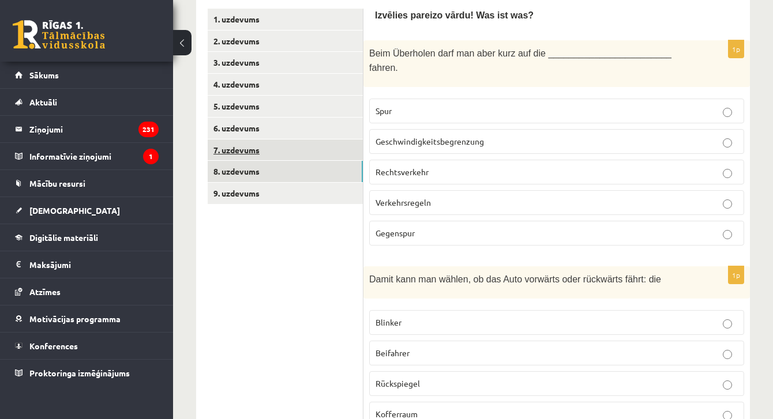
click at [264, 155] on link "7. uzdevums" at bounding box center [285, 150] width 155 height 21
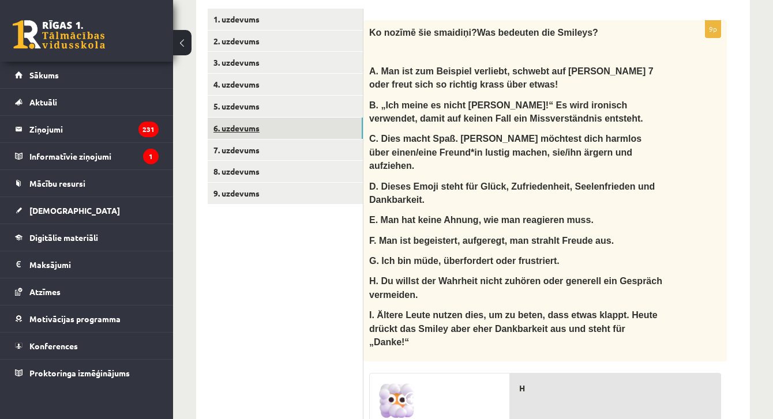
click at [250, 121] on link "6. uzdevums" at bounding box center [285, 128] width 155 height 21
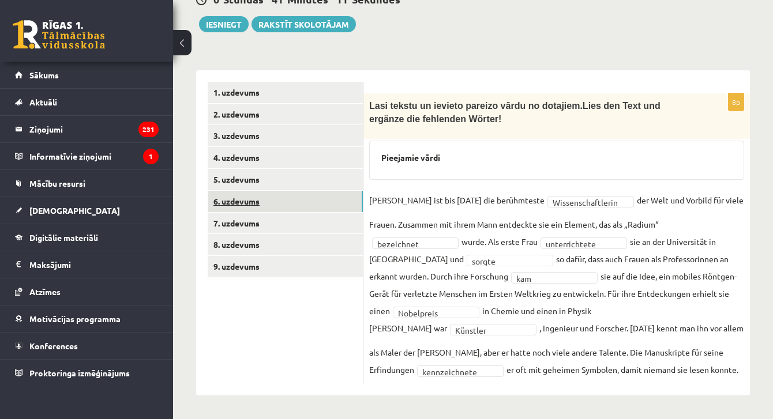
scroll to position [599, 0]
click at [243, 192] on link "6. uzdevums" at bounding box center [285, 202] width 155 height 21
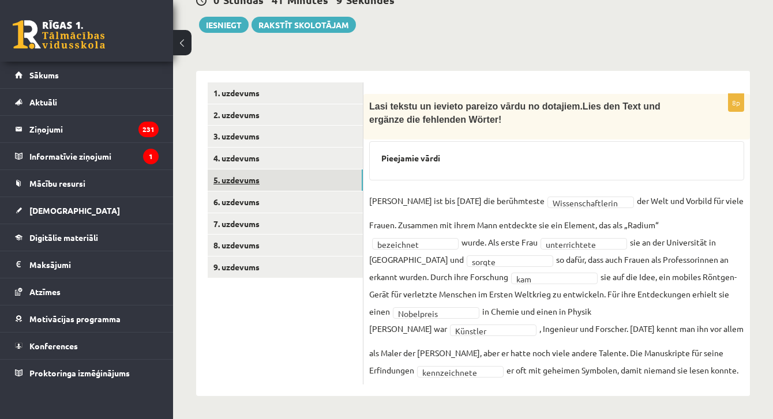
click at [244, 187] on link "5. uzdevums" at bounding box center [285, 180] width 155 height 21
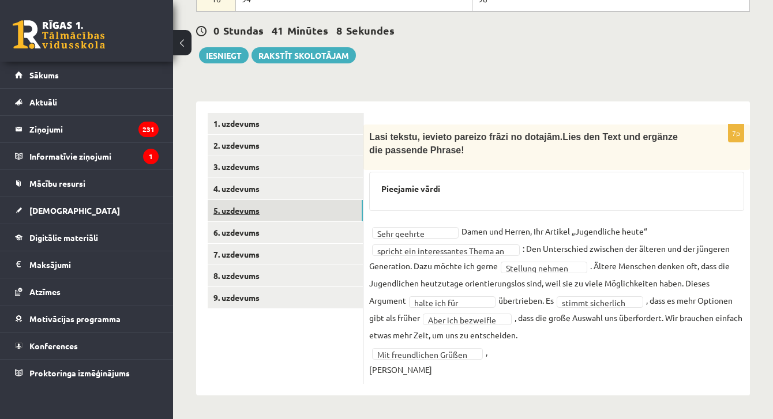
scroll to position [568, 0]
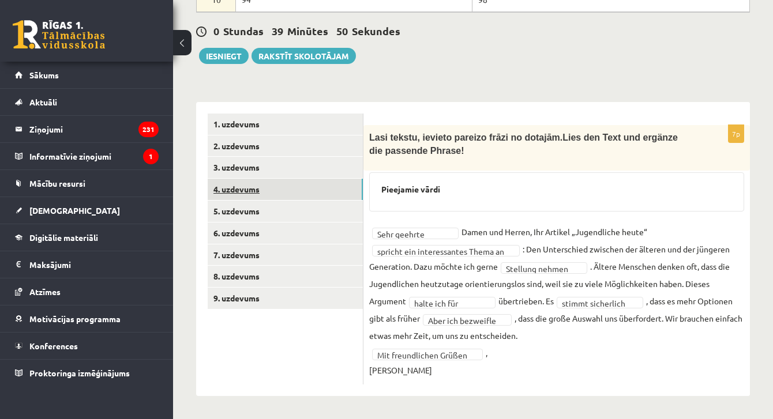
click at [258, 193] on link "4. uzdevums" at bounding box center [285, 189] width 155 height 21
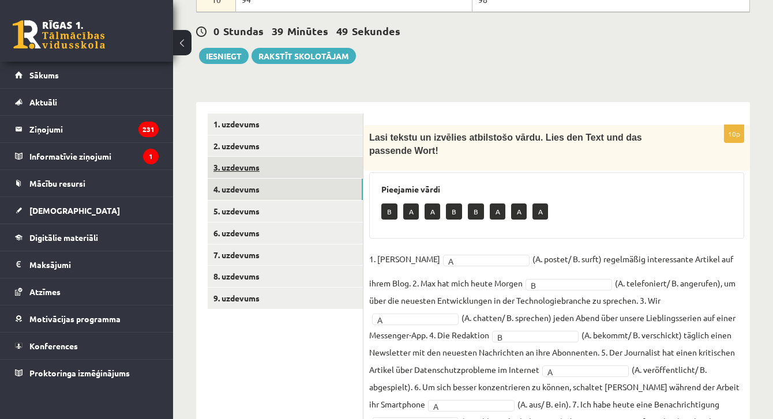
click at [250, 170] on link "3. uzdevums" at bounding box center [285, 167] width 155 height 21
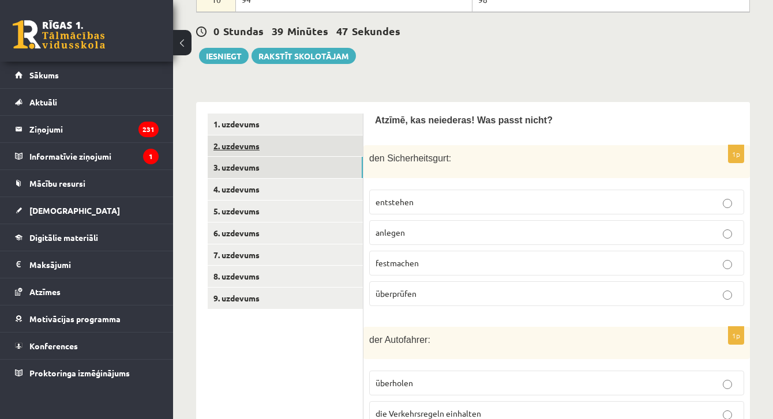
click at [252, 147] on link "2. uzdevums" at bounding box center [285, 146] width 155 height 21
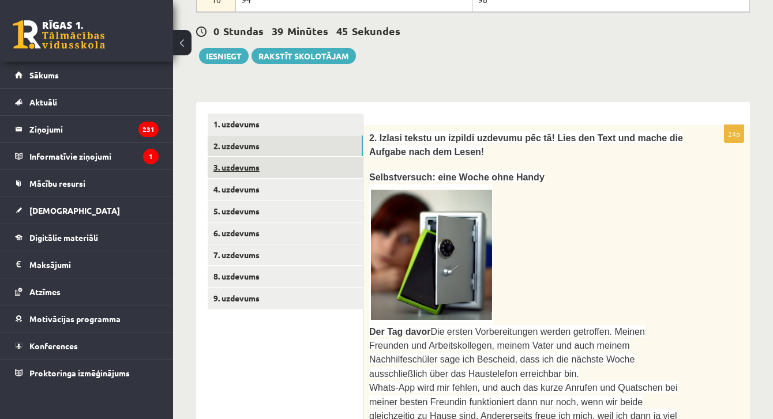
click at [253, 161] on link "3. uzdevums" at bounding box center [285, 167] width 155 height 21
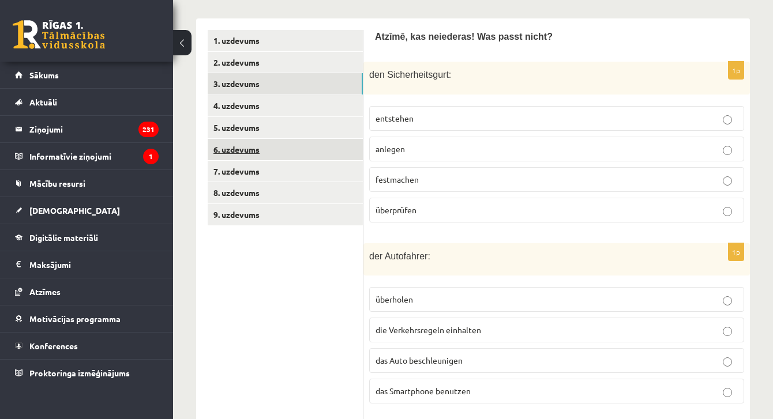
scroll to position [631, 0]
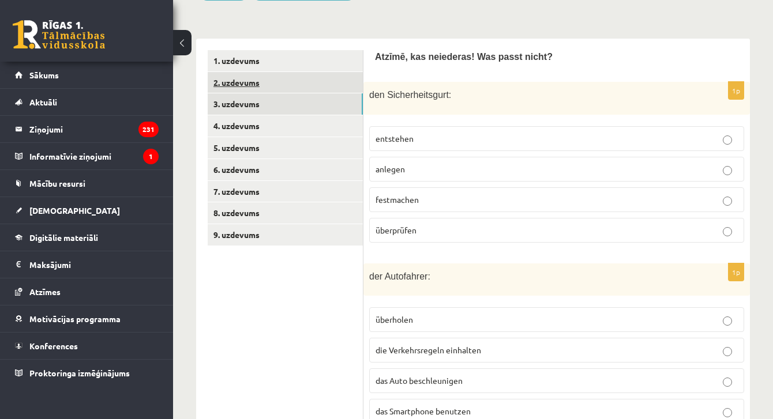
click at [246, 87] on link "2. uzdevums" at bounding box center [285, 82] width 155 height 21
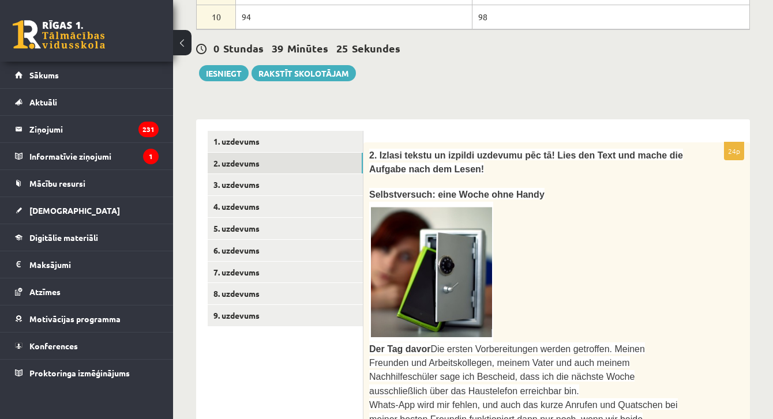
scroll to position [443, 0]
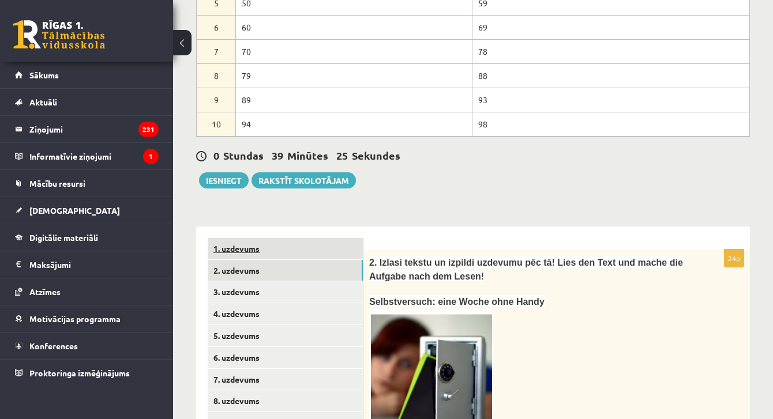
click at [261, 249] on link "1. uzdevums" at bounding box center [285, 248] width 155 height 21
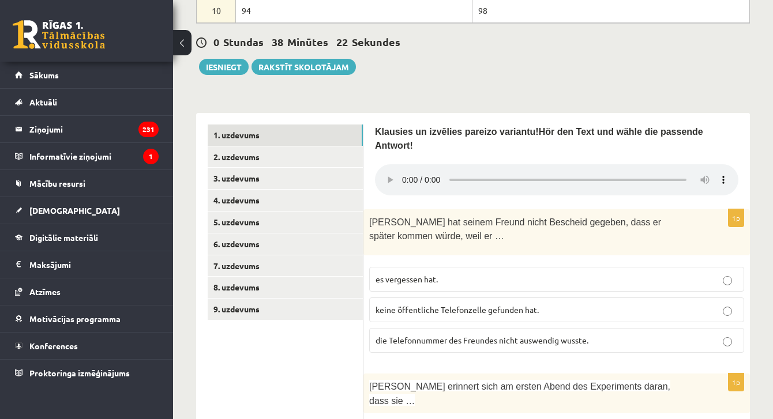
scroll to position [560, 0]
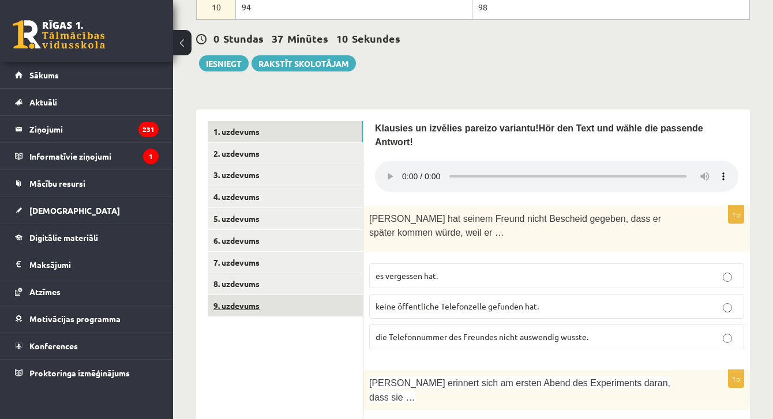
click at [249, 296] on link "9. uzdevums" at bounding box center [285, 305] width 155 height 21
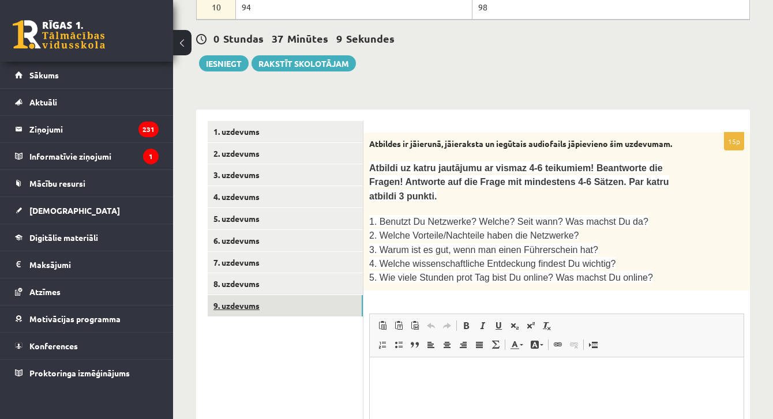
scroll to position [0, 0]
click at [273, 284] on link "8. uzdevums" at bounding box center [285, 283] width 155 height 21
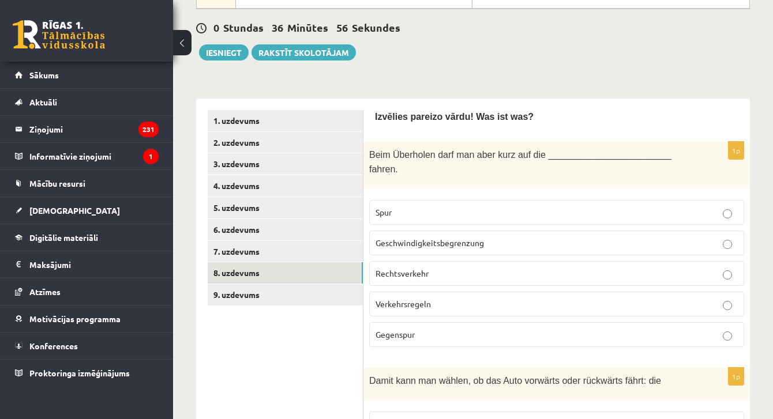
scroll to position [582, 0]
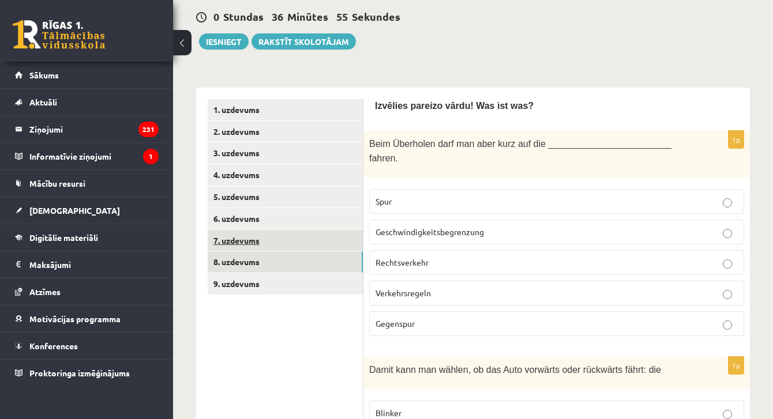
click at [259, 242] on link "7. uzdevums" at bounding box center [285, 240] width 155 height 21
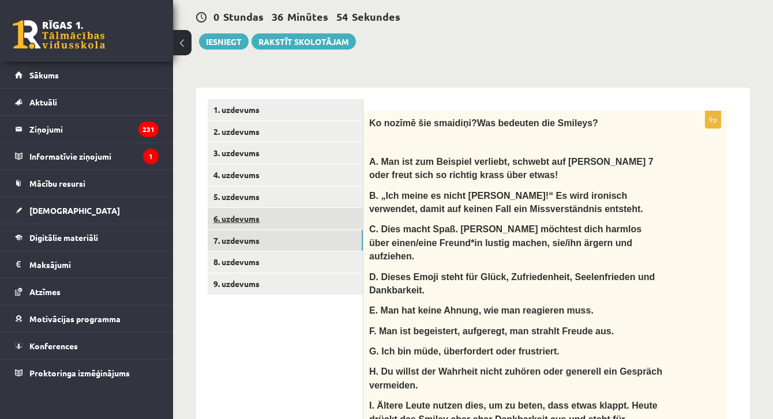
click at [256, 222] on link "6. uzdevums" at bounding box center [285, 218] width 155 height 21
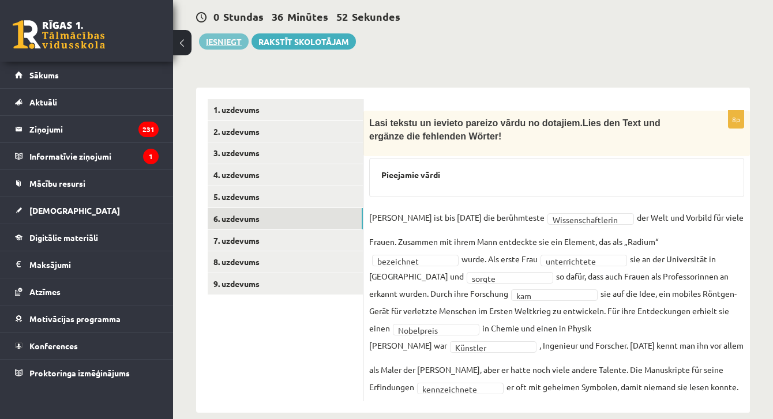
click at [226, 48] on button "Iesniegt" at bounding box center [224, 41] width 50 height 16
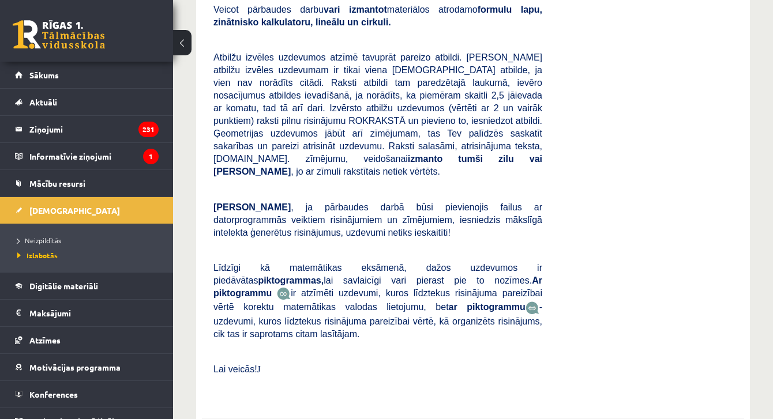
scroll to position [4782, 0]
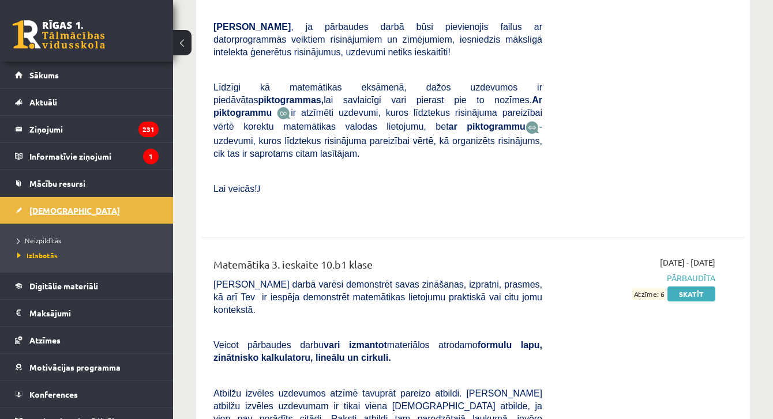
click at [48, 220] on link "[DEMOGRAPHIC_DATA]" at bounding box center [87, 210] width 144 height 27
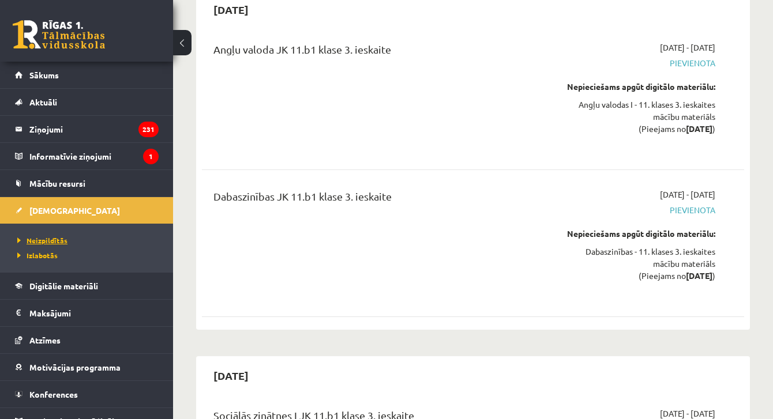
click at [51, 241] on span "Neizpildītās" at bounding box center [42, 240] width 50 height 9
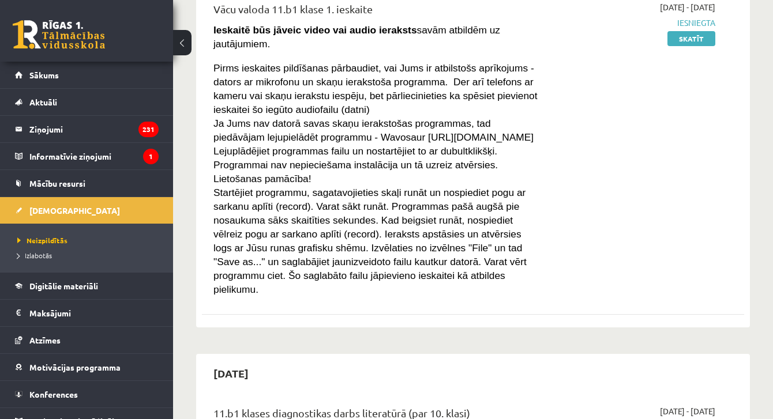
scroll to position [243, 0]
